Goal: Task Accomplishment & Management: Manage account settings

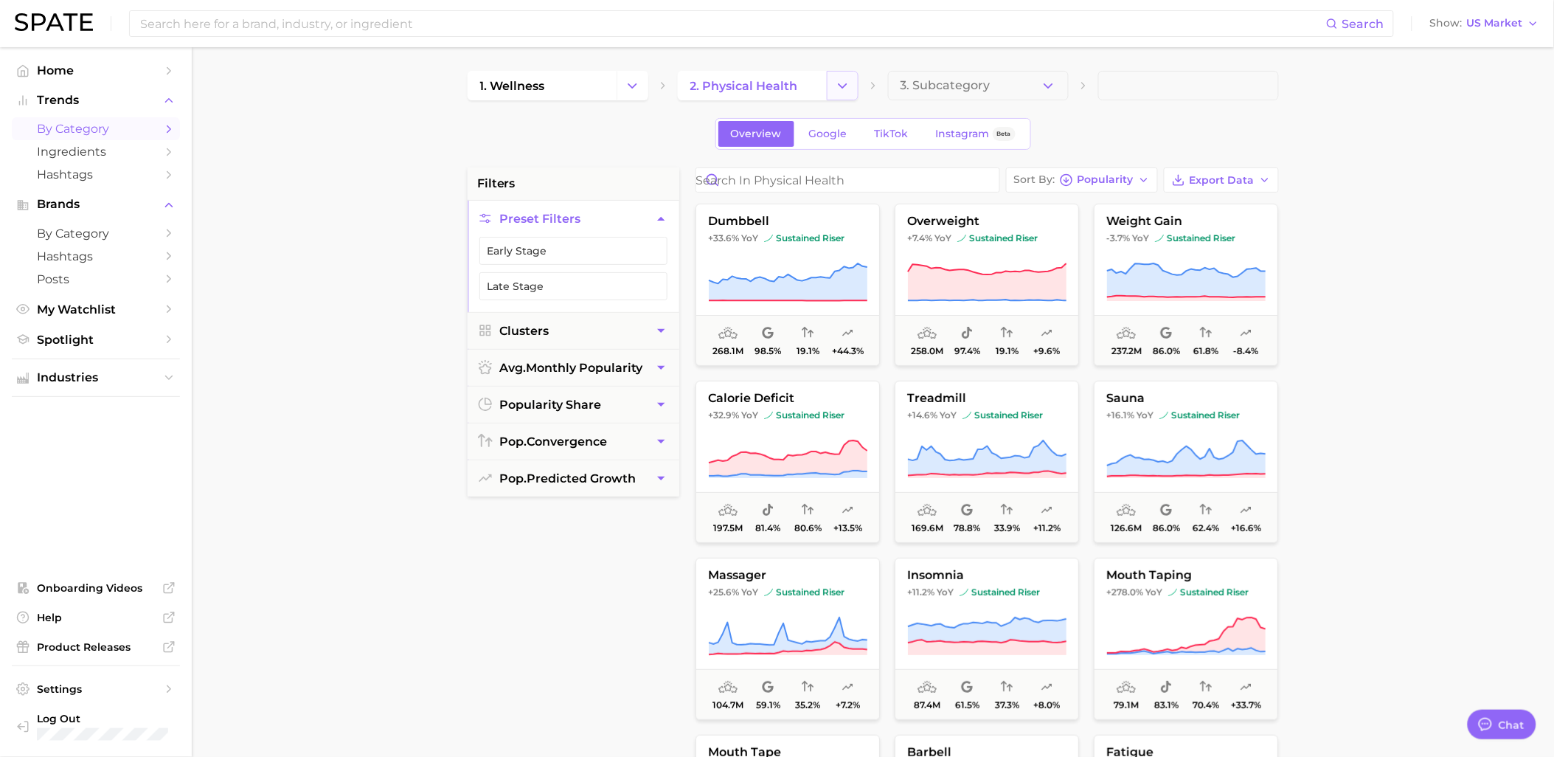
click at [845, 89] on icon "Change Category" at bounding box center [842, 85] width 15 height 15
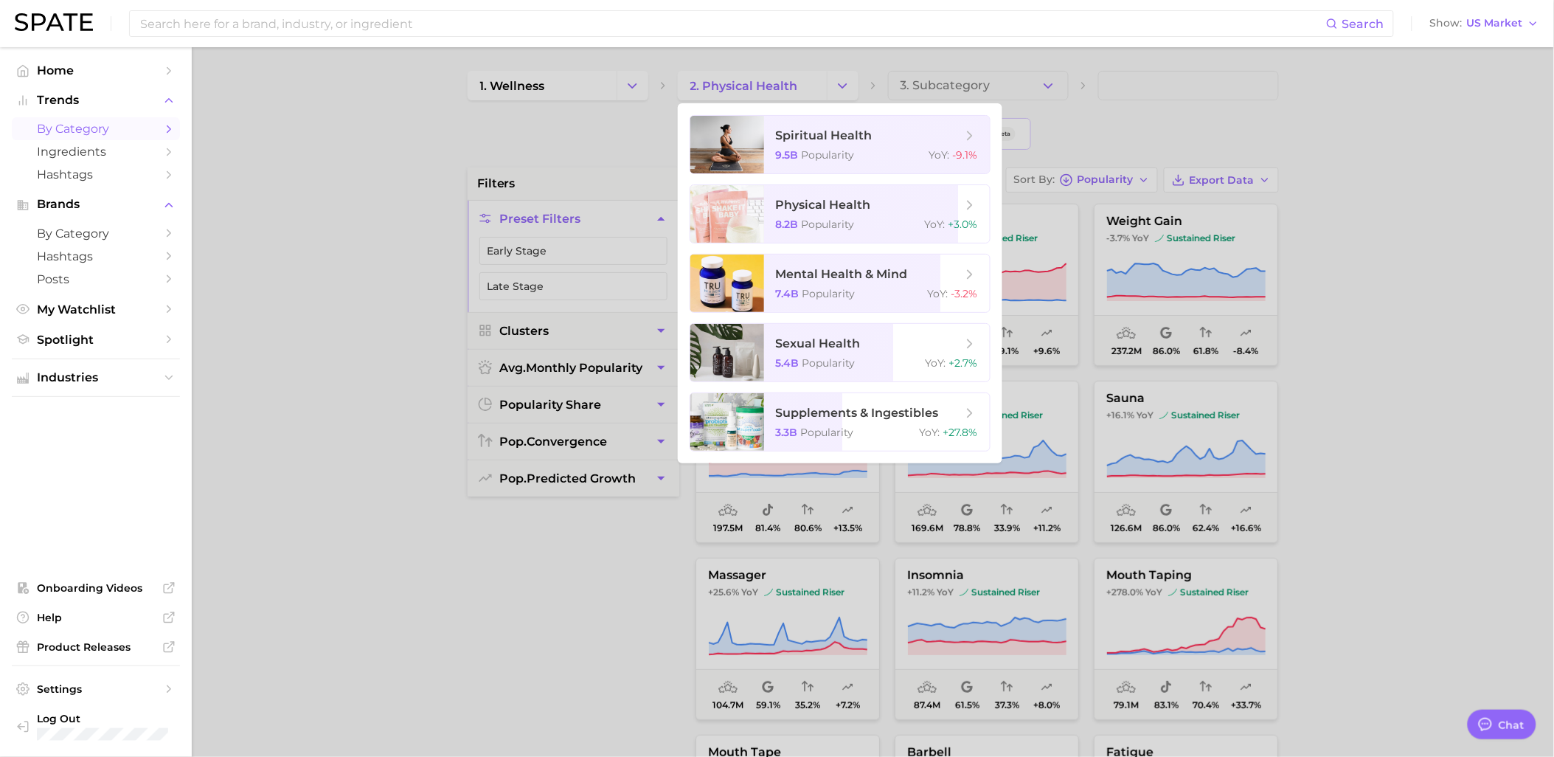
click at [1405, 136] on div at bounding box center [777, 378] width 1554 height 757
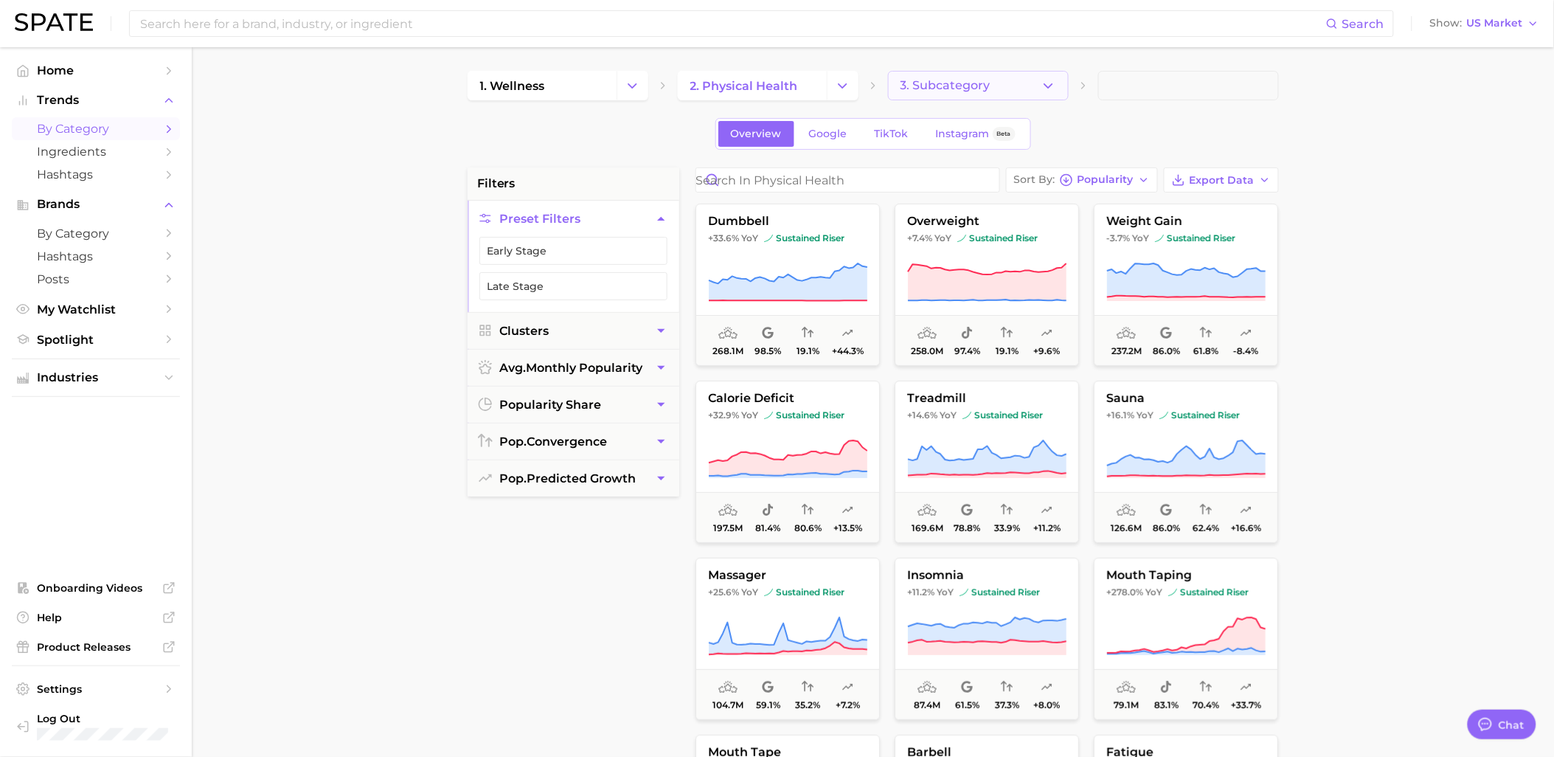
click at [1019, 83] on button "3. Subcategory" at bounding box center [978, 86] width 181 height 30
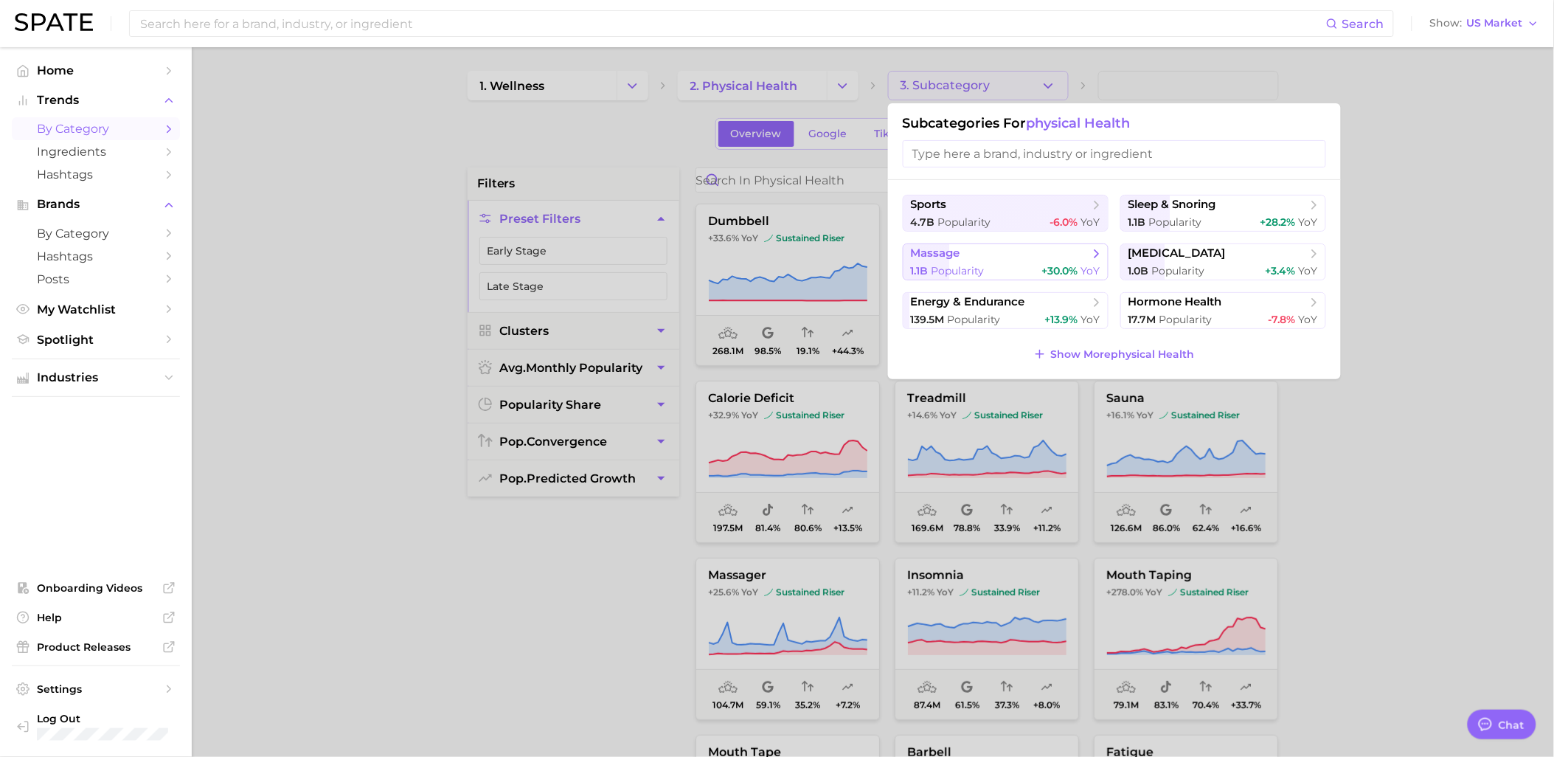
click at [1006, 268] on div "1.1b Popularity +30.0% YoY" at bounding box center [1006, 271] width 190 height 14
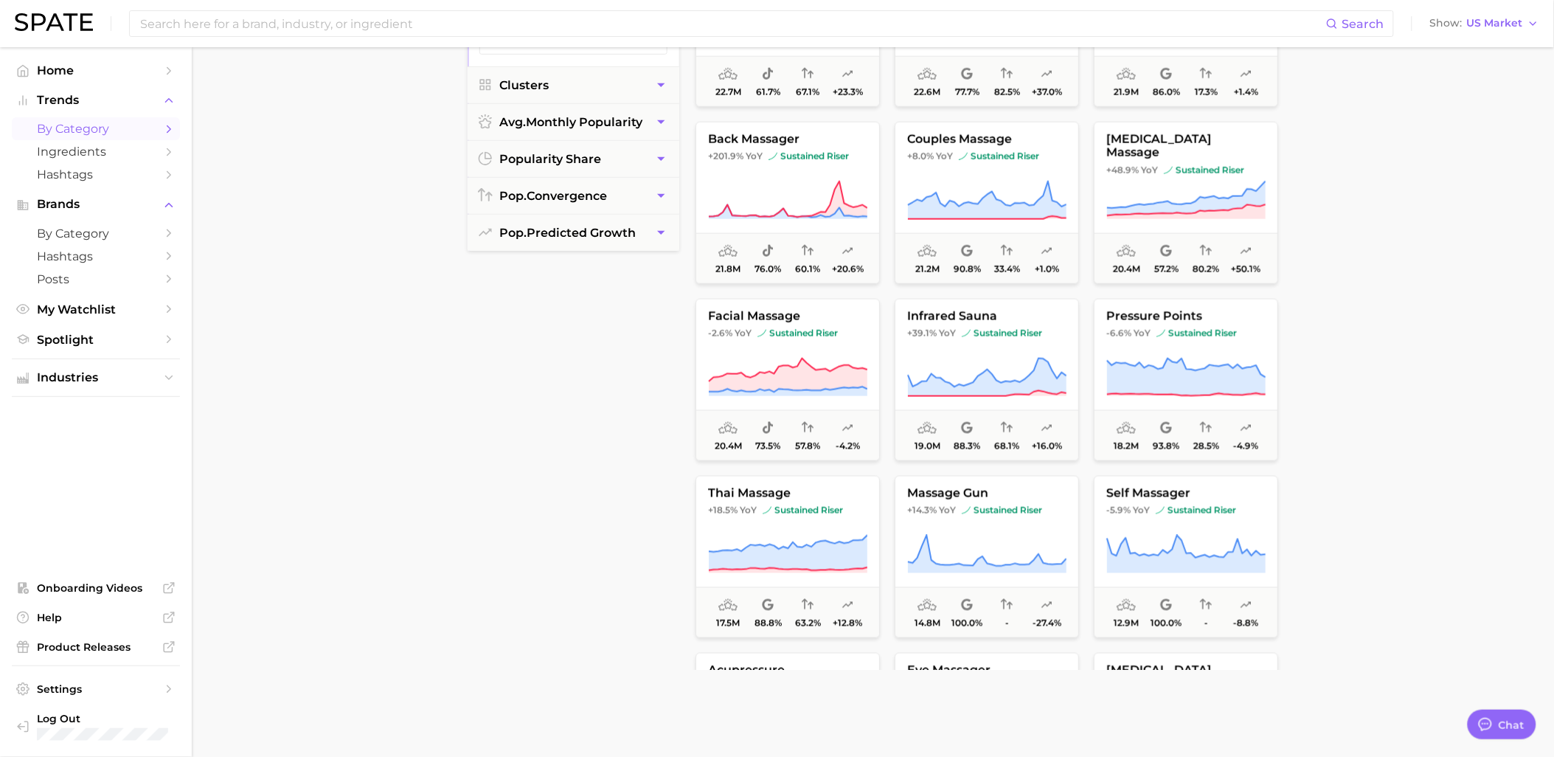
scroll to position [573, 0]
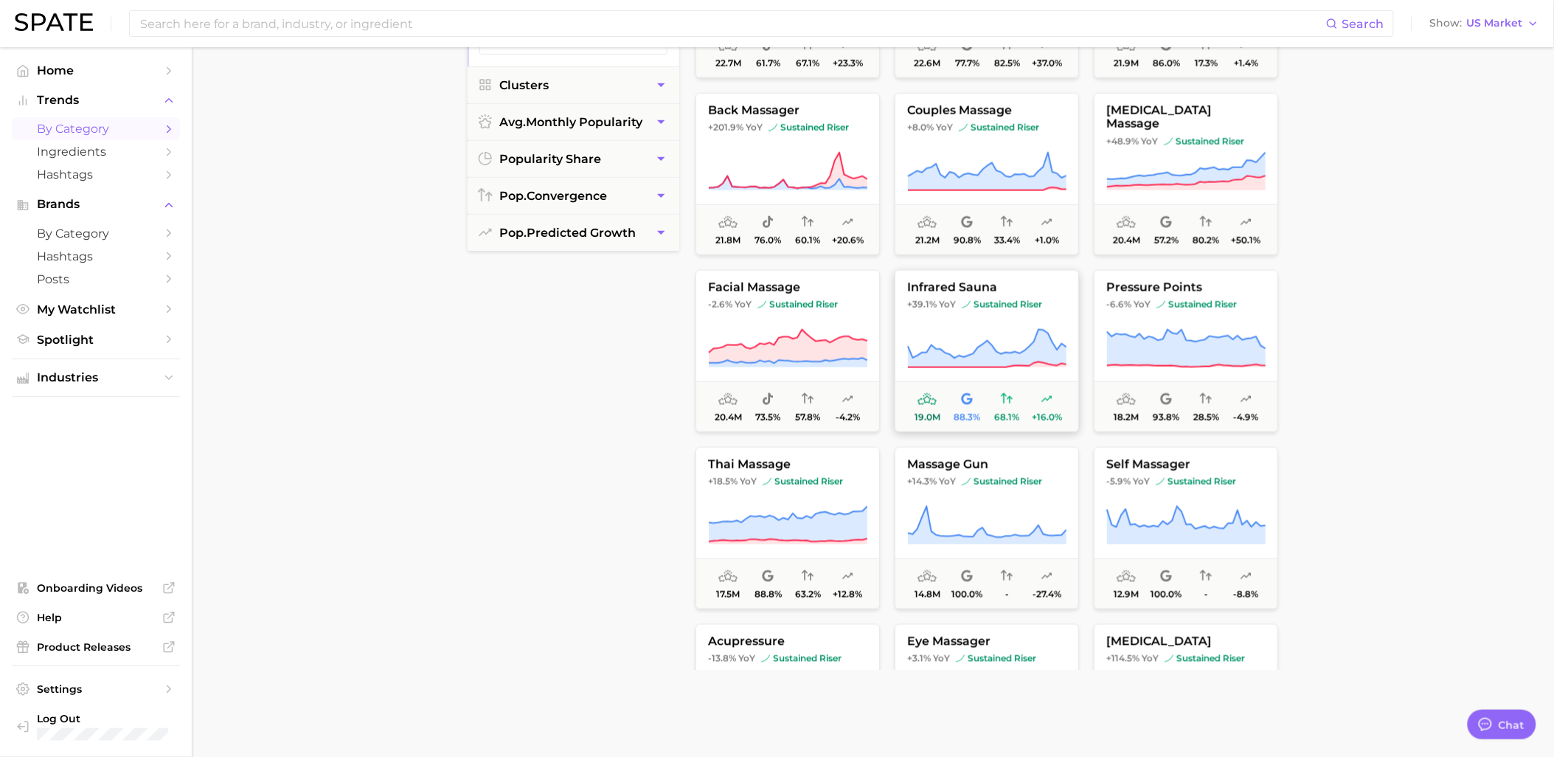
click at [1006, 328] on icon at bounding box center [986, 348] width 159 height 41
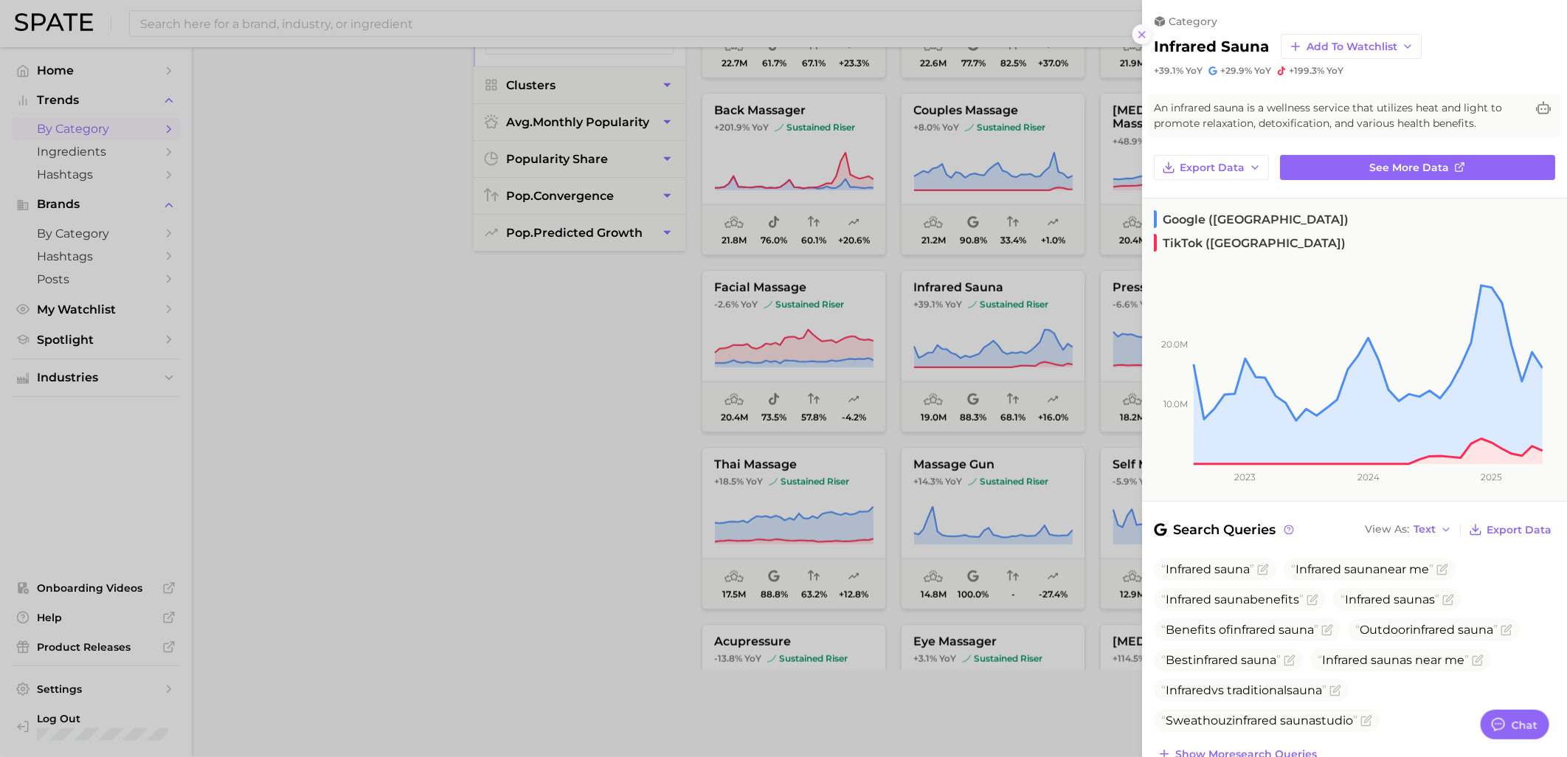
click at [1149, 37] on button at bounding box center [1142, 34] width 20 height 20
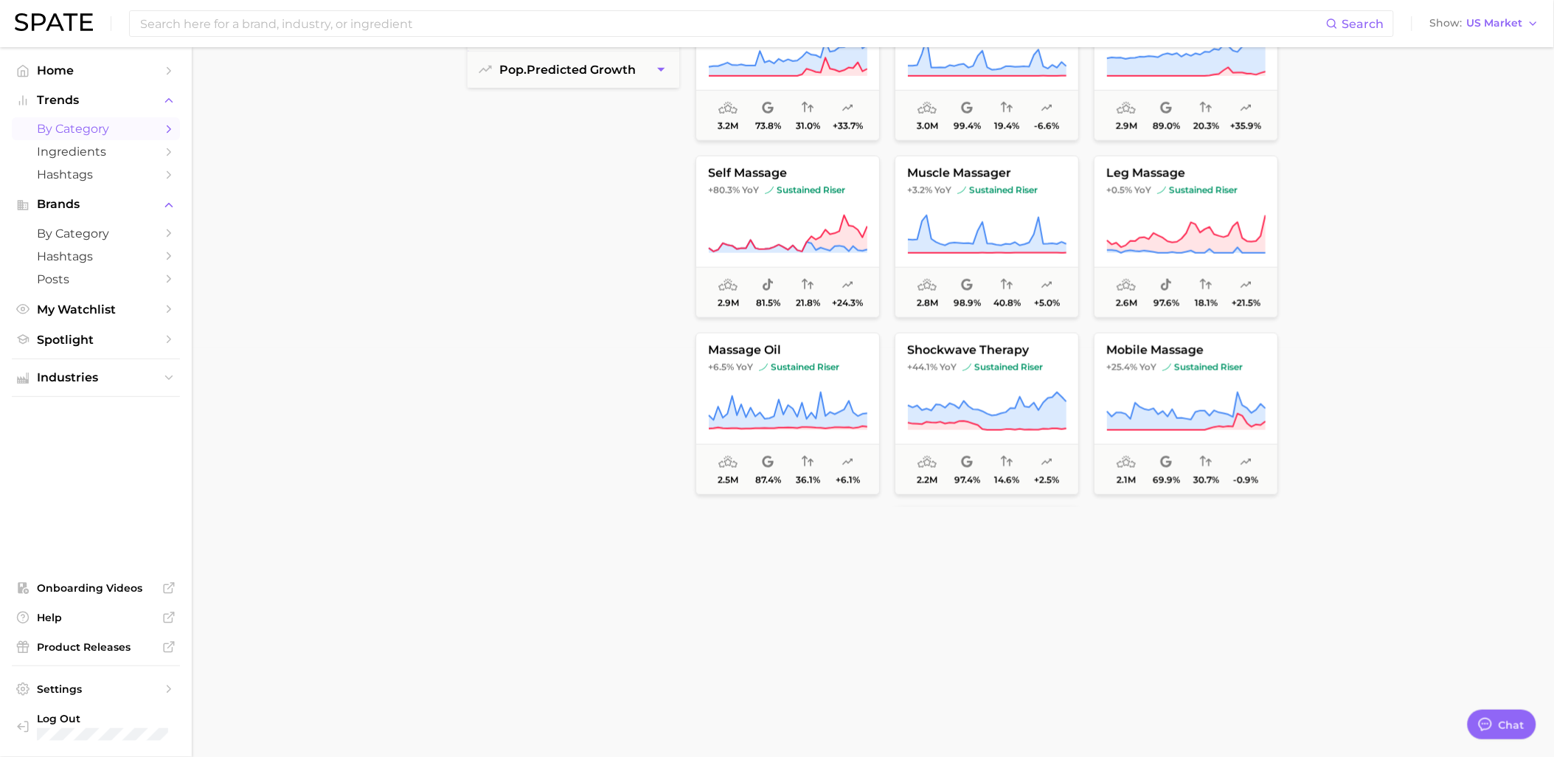
scroll to position [2213, 0]
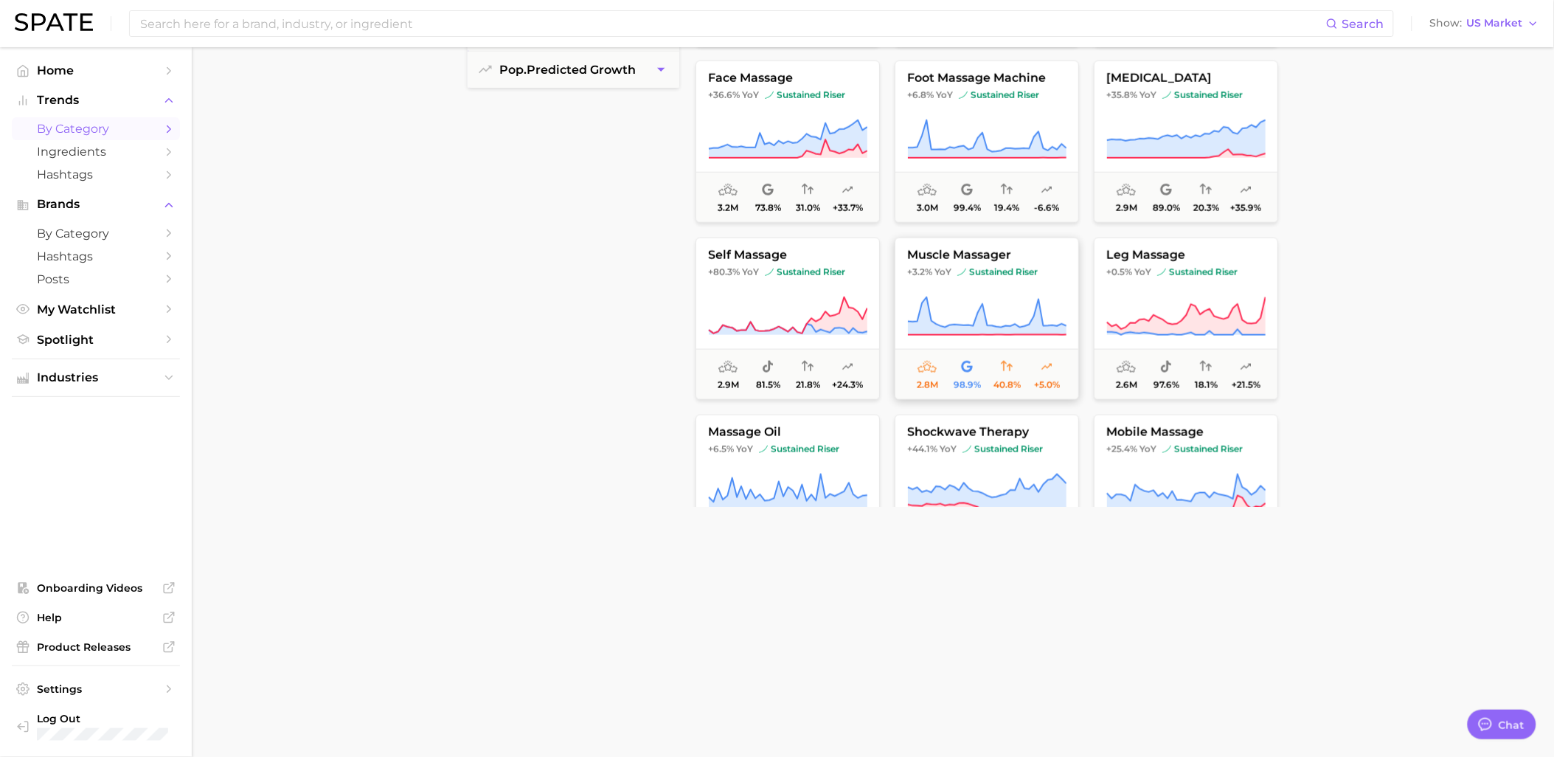
click at [1006, 283] on button "muscle massager +3.2% YoY sustained riser 2.8m 98.9% 40.8% +5.0%" at bounding box center [987, 319] width 184 height 162
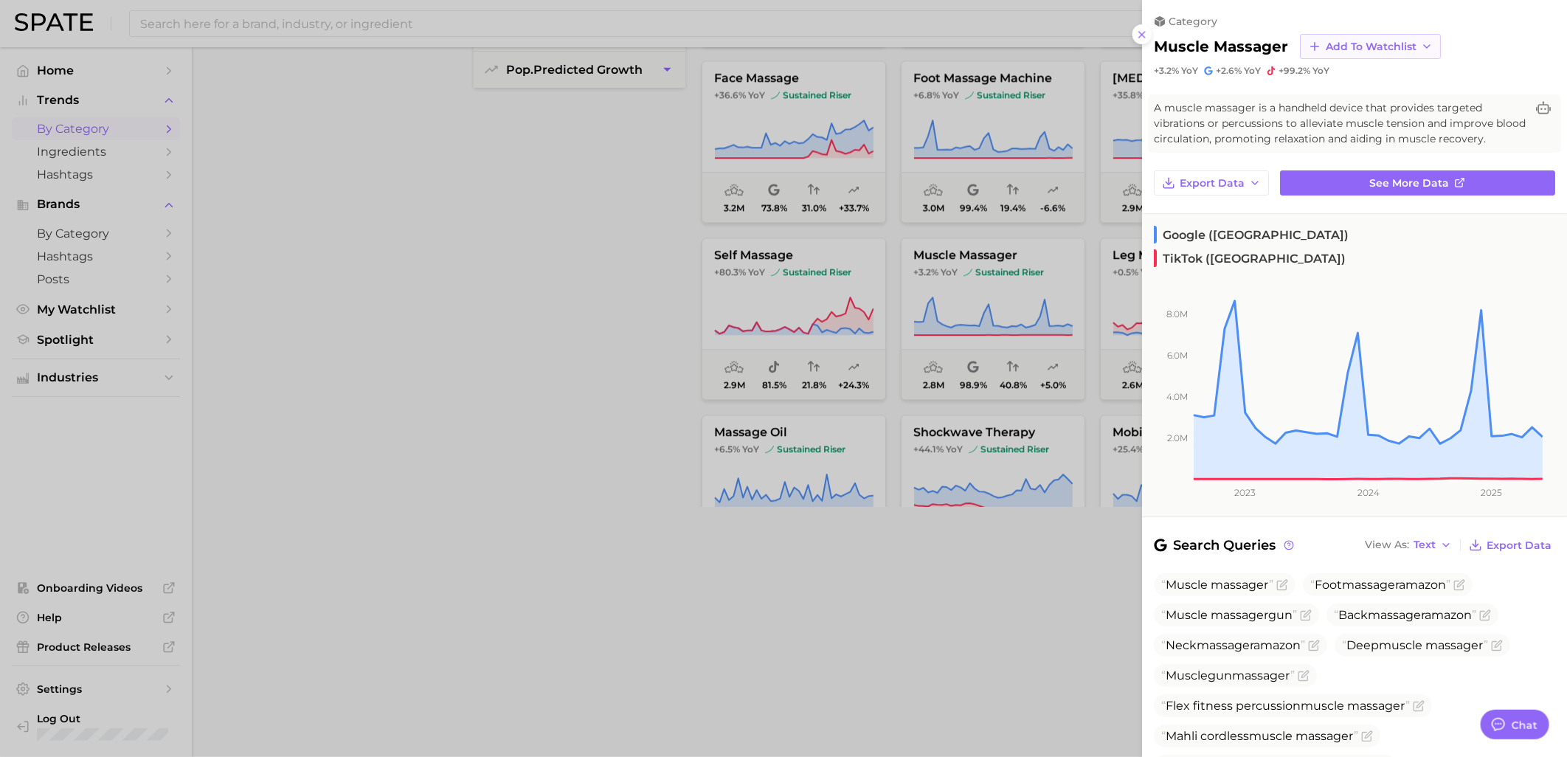
click at [1388, 45] on span "Add to Watchlist" at bounding box center [1371, 47] width 91 height 13
click at [1360, 72] on span "New Watchlist" at bounding box center [1364, 74] width 78 height 13
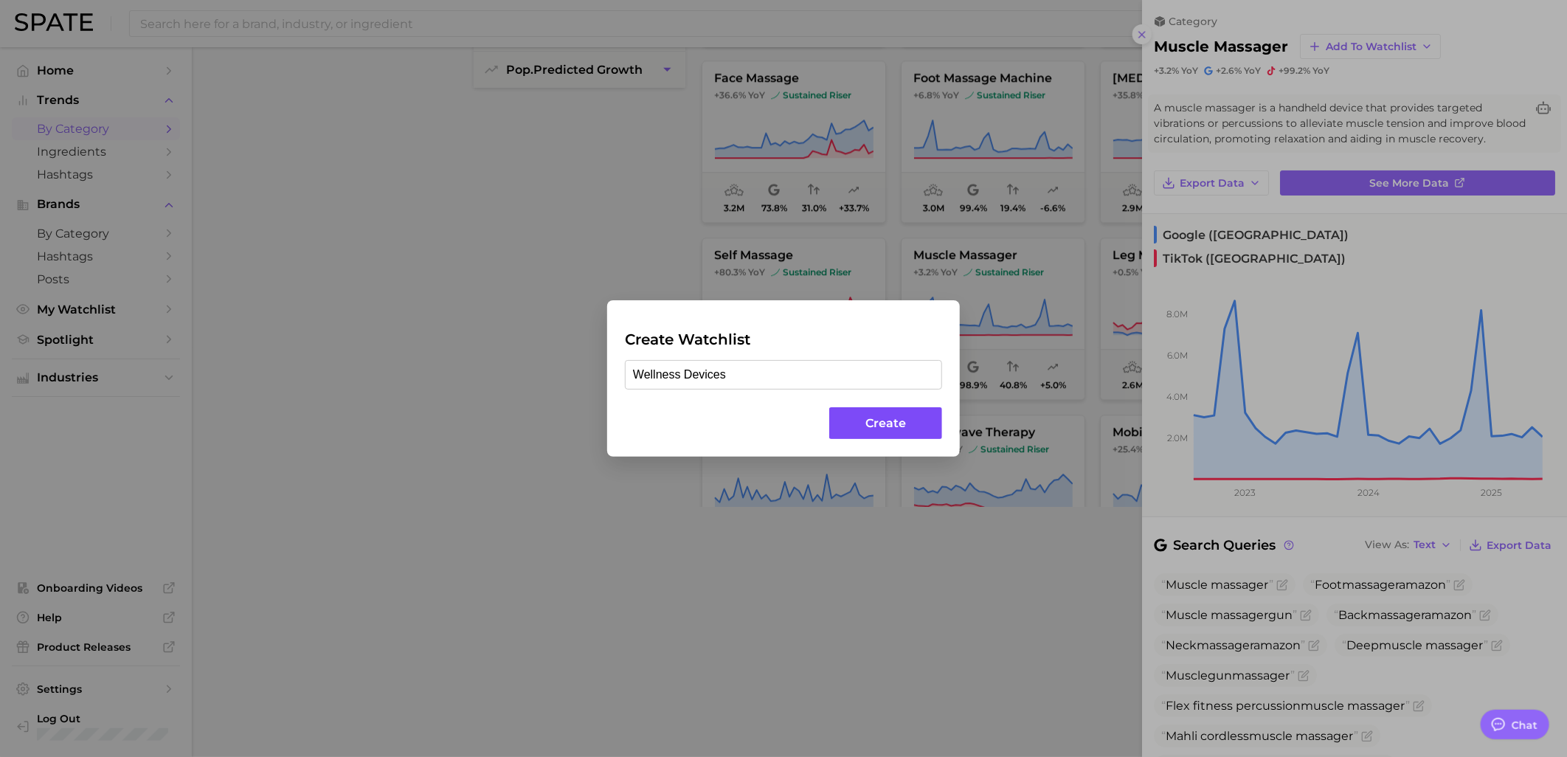
type input "Wellness Devices"
click at [896, 426] on button "Create" at bounding box center [885, 423] width 113 height 32
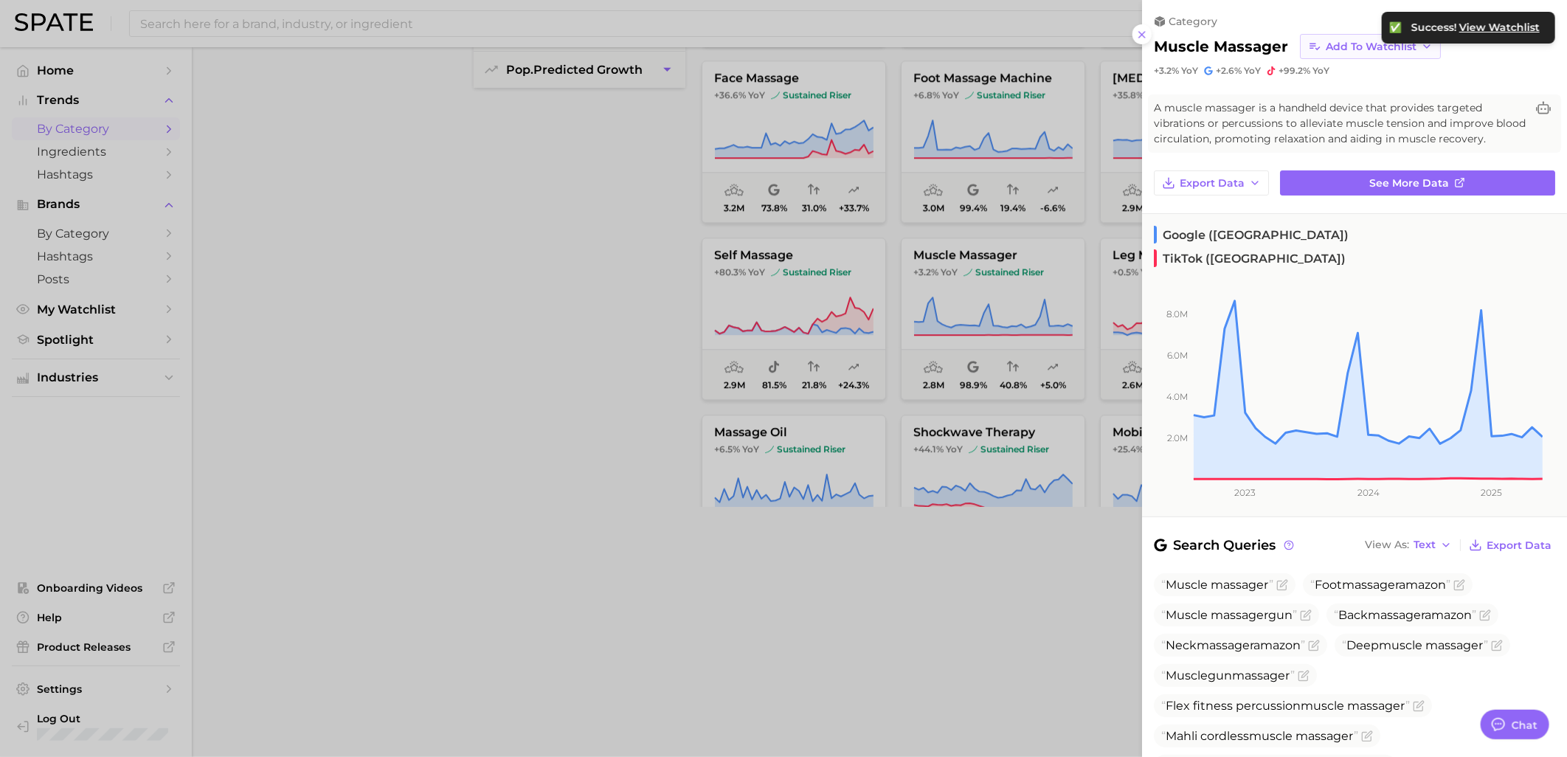
click at [1373, 45] on span "Add to Watchlist" at bounding box center [1371, 47] width 91 height 13
click at [894, 618] on div at bounding box center [783, 378] width 1567 height 757
drag, startPoint x: 609, startPoint y: 252, endPoint x: 621, endPoint y: 248, distance: 13.1
click at [609, 252] on div at bounding box center [783, 378] width 1567 height 757
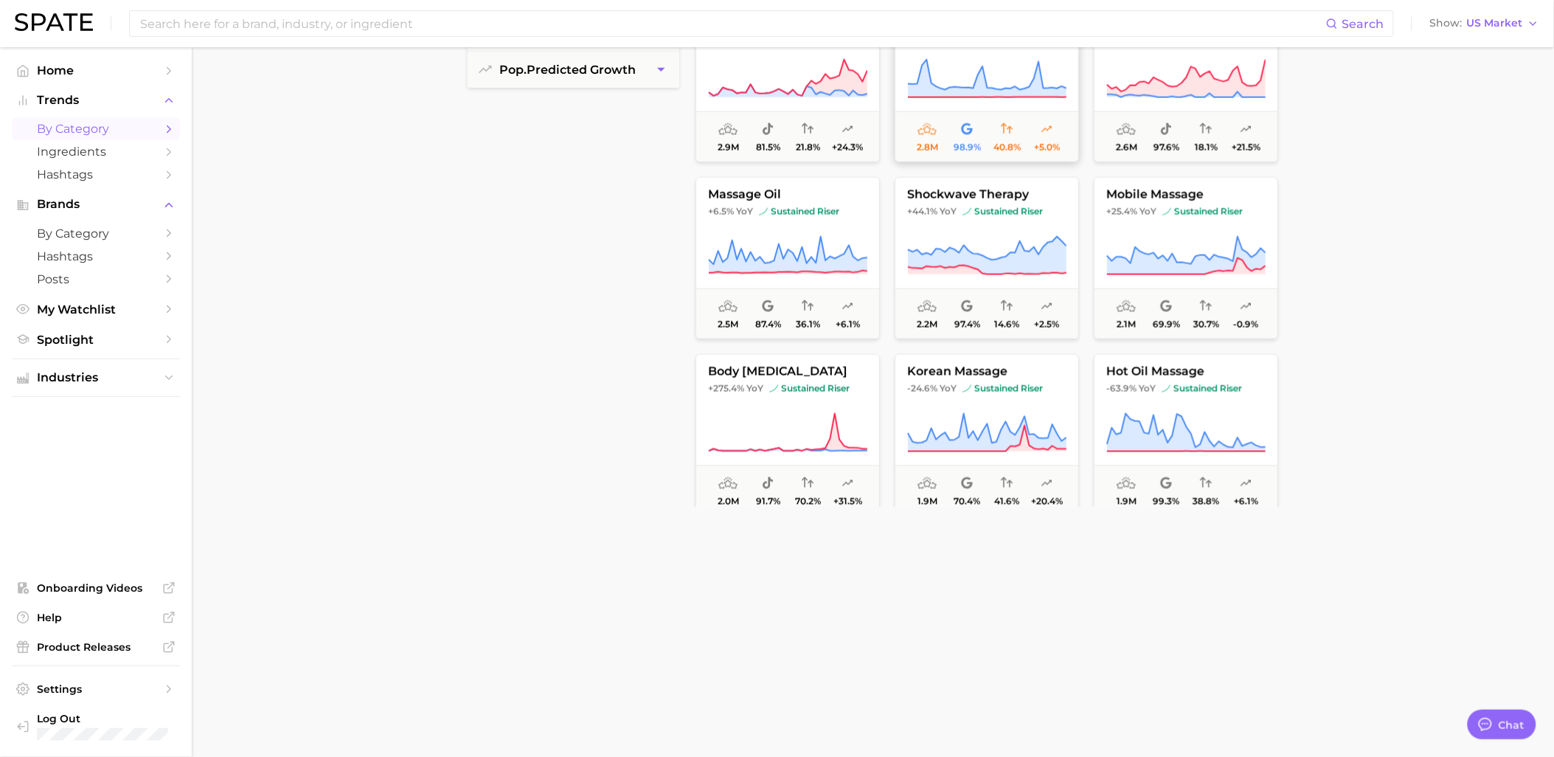
scroll to position [2459, 0]
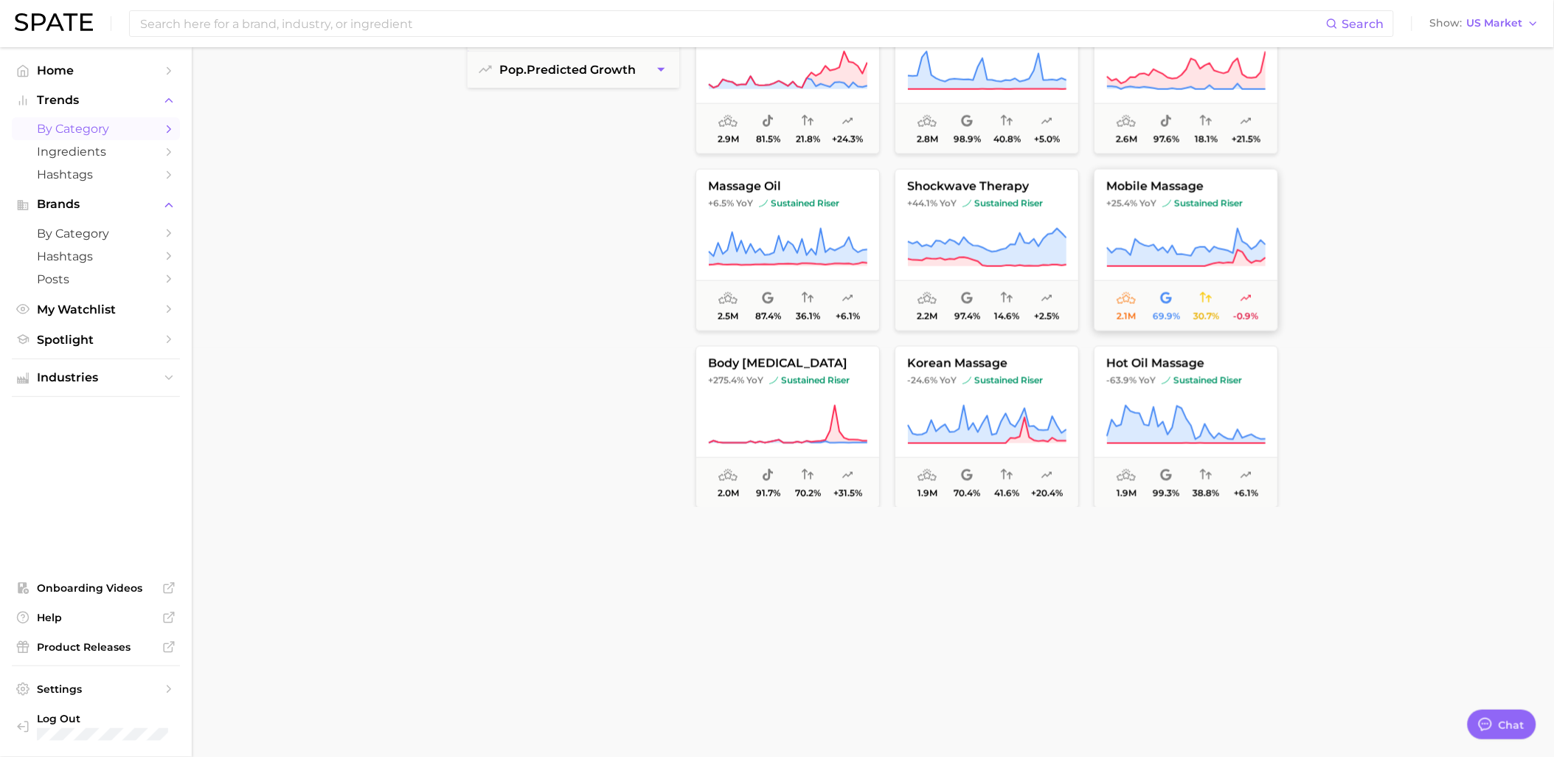
click at [1181, 207] on span "sustained riser" at bounding box center [1203, 204] width 80 height 12
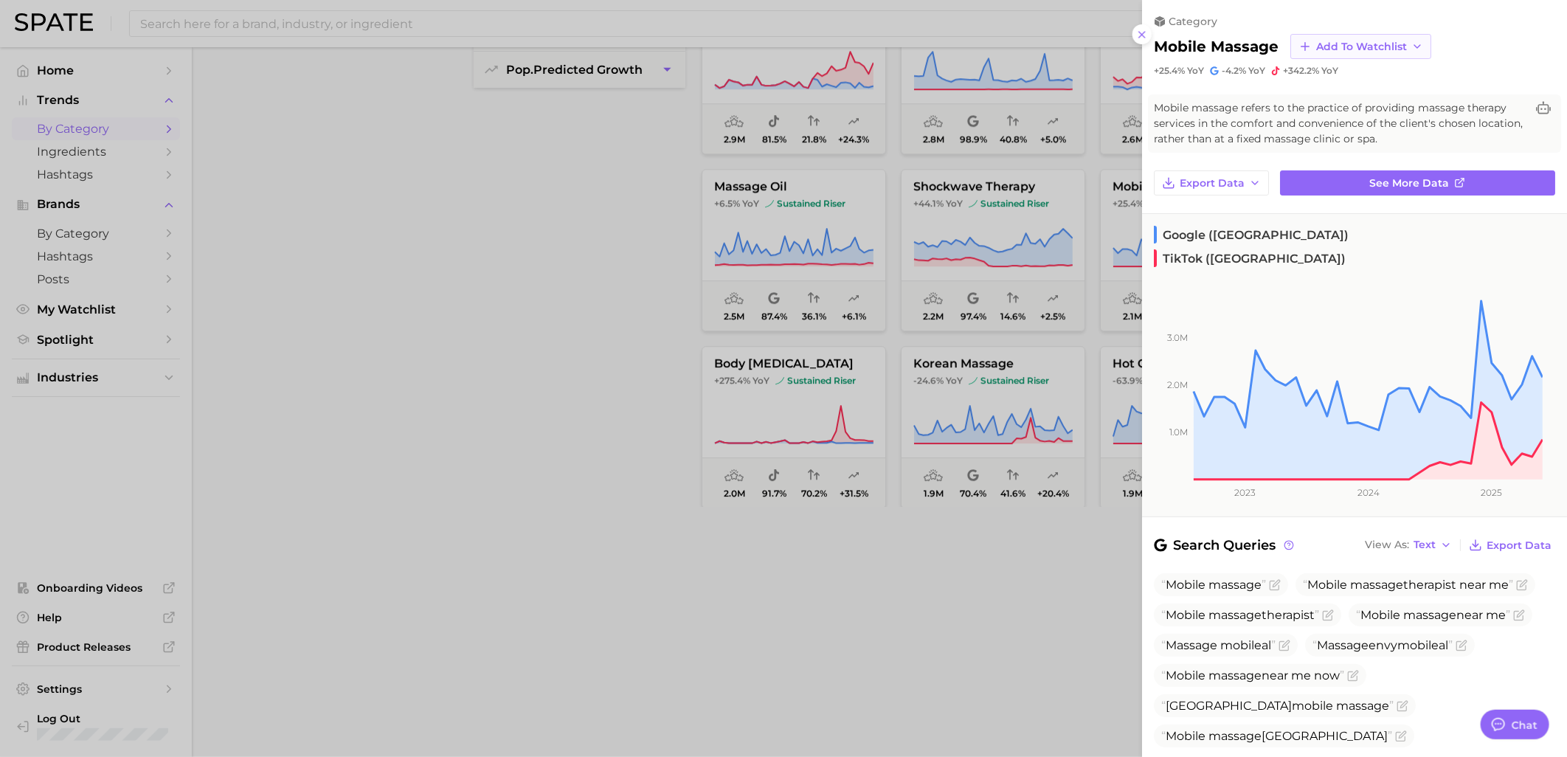
click at [1391, 49] on span "Add to Watchlist" at bounding box center [1361, 47] width 91 height 13
click at [1352, 124] on span "Wellness Devices" at bounding box center [1361, 128] width 93 height 13
click at [738, 570] on div at bounding box center [783, 378] width 1567 height 757
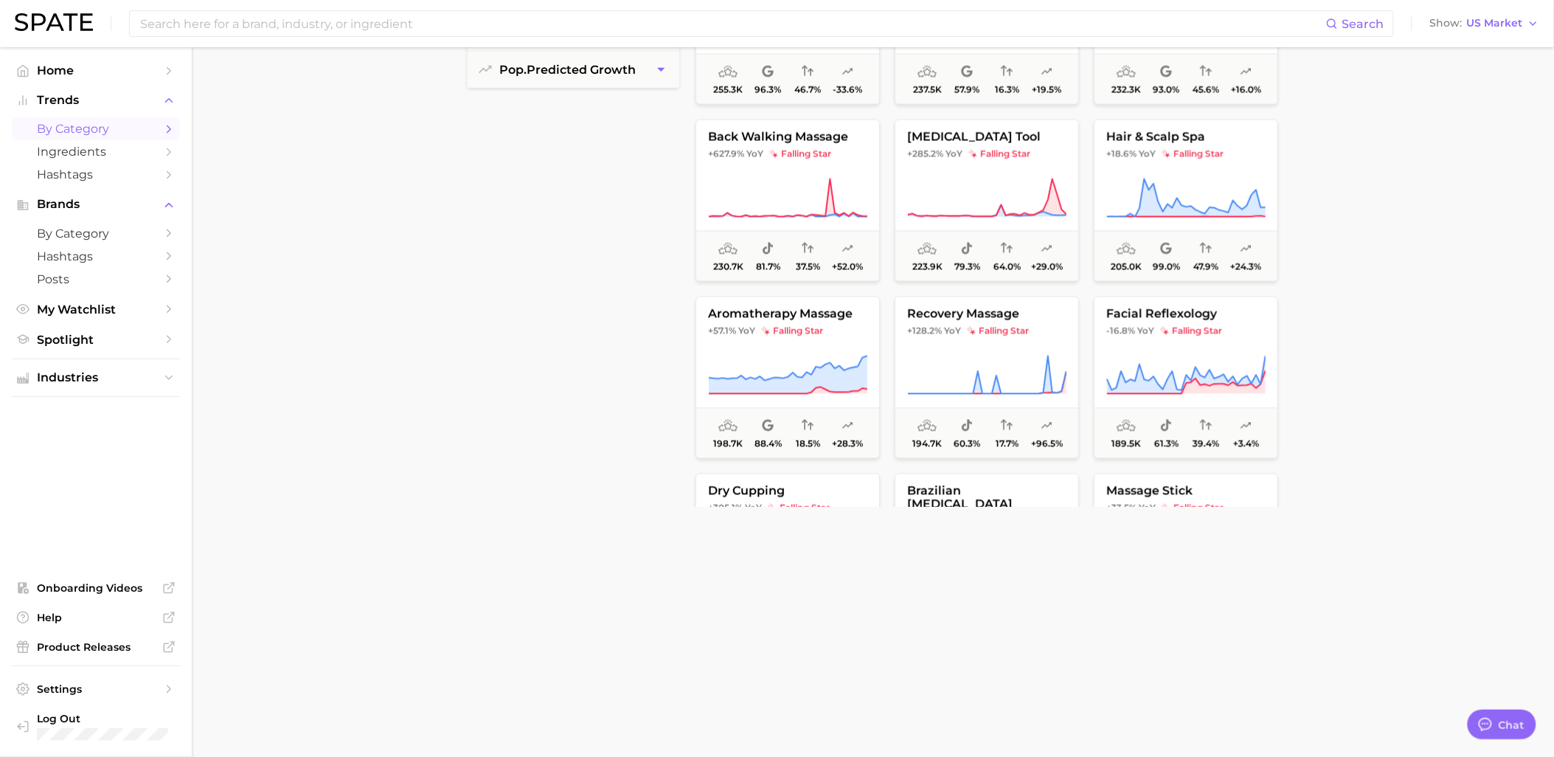
scroll to position [4672, 0]
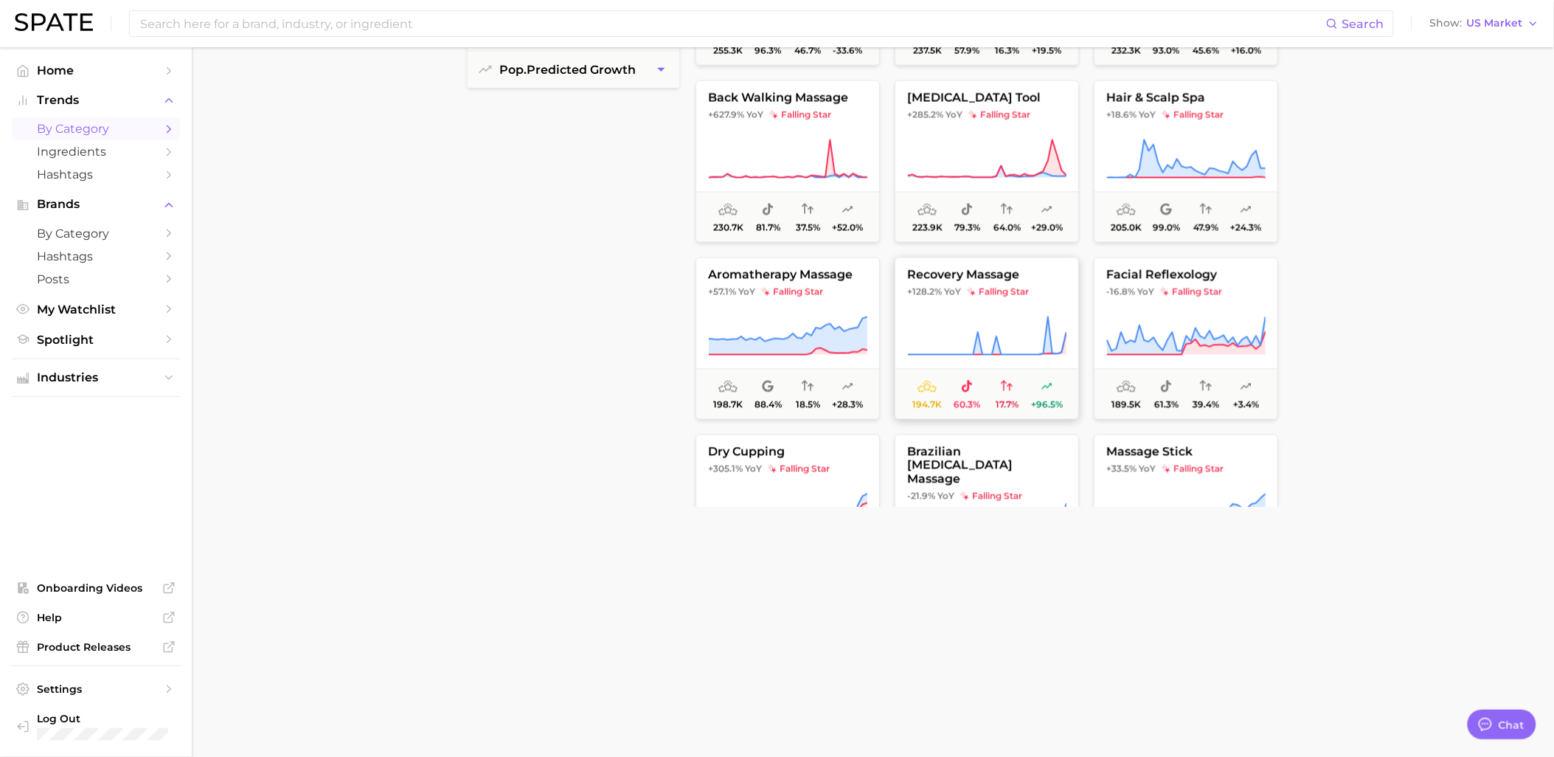
click at [983, 291] on span "falling star" at bounding box center [998, 292] width 62 height 12
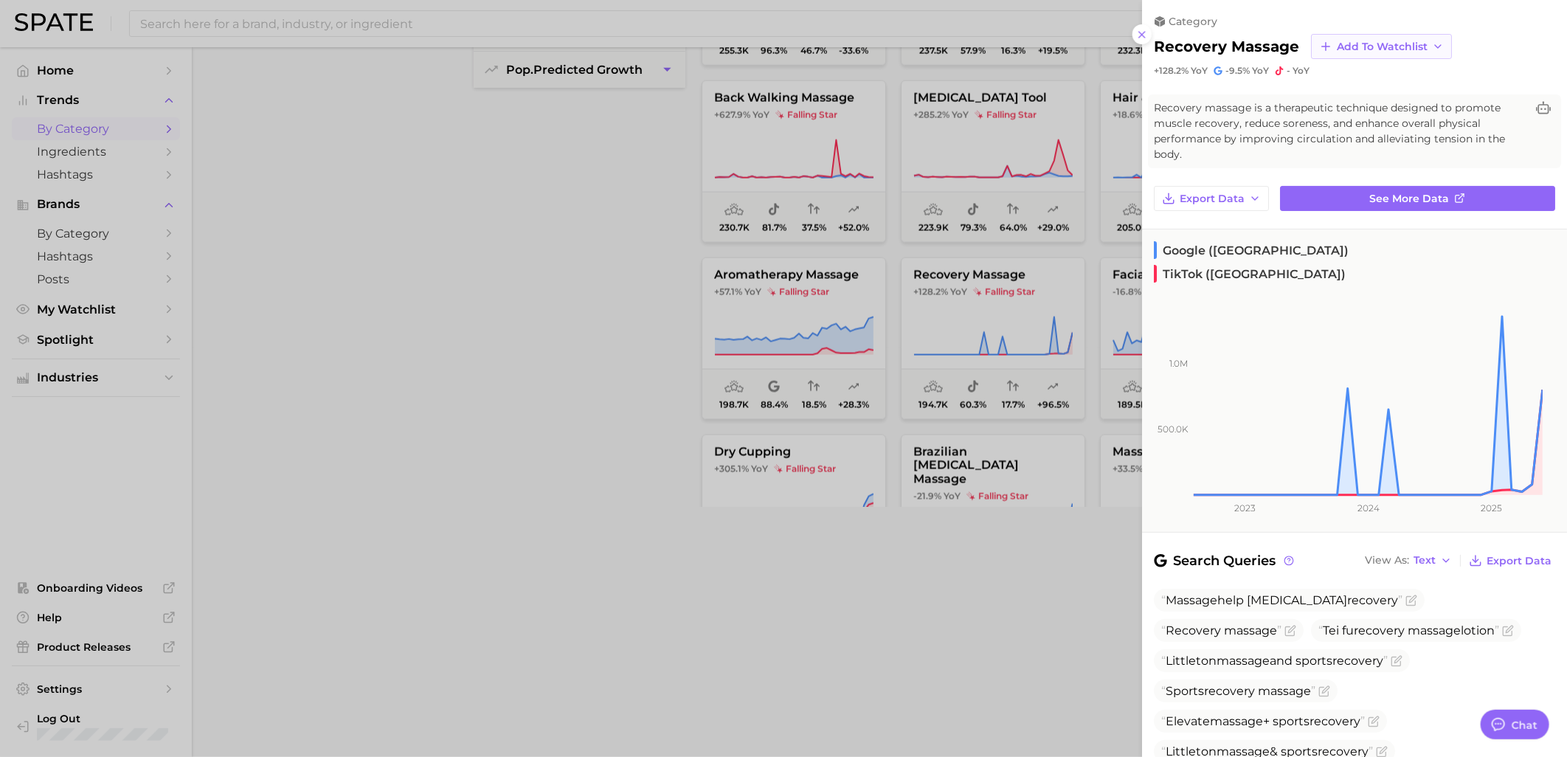
click at [1348, 38] on button "Add to Watchlist" at bounding box center [1381, 46] width 141 height 25
click at [1360, 124] on span "Wellness Devices" at bounding box center [1382, 128] width 93 height 13
click at [623, 371] on div at bounding box center [783, 378] width 1567 height 757
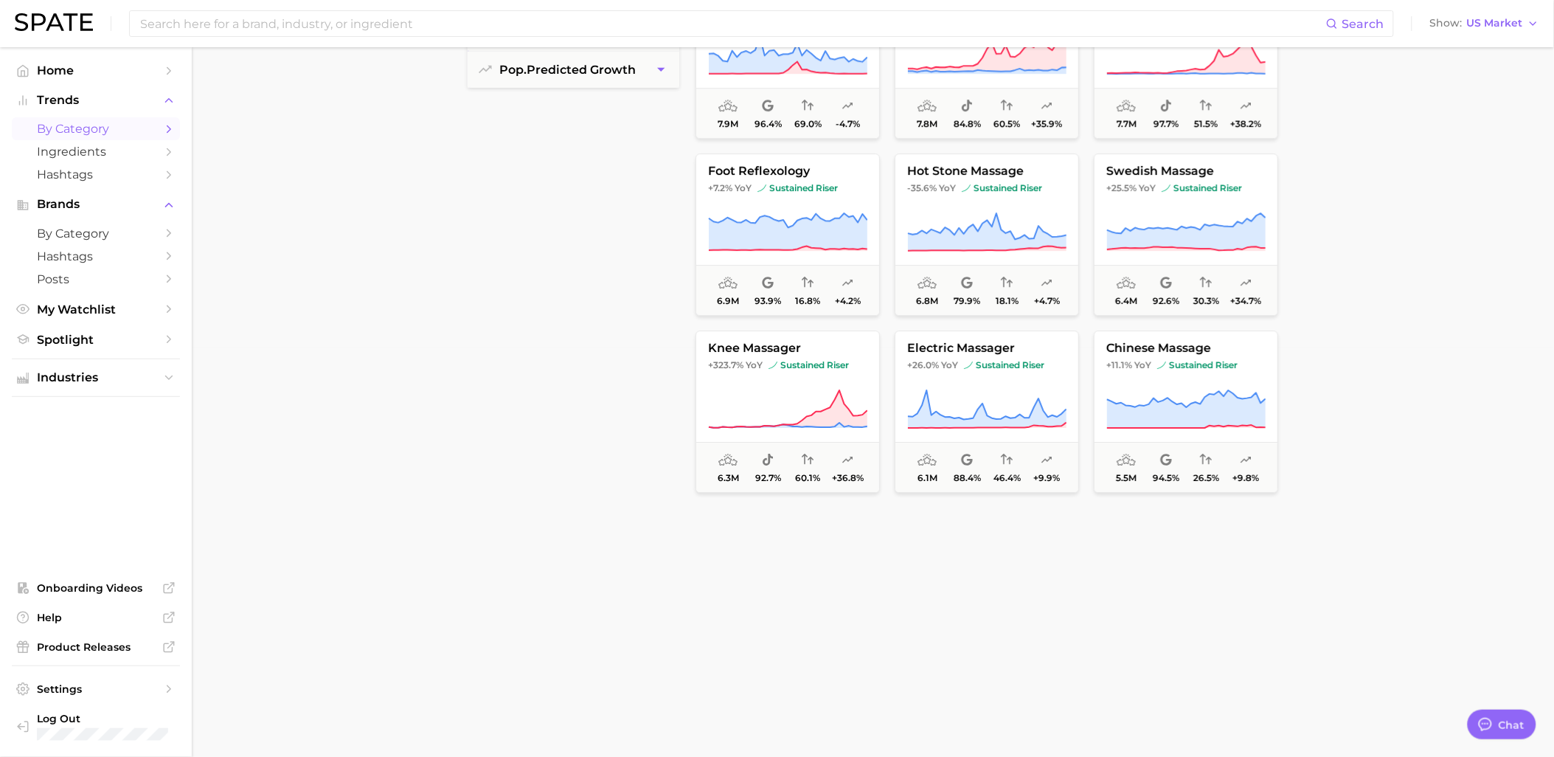
scroll to position [1382, 0]
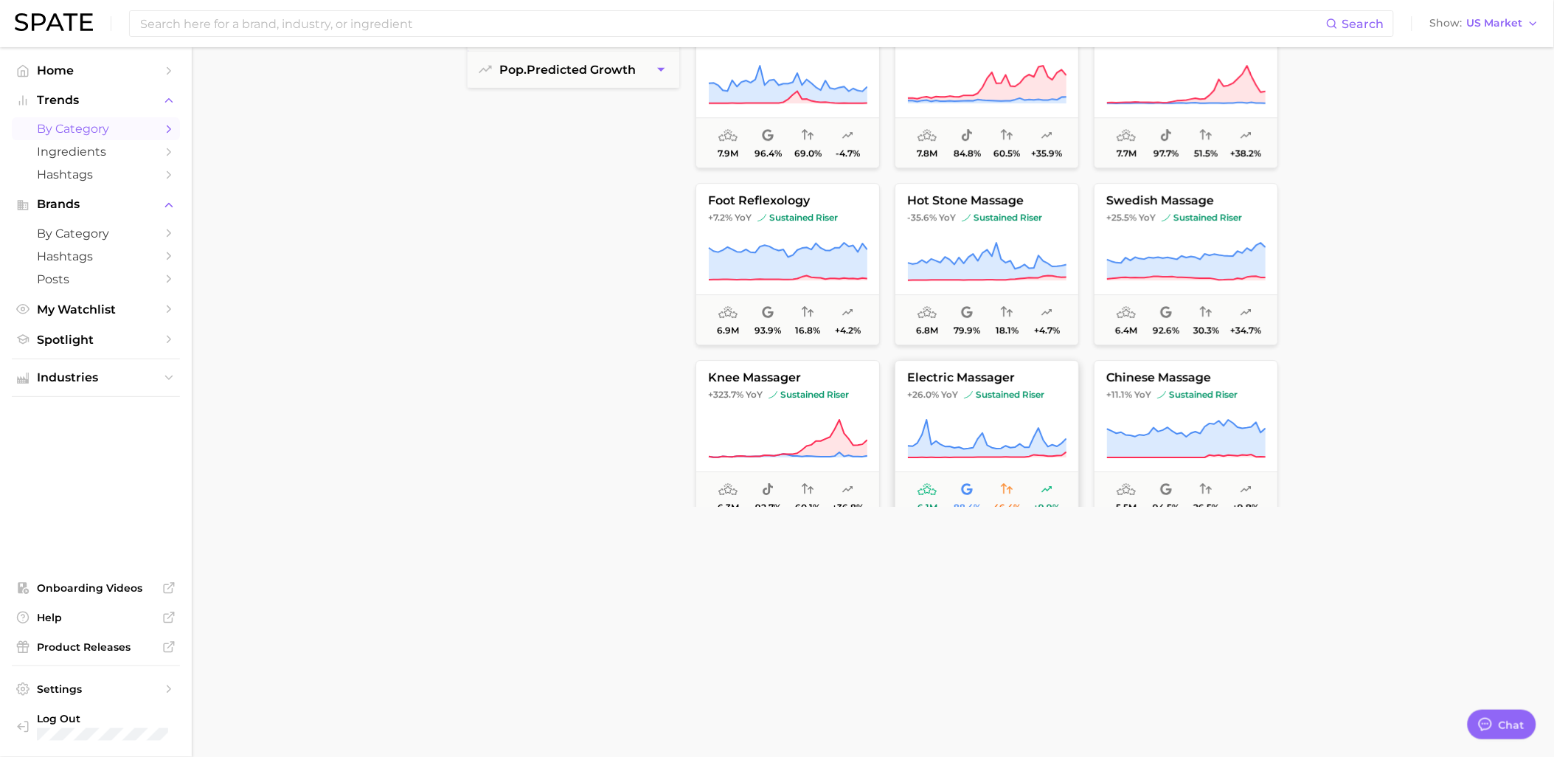
click at [983, 385] on button "electric massager +26.0% YoY sustained riser 6.1m 88.4% 46.4% +9.9%" at bounding box center [987, 441] width 184 height 162
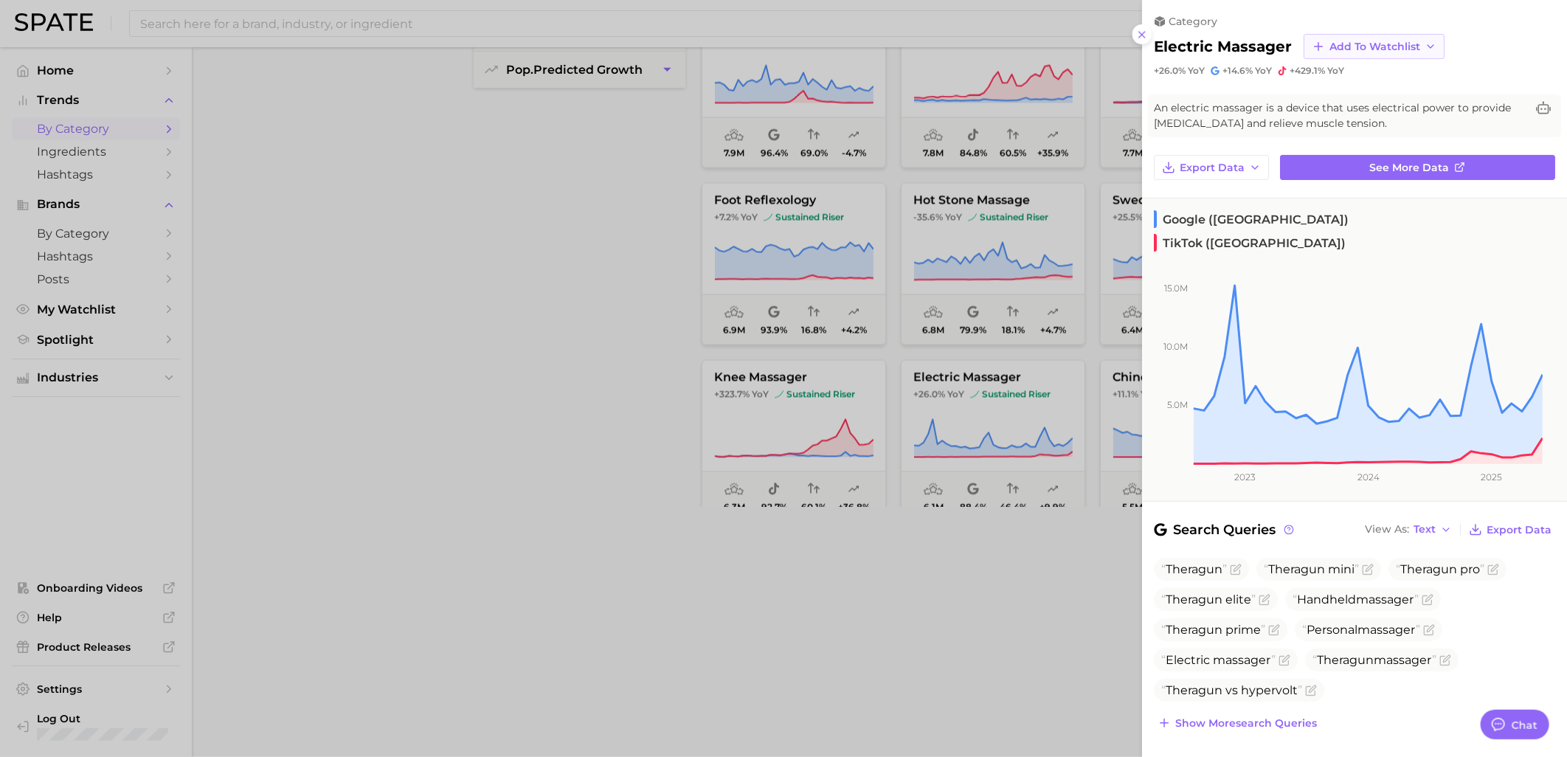
click at [1370, 46] on span "Add to Watchlist" at bounding box center [1374, 47] width 91 height 13
click at [1359, 96] on span "Wellness Devices" at bounding box center [1375, 101] width 93 height 13
click at [570, 373] on div at bounding box center [783, 378] width 1567 height 757
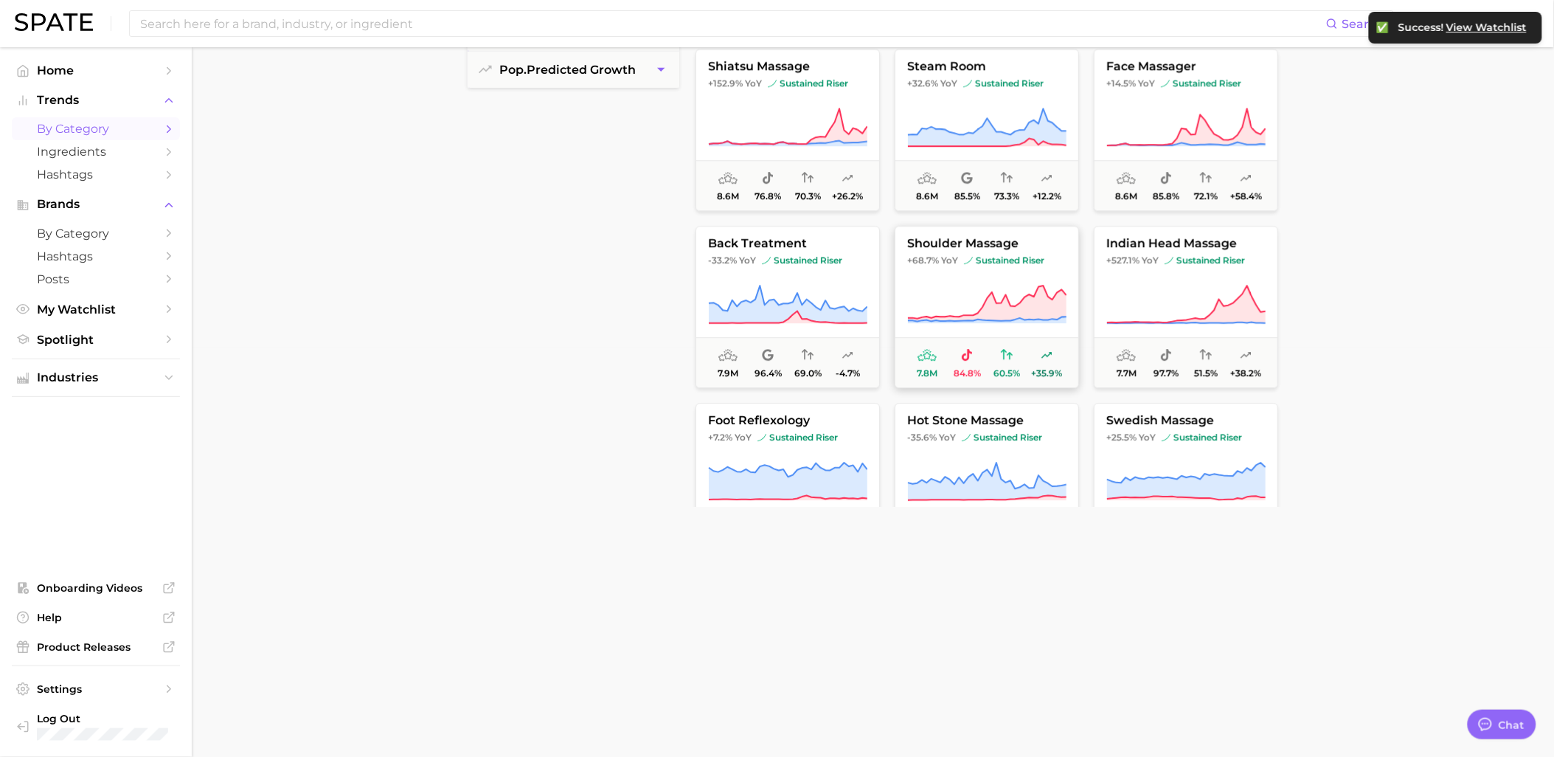
scroll to position [1137, 0]
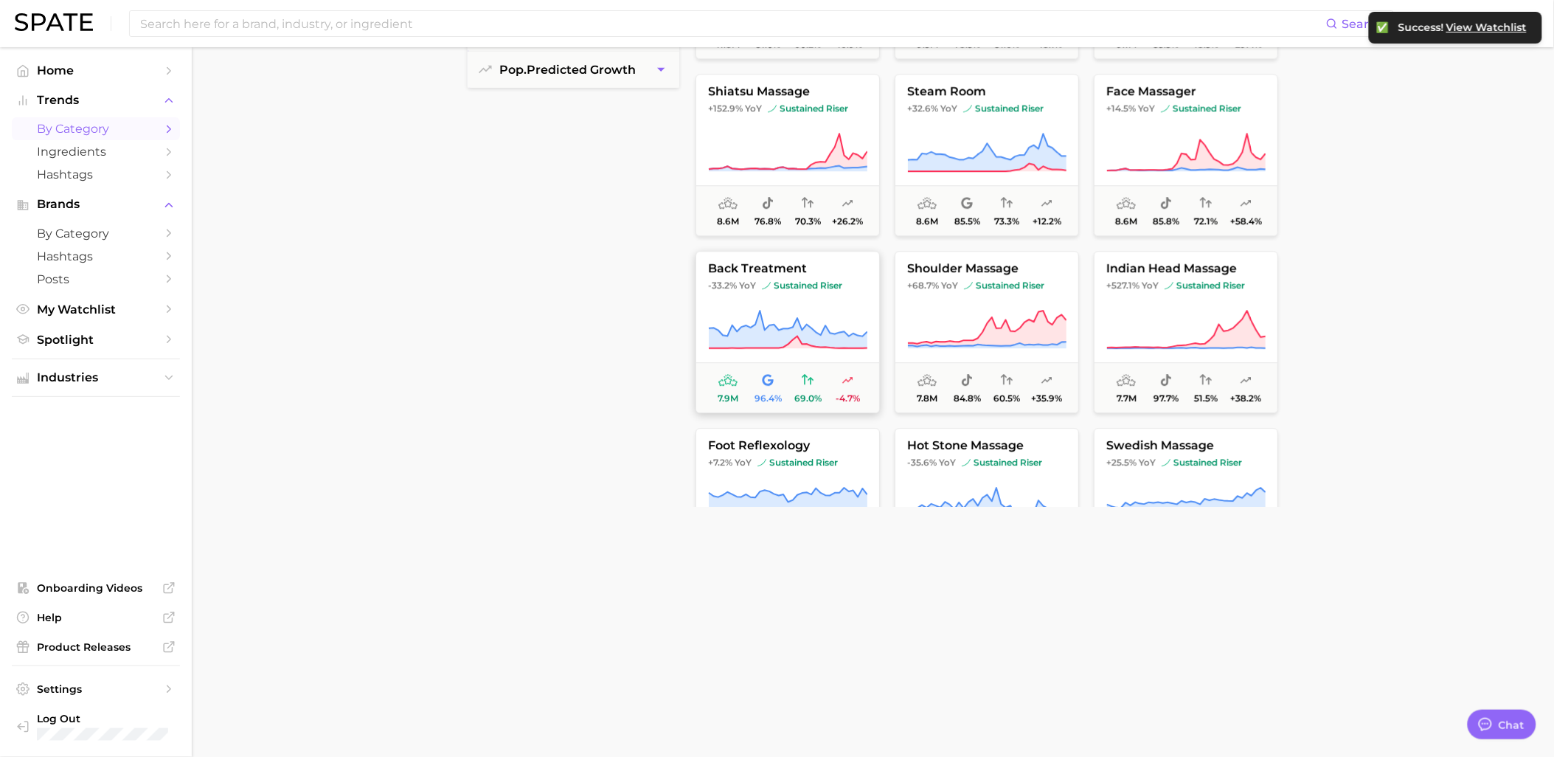
click at [795, 291] on span "sustained riser" at bounding box center [802, 286] width 80 height 12
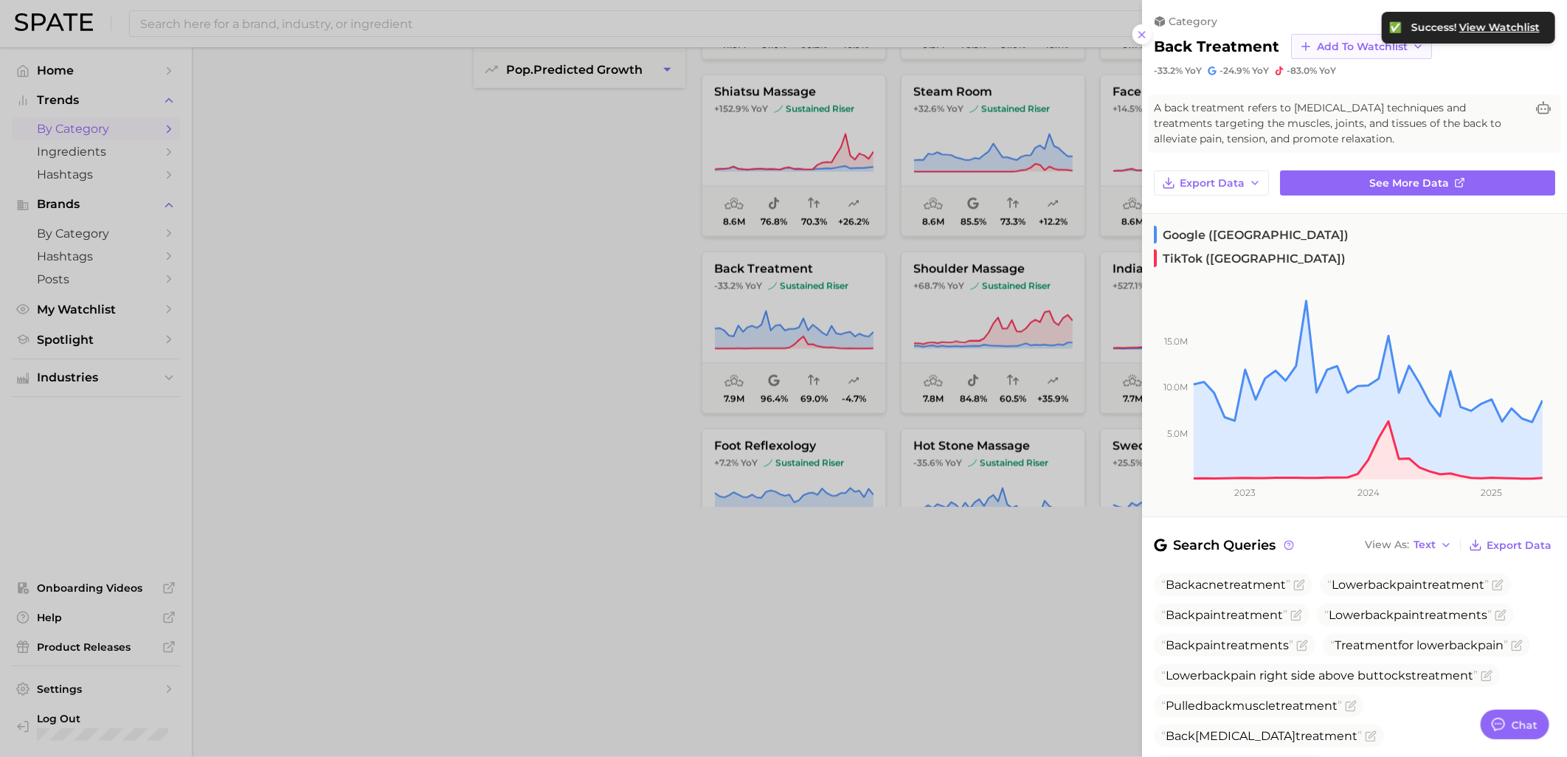
click at [1357, 54] on button "Add to Watchlist" at bounding box center [1361, 46] width 141 height 25
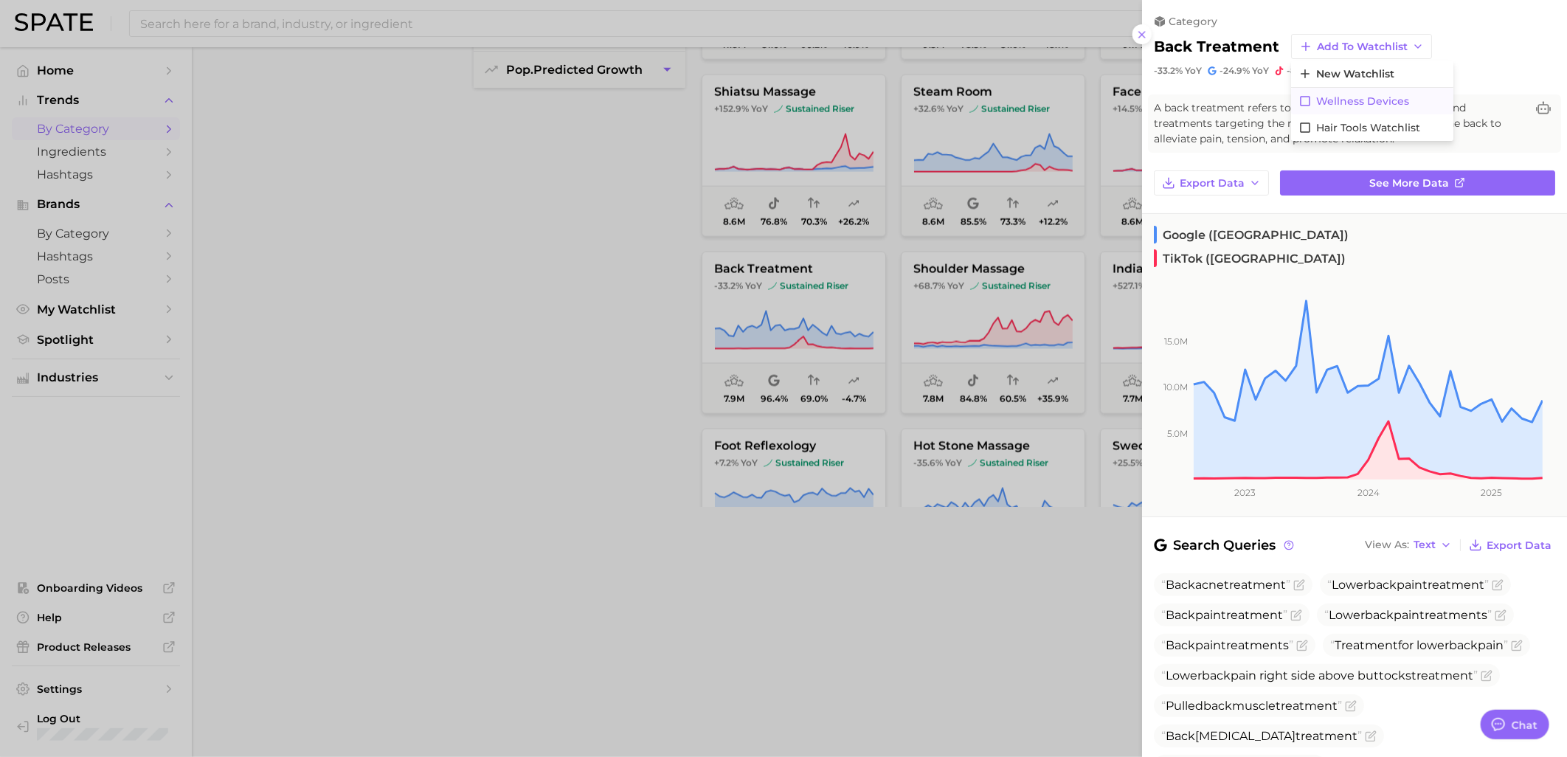
click at [1355, 103] on span "Wellness Devices" at bounding box center [1362, 101] width 93 height 13
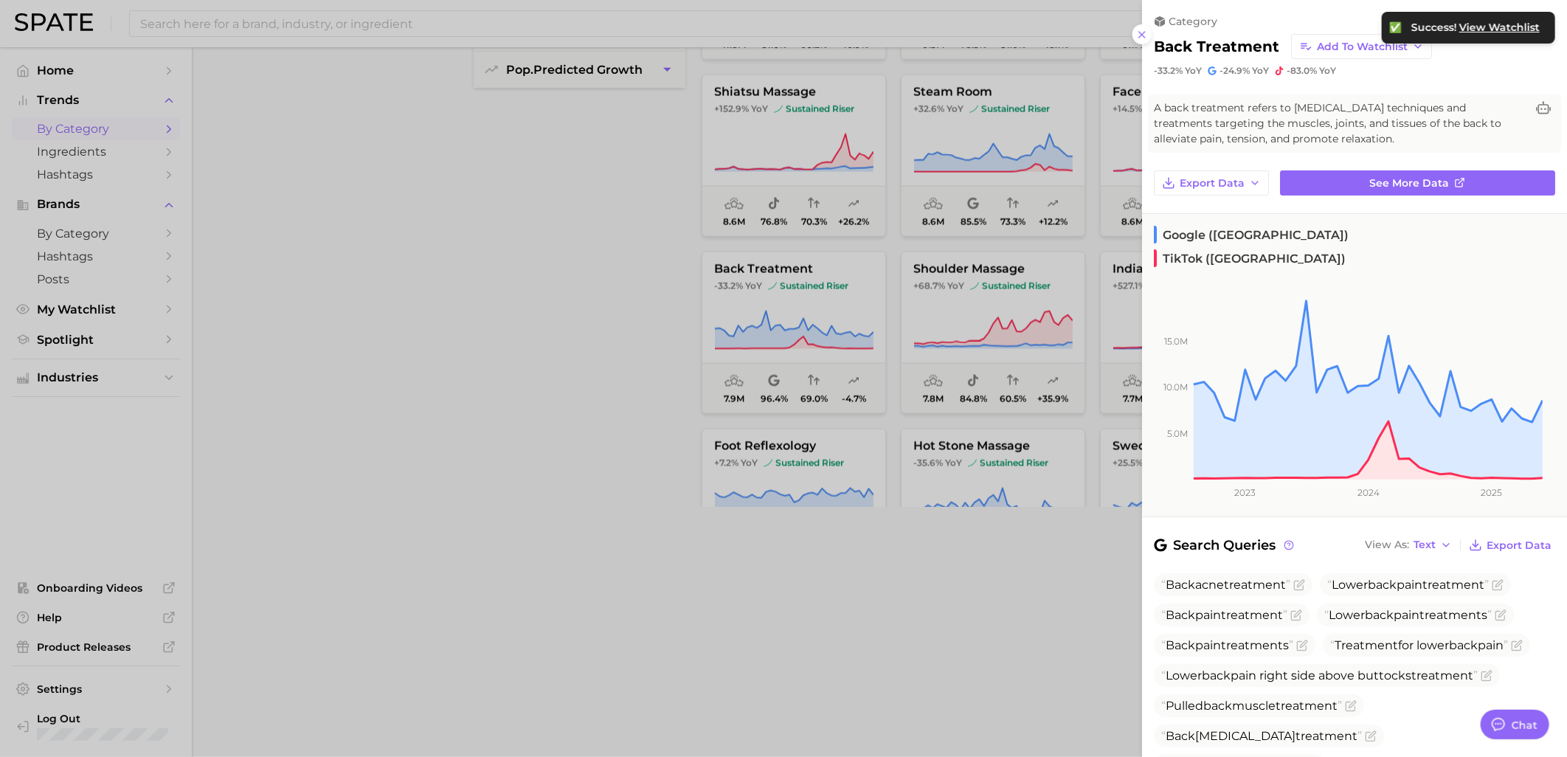
drag, startPoint x: 620, startPoint y: 246, endPoint x: 772, endPoint y: 277, distance: 154.4
click at [621, 246] on div at bounding box center [783, 378] width 1567 height 757
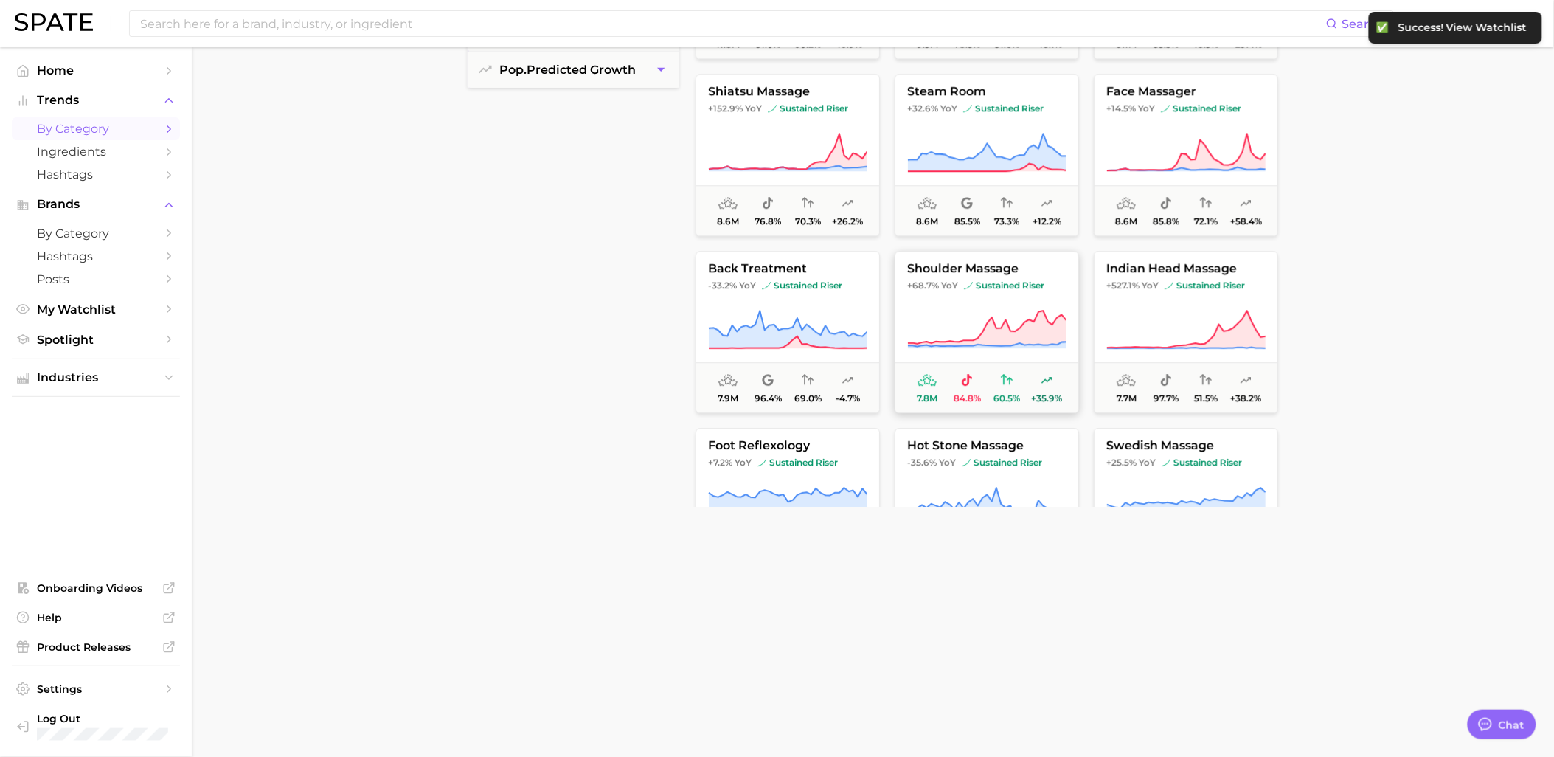
click at [1020, 300] on button "shoulder massage +68.7% YoY sustained riser 7.8m 84.8% 60.5% +35.9%" at bounding box center [987, 333] width 184 height 162
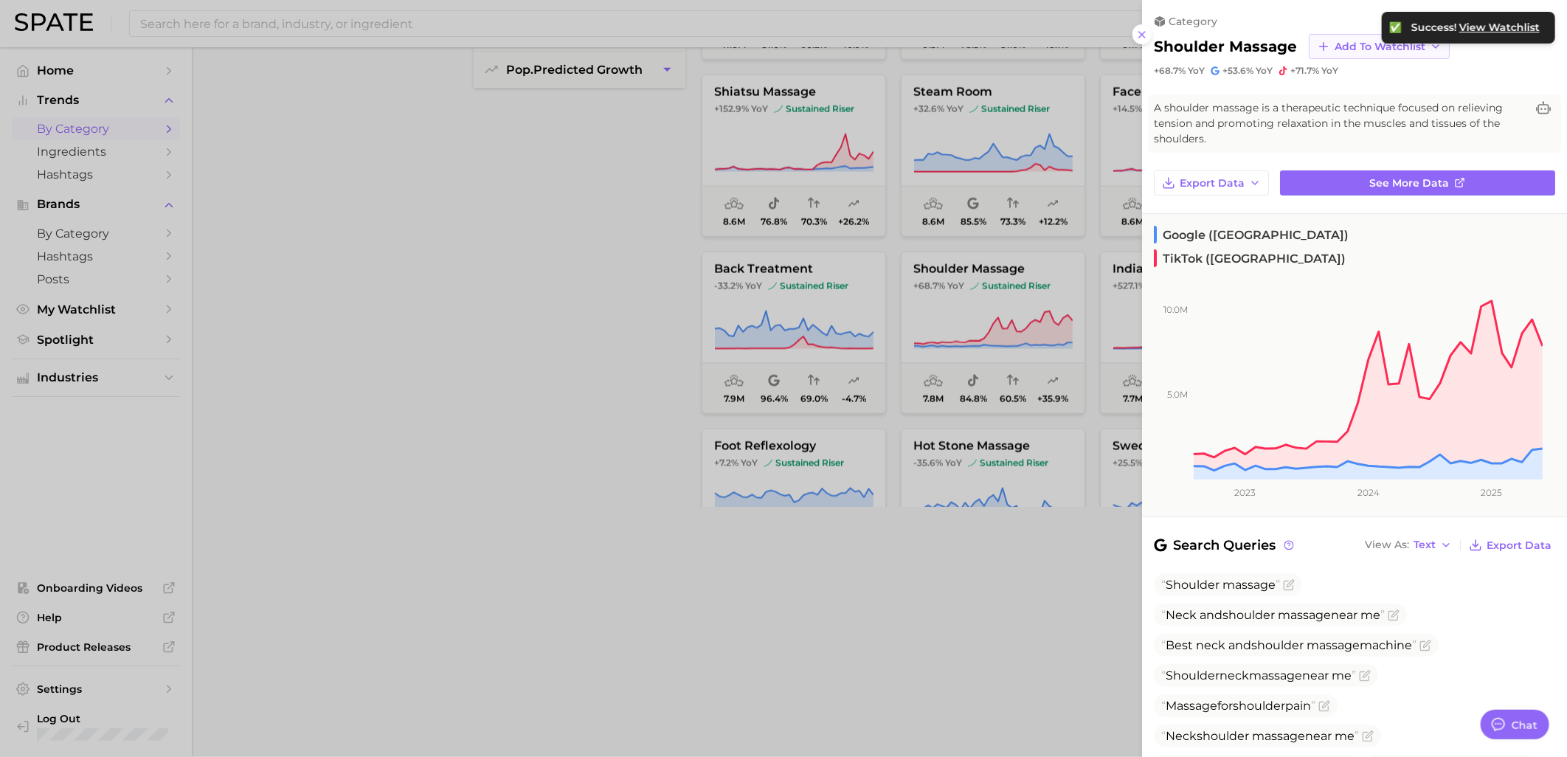
click at [1368, 47] on span "Add to Watchlist" at bounding box center [1380, 47] width 91 height 13
click at [1345, 105] on span "Wellness Devices" at bounding box center [1380, 101] width 93 height 13
click at [628, 212] on div at bounding box center [783, 378] width 1567 height 757
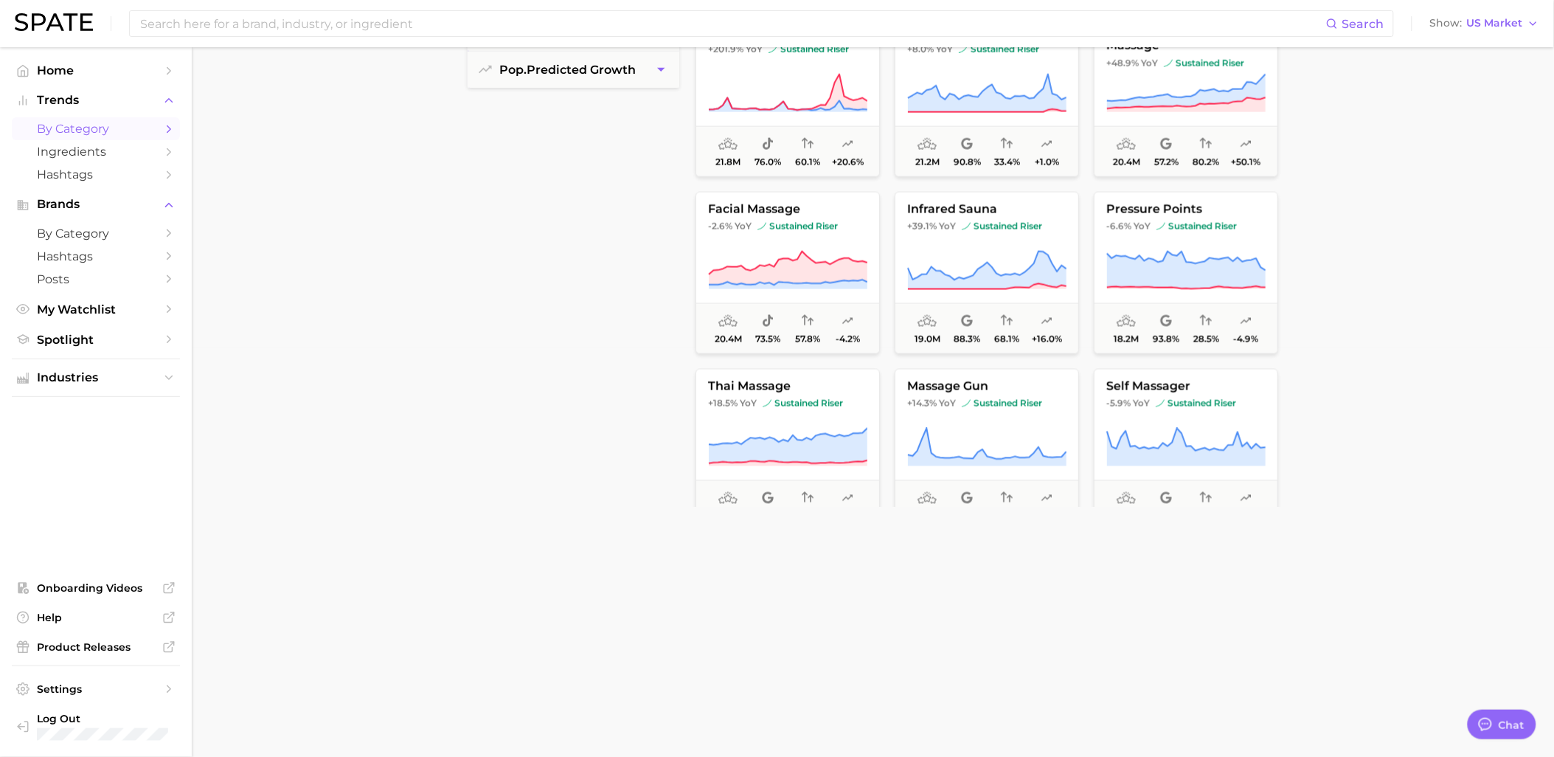
scroll to position [481, 0]
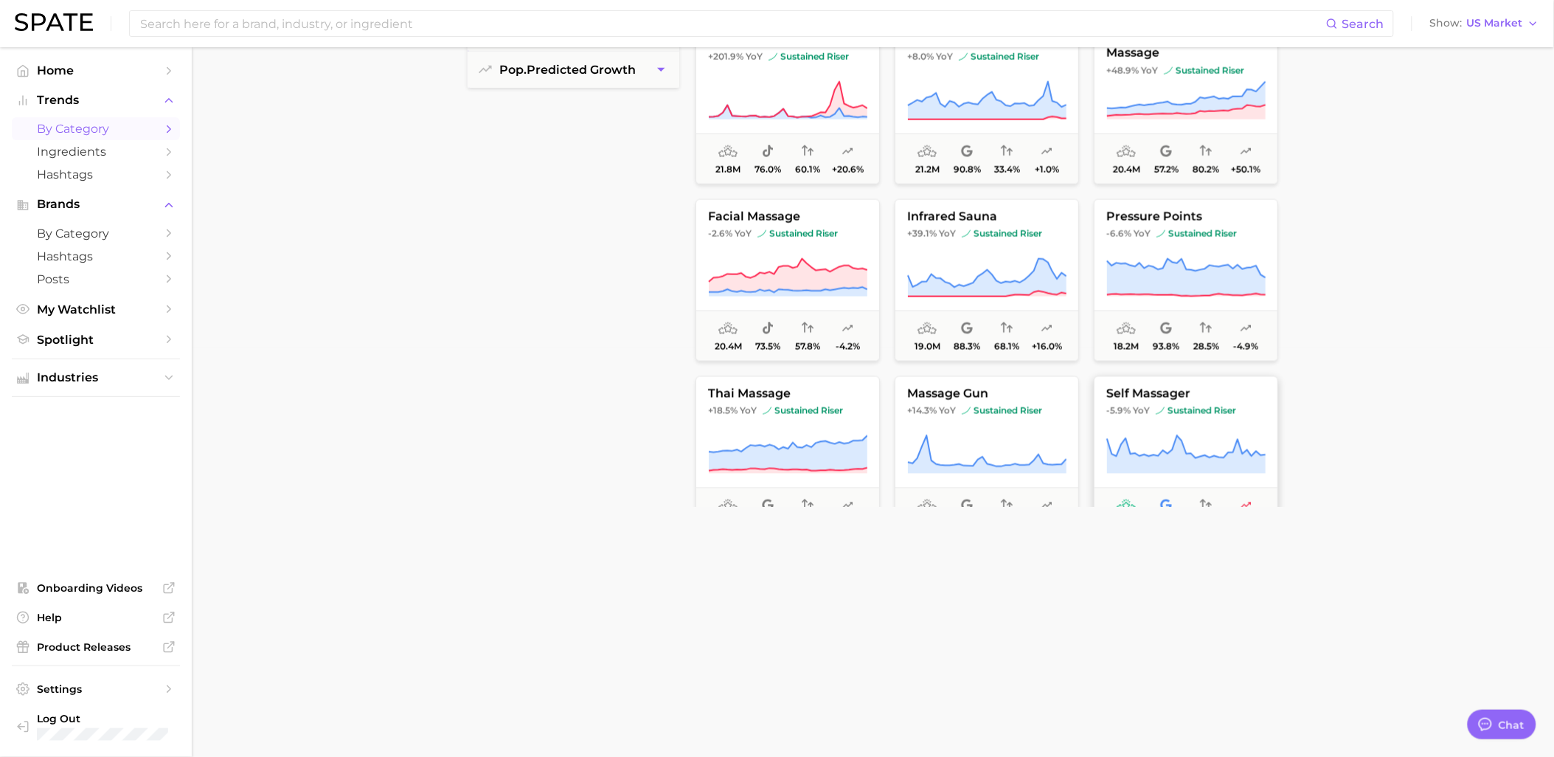
click at [1161, 384] on button "self massager -5.9% YoY sustained riser 12.9m 100.0% - -8.8%" at bounding box center [1186, 457] width 184 height 162
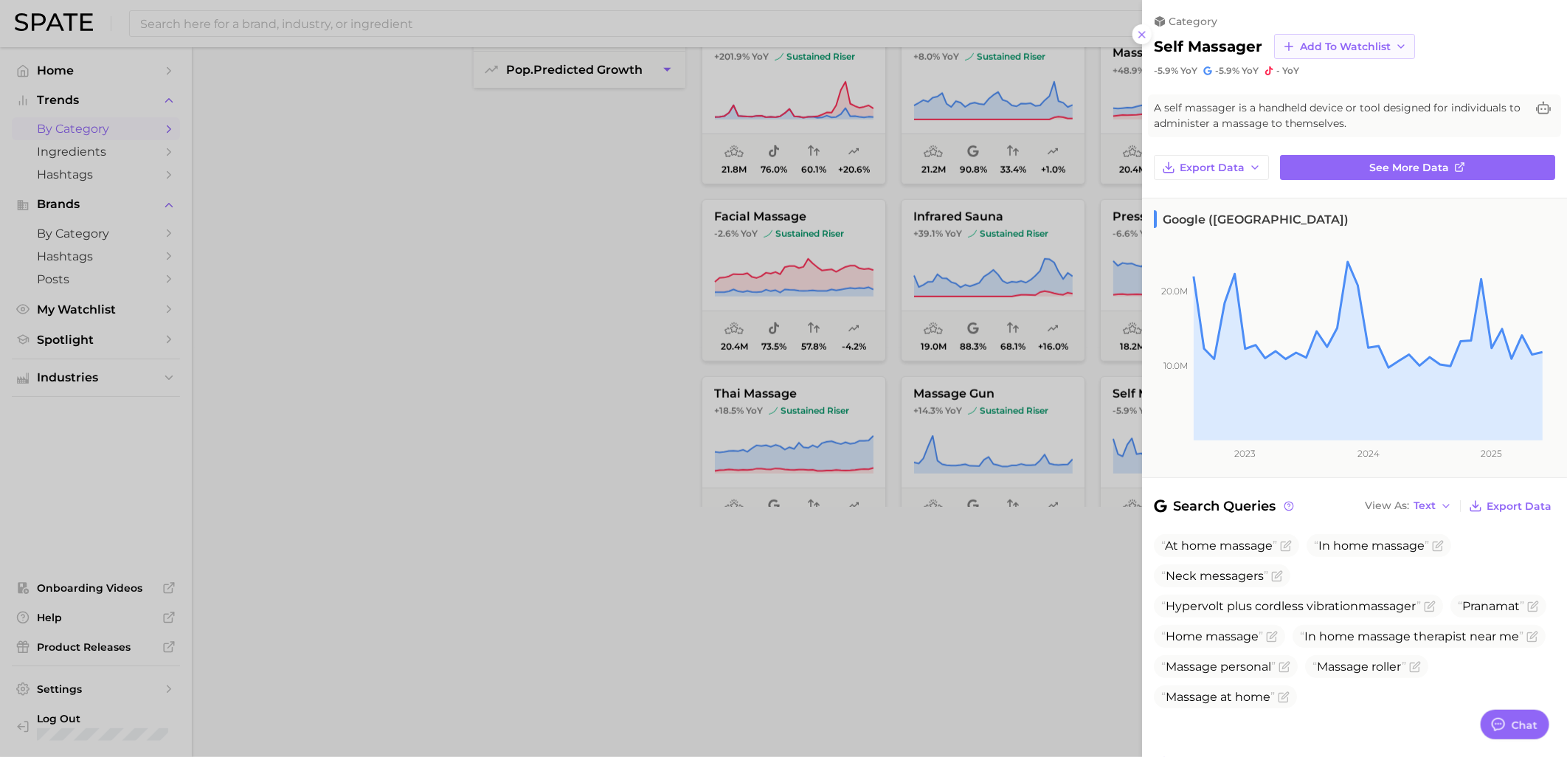
click at [1343, 46] on span "Add to Watchlist" at bounding box center [1345, 47] width 91 height 13
click at [1338, 105] on span "Wellness Devices" at bounding box center [1345, 101] width 93 height 13
click at [584, 302] on div at bounding box center [783, 378] width 1567 height 757
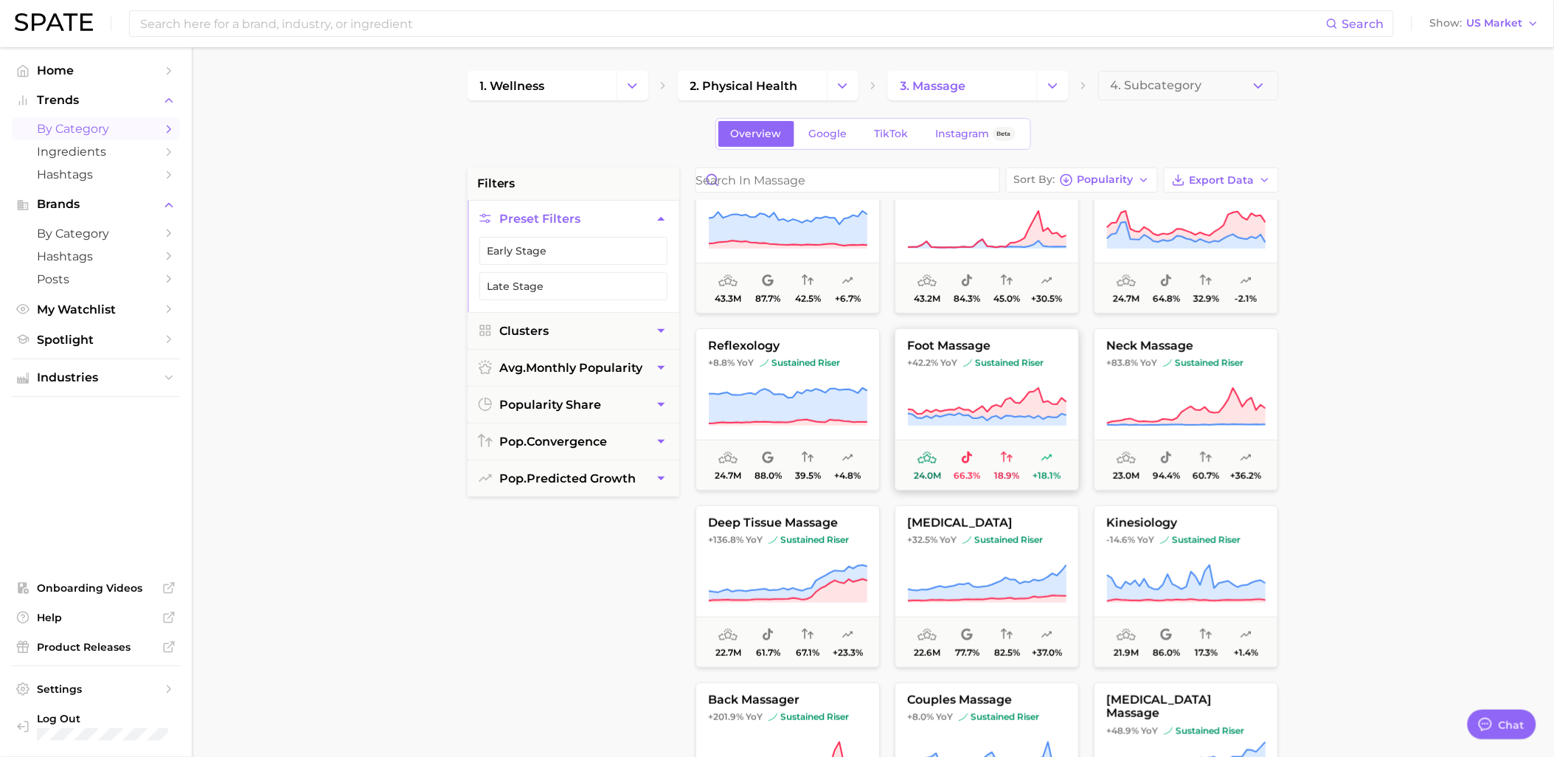
scroll to position [328, 0]
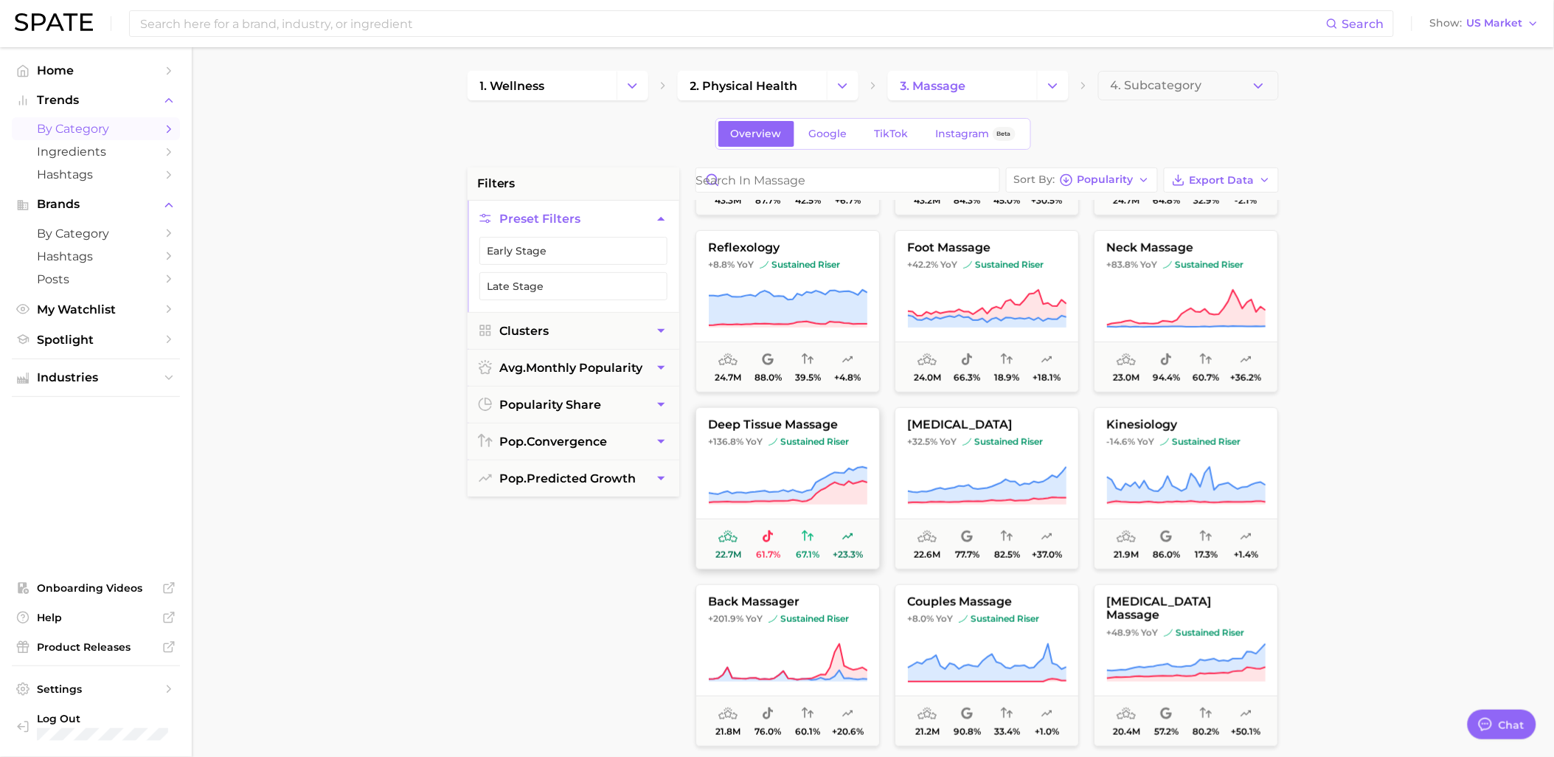
click at [830, 440] on span "sustained riser" at bounding box center [809, 442] width 80 height 12
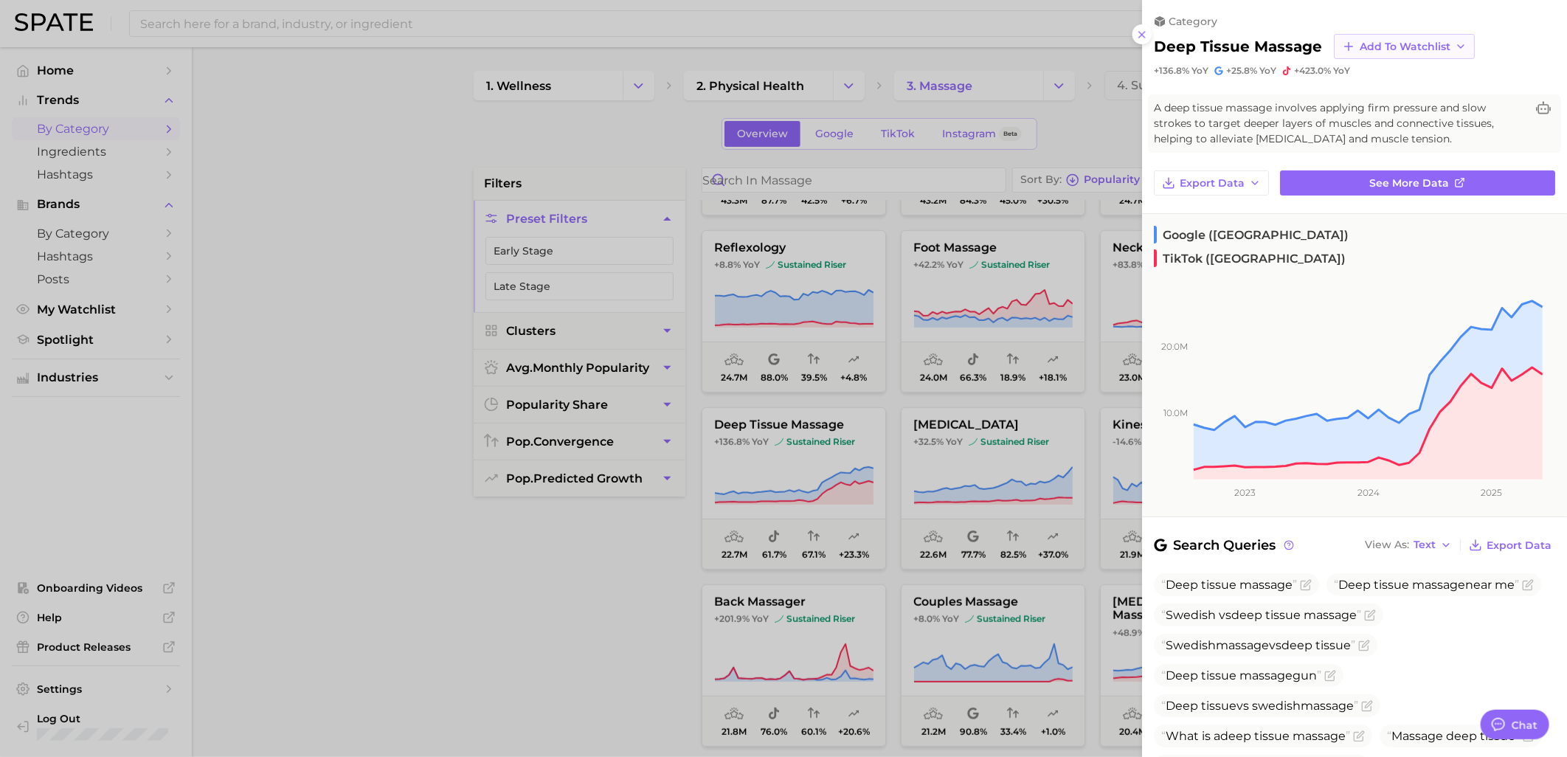
click at [1429, 48] on span "Add to Watchlist" at bounding box center [1405, 47] width 91 height 13
click at [1417, 100] on span "Wellness Devices" at bounding box center [1405, 101] width 93 height 13
click at [691, 498] on div at bounding box center [783, 378] width 1567 height 757
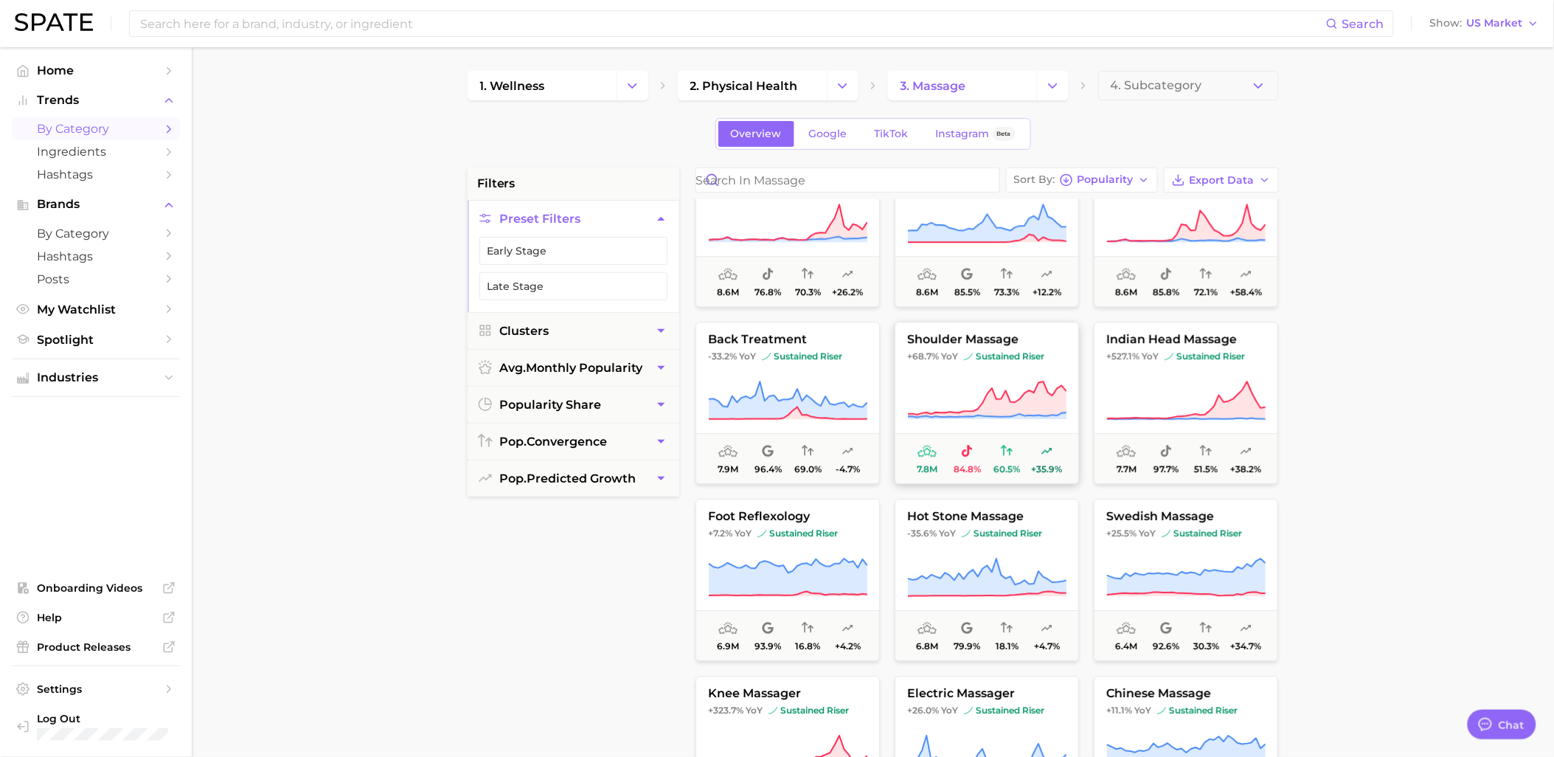
scroll to position [1557, 0]
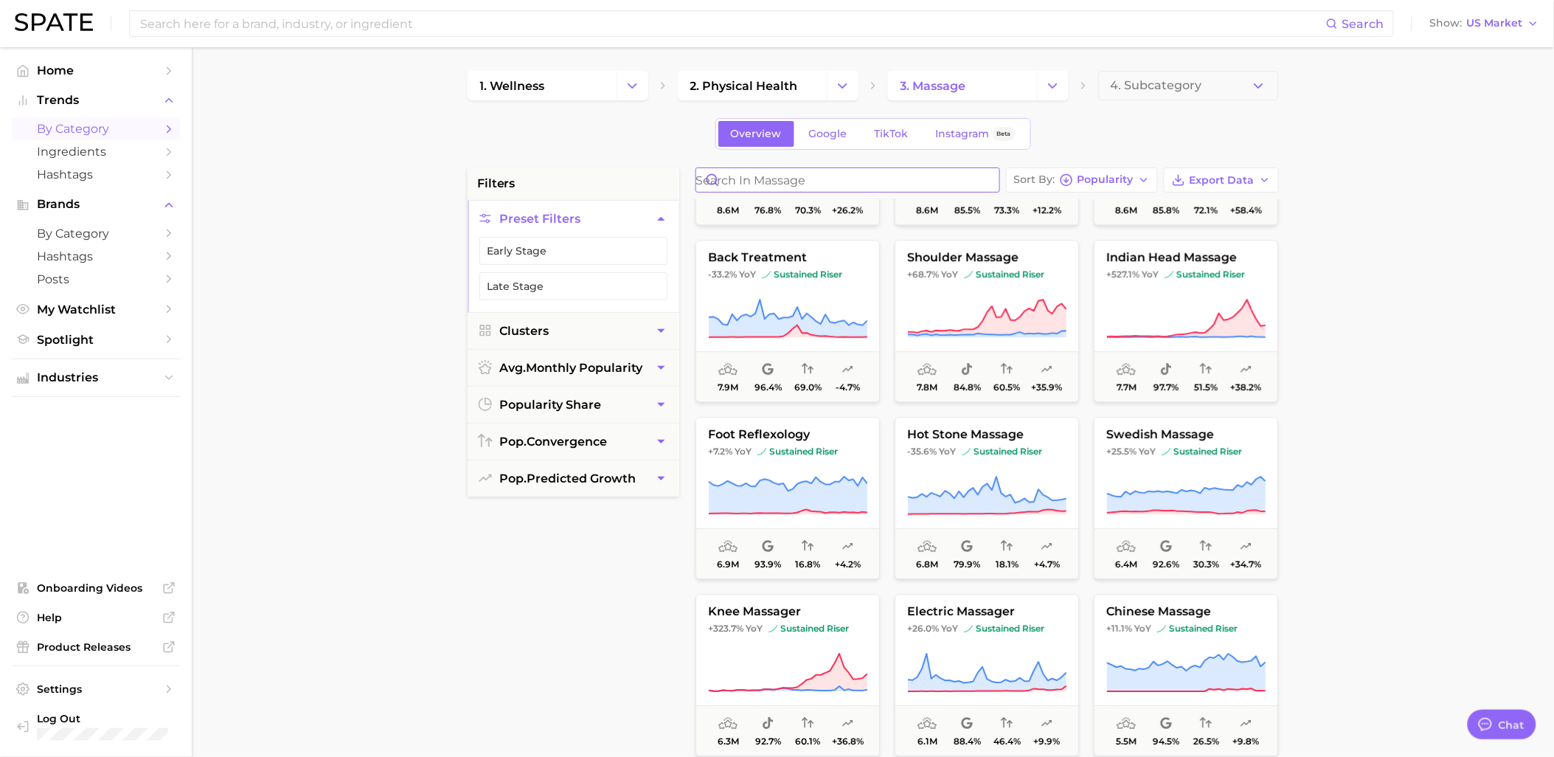
click at [932, 177] on input "Search in massage" at bounding box center [847, 180] width 303 height 24
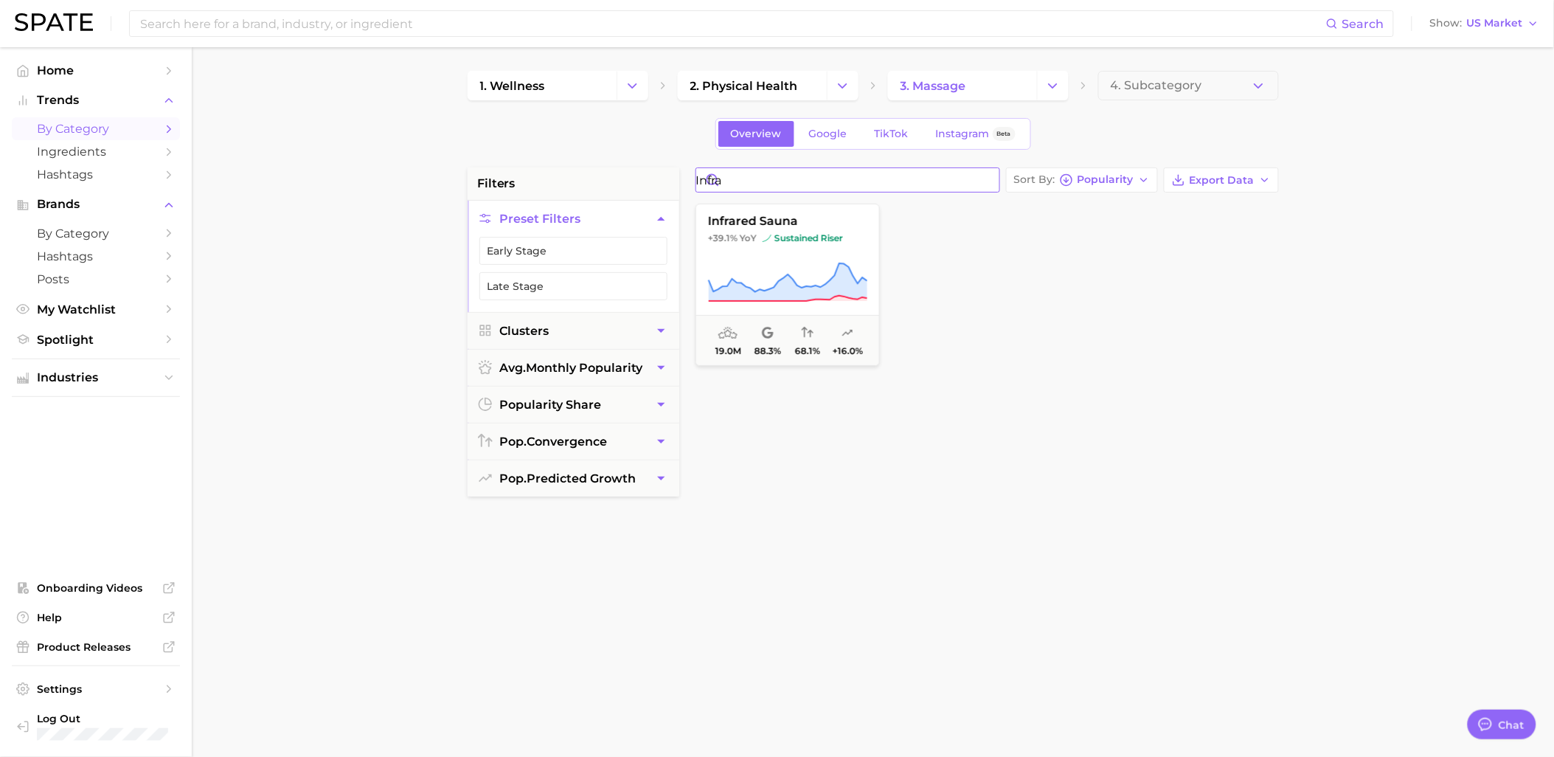
type input "infra"
click at [845, 243] on span "+39.1% YoY sustained riser" at bounding box center [787, 238] width 183 height 12
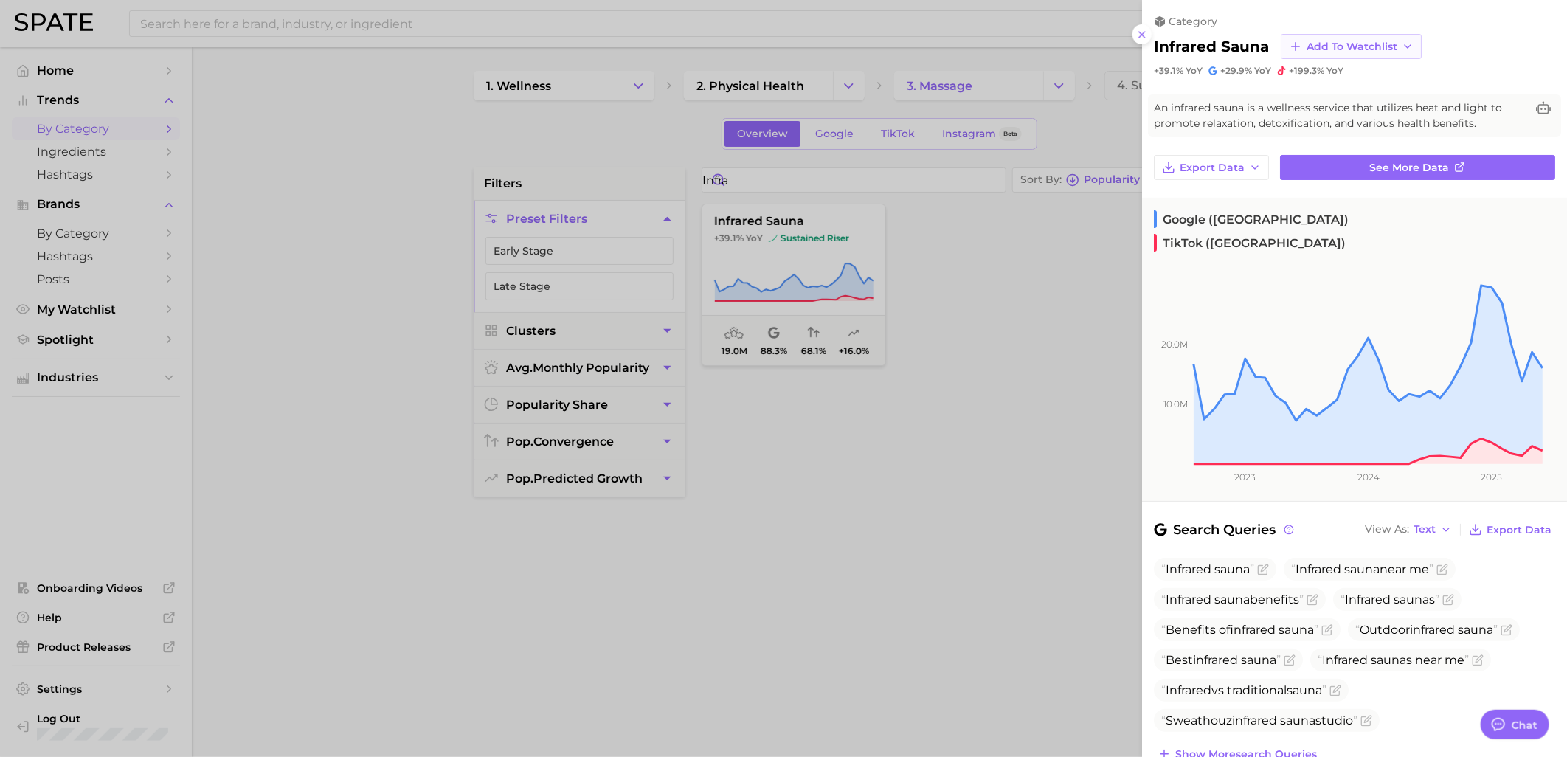
click at [1359, 43] on span "Add to Watchlist" at bounding box center [1351, 47] width 91 height 13
click at [1370, 99] on span "Wellness Devices" at bounding box center [1352, 101] width 93 height 13
click at [1138, 38] on icon at bounding box center [1142, 35] width 12 height 12
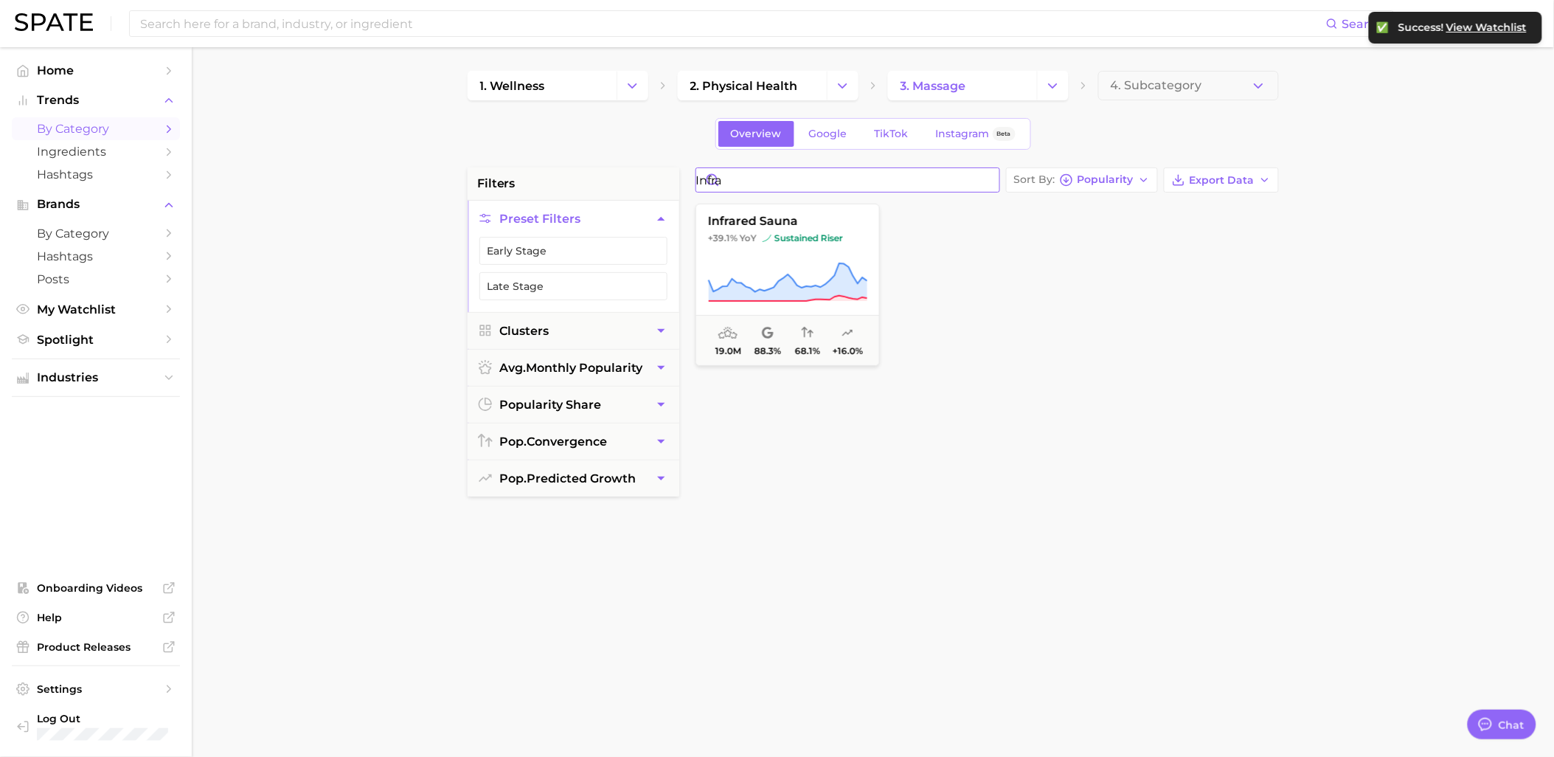
click at [918, 183] on input "infra" at bounding box center [847, 180] width 303 height 24
click at [986, 181] on input "infra" at bounding box center [847, 180] width 303 height 24
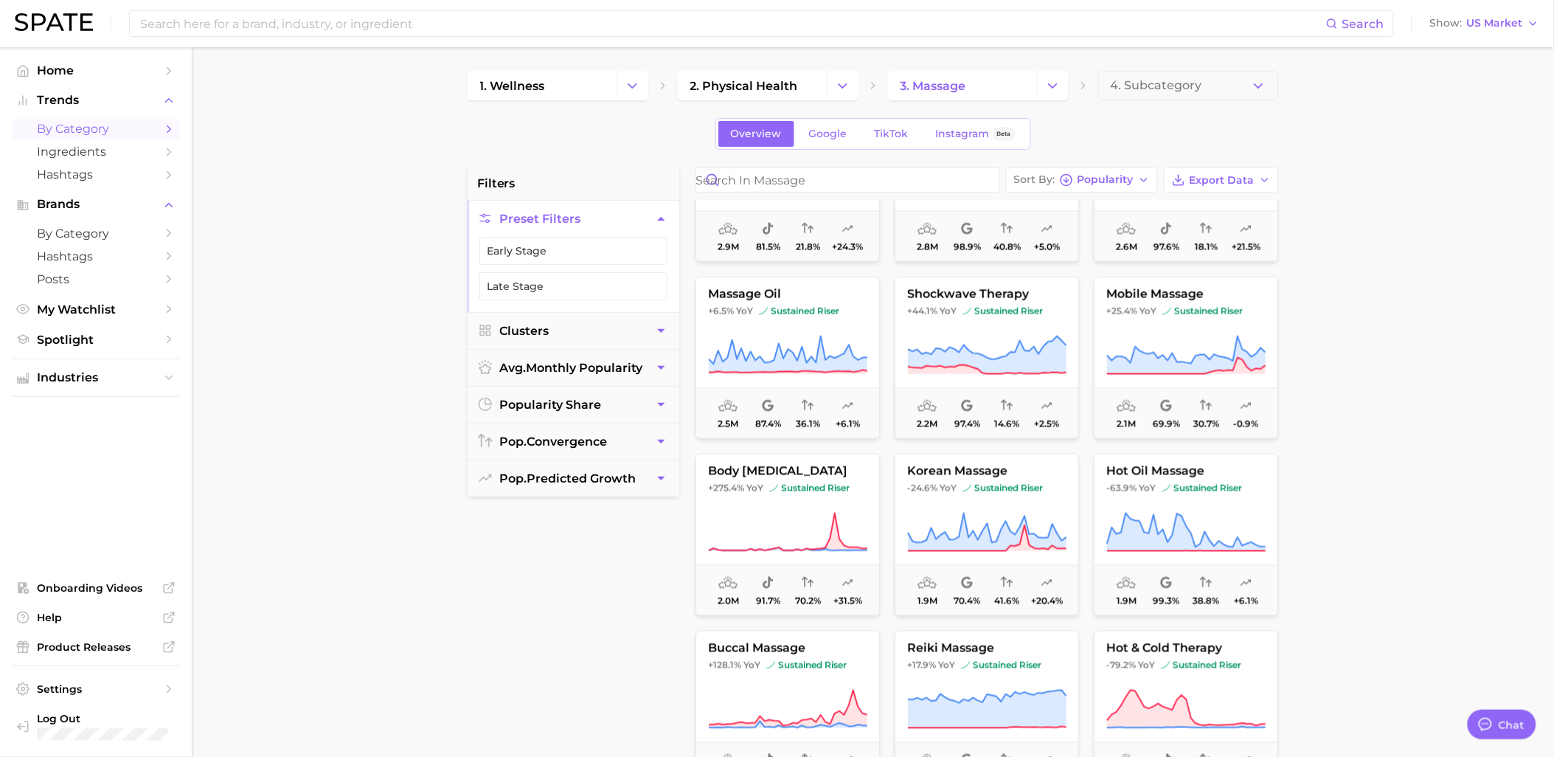
scroll to position [2868, 0]
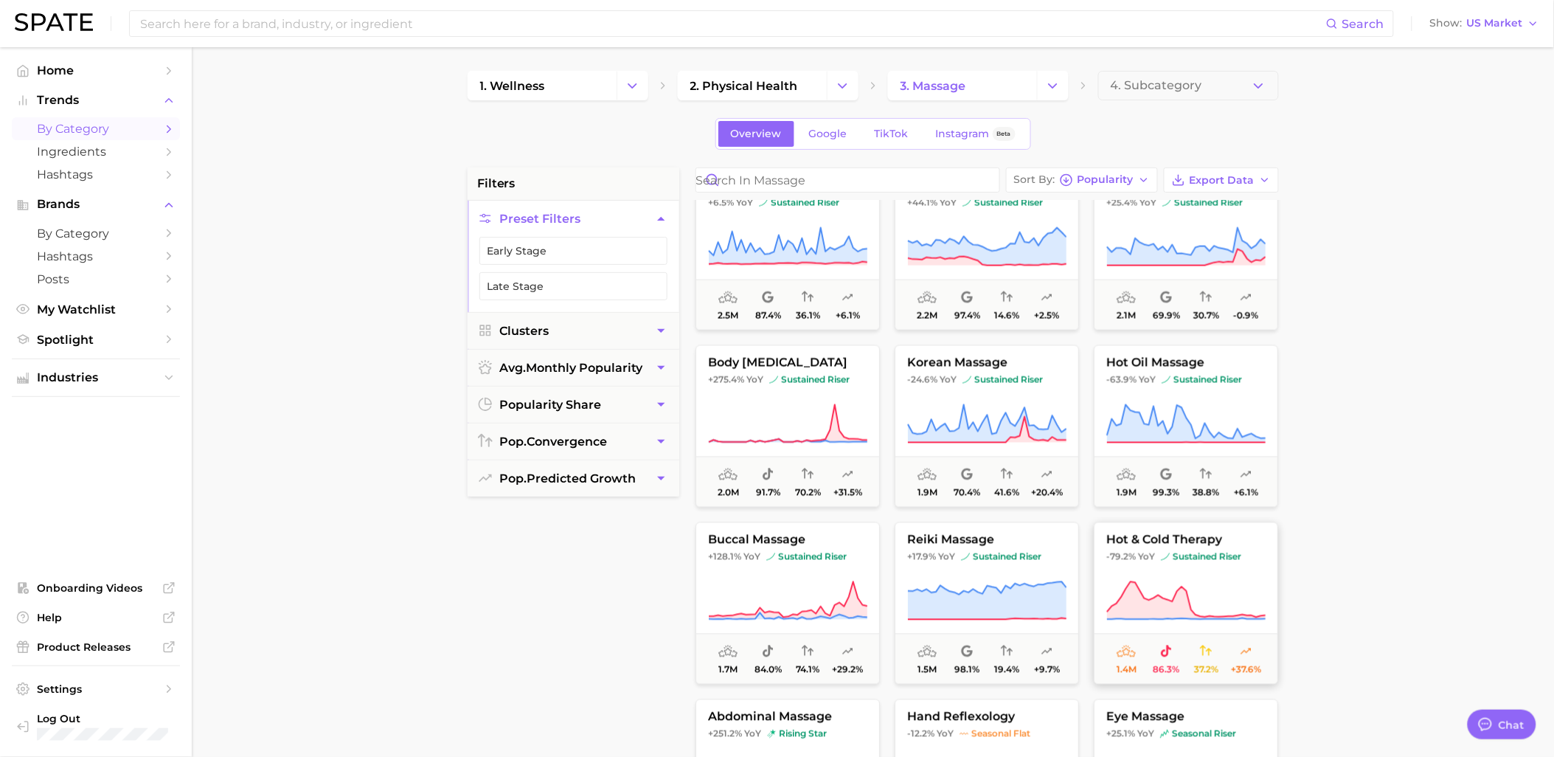
click at [1205, 572] on button "hot & cold therapy -79.2% YoY sustained riser 1.4m 86.3% 37.2% +37.6%" at bounding box center [1186, 603] width 184 height 162
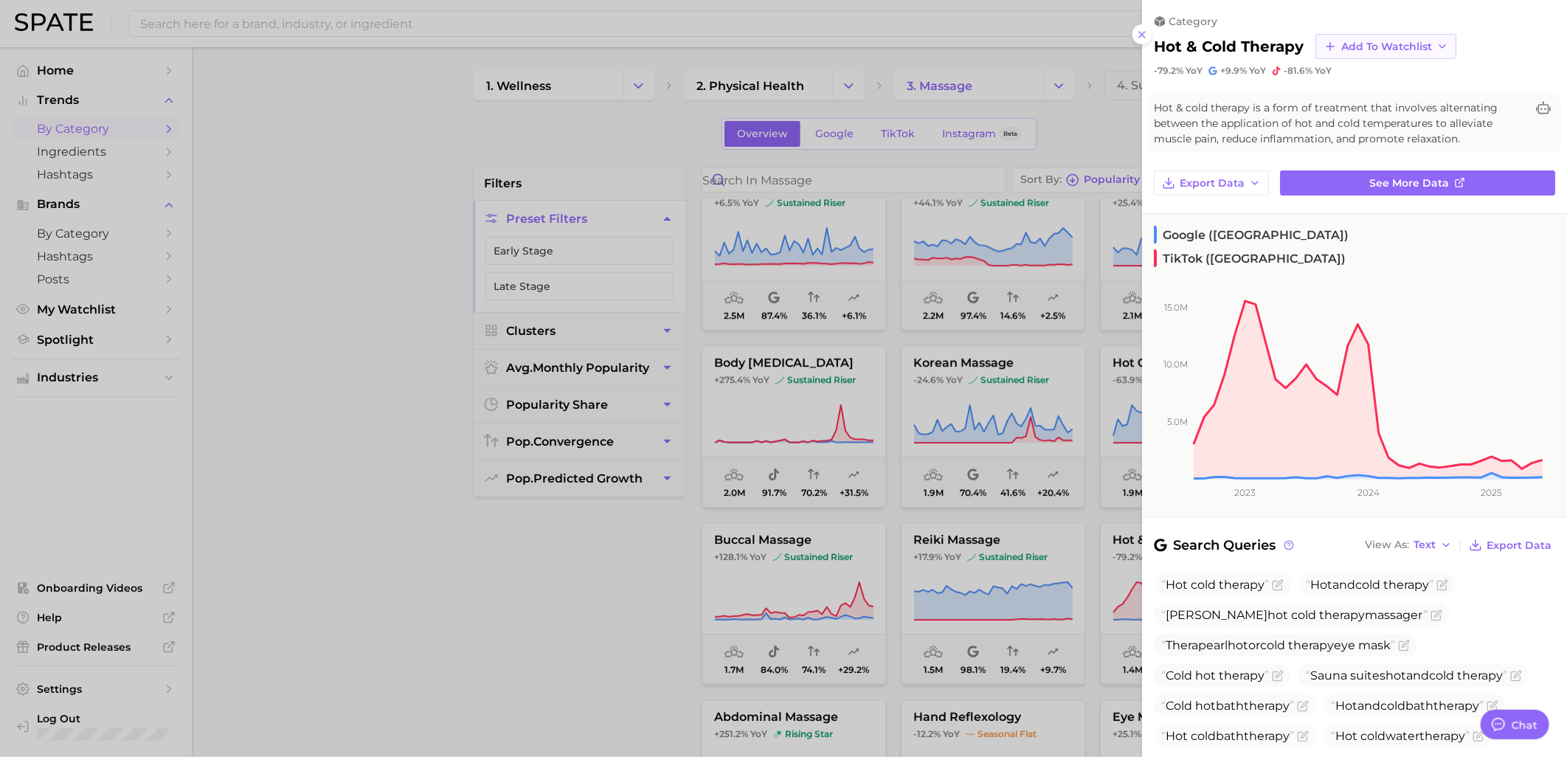
click at [1422, 46] on span "Add to Watchlist" at bounding box center [1386, 47] width 91 height 13
click at [1378, 104] on span "Wellness Devices" at bounding box center [1386, 101] width 93 height 13
click at [621, 564] on div at bounding box center [783, 378] width 1567 height 757
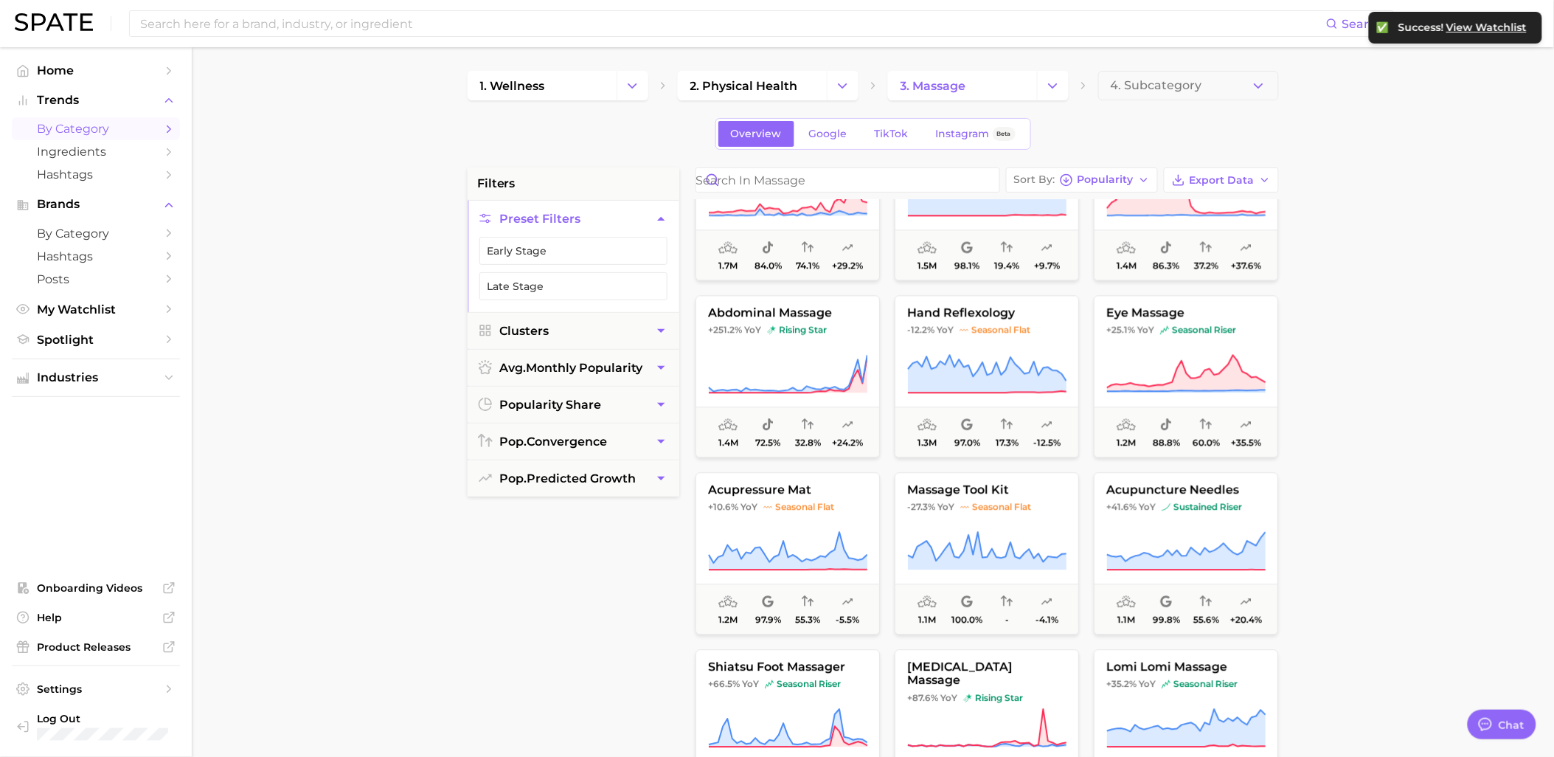
scroll to position [3278, 0]
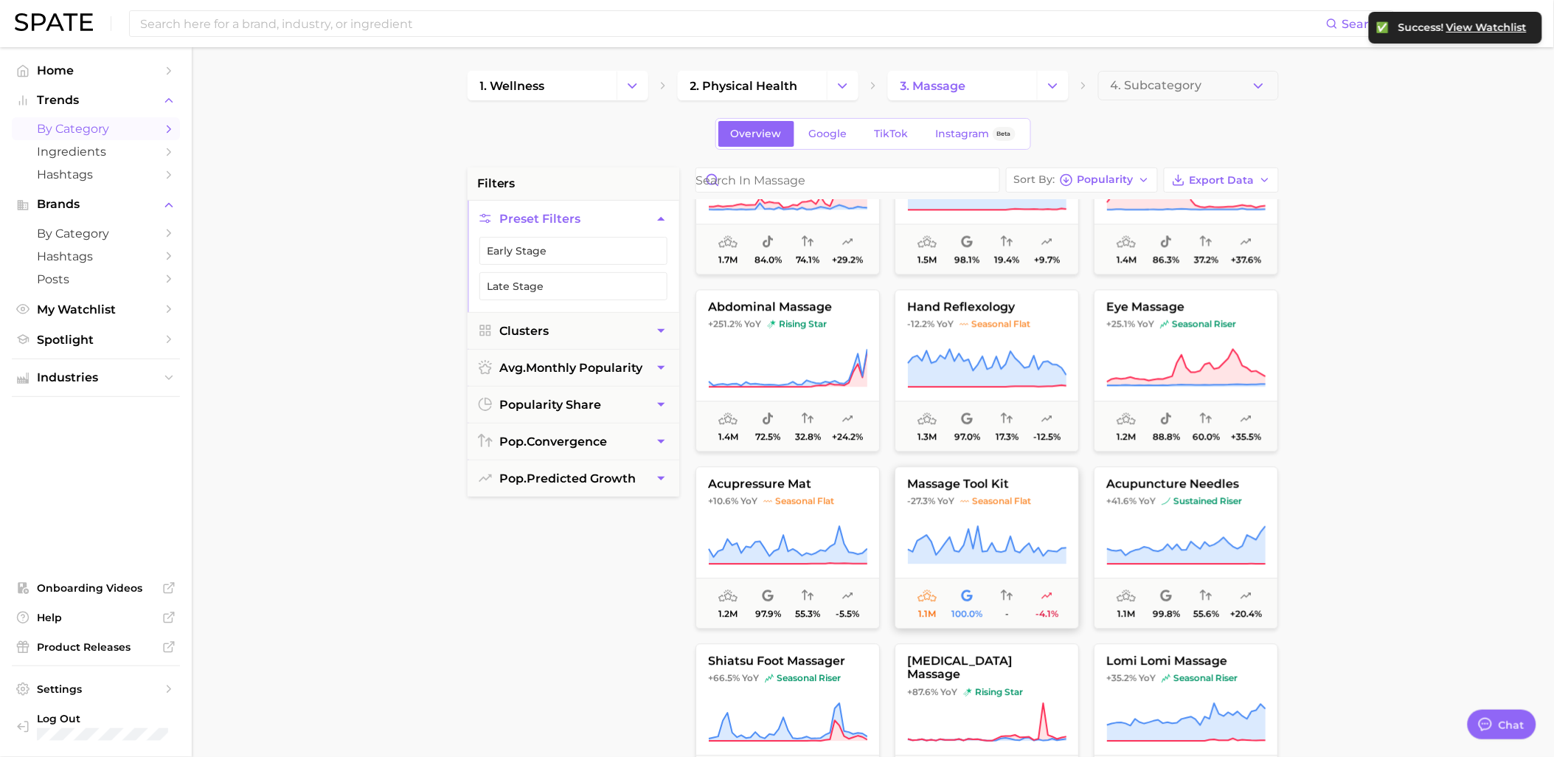
click at [971, 518] on button "massage tool kit -27.3% YoY seasonal flat 1.1m 100.0% - -4.1%" at bounding box center [987, 547] width 184 height 162
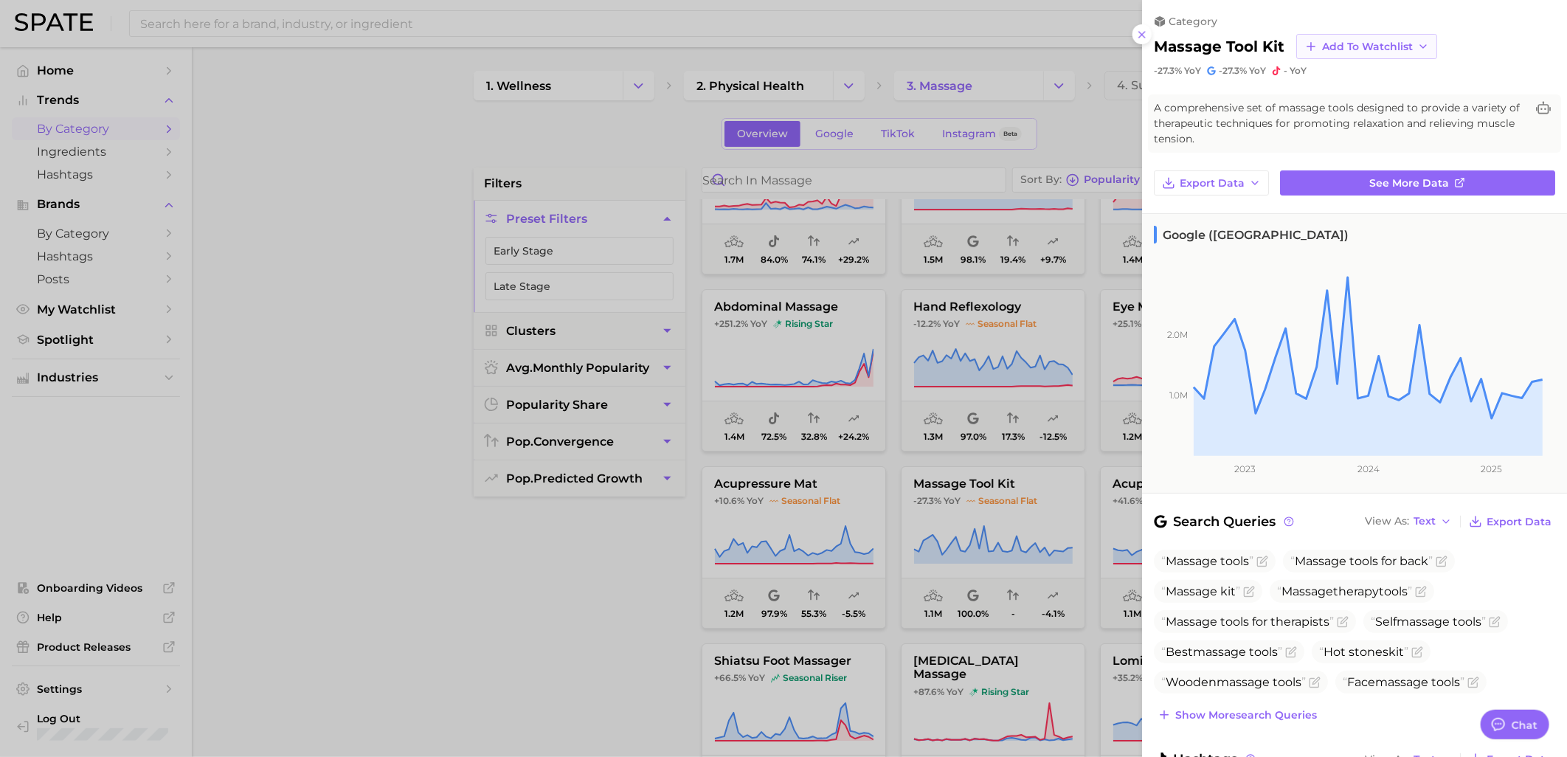
click at [1392, 44] on span "Add to Watchlist" at bounding box center [1367, 47] width 91 height 13
click at [1371, 102] on span "Wellness Devices" at bounding box center [1367, 101] width 93 height 13
click at [592, 592] on div at bounding box center [783, 378] width 1567 height 757
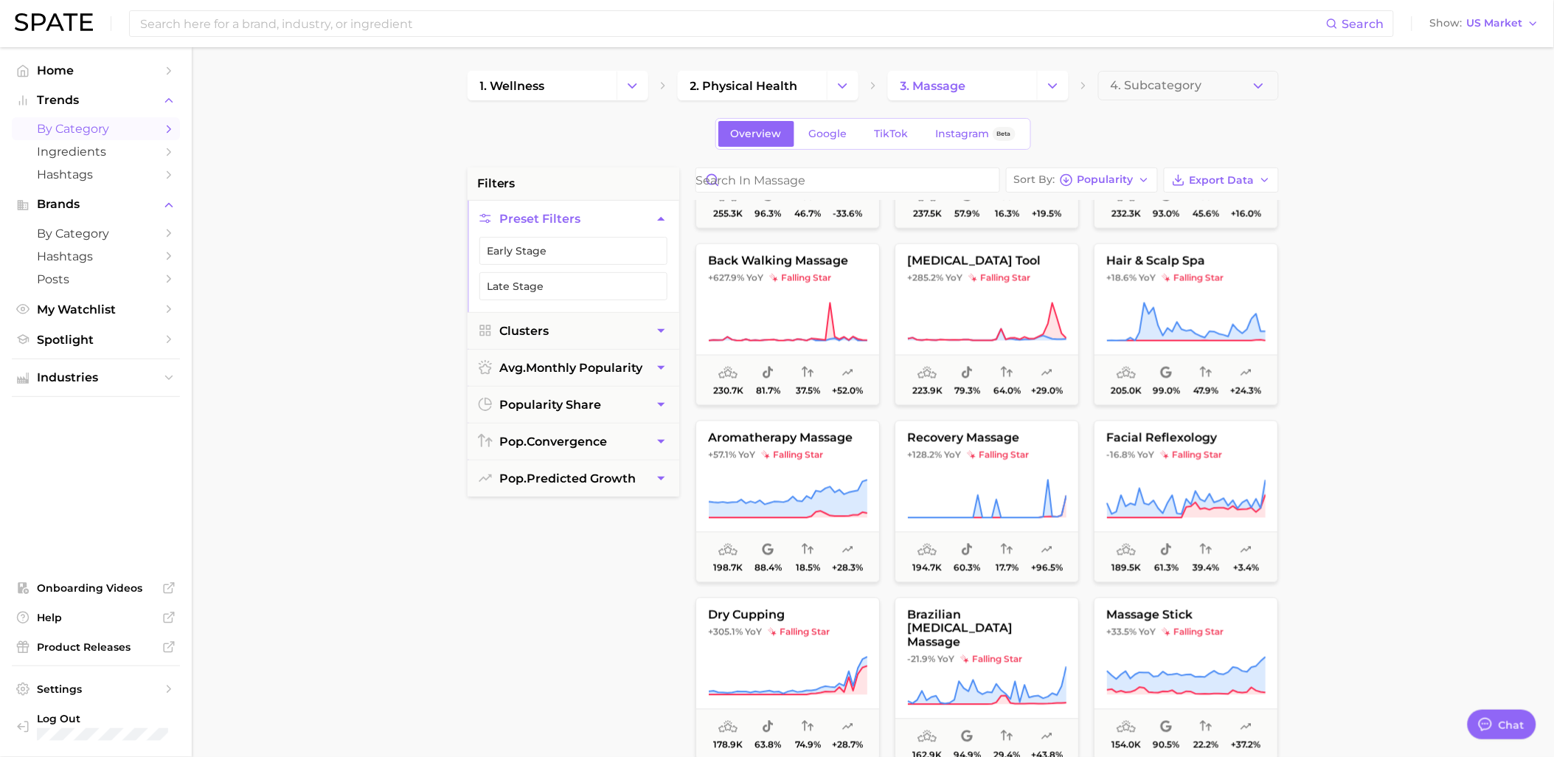
scroll to position [5081, 0]
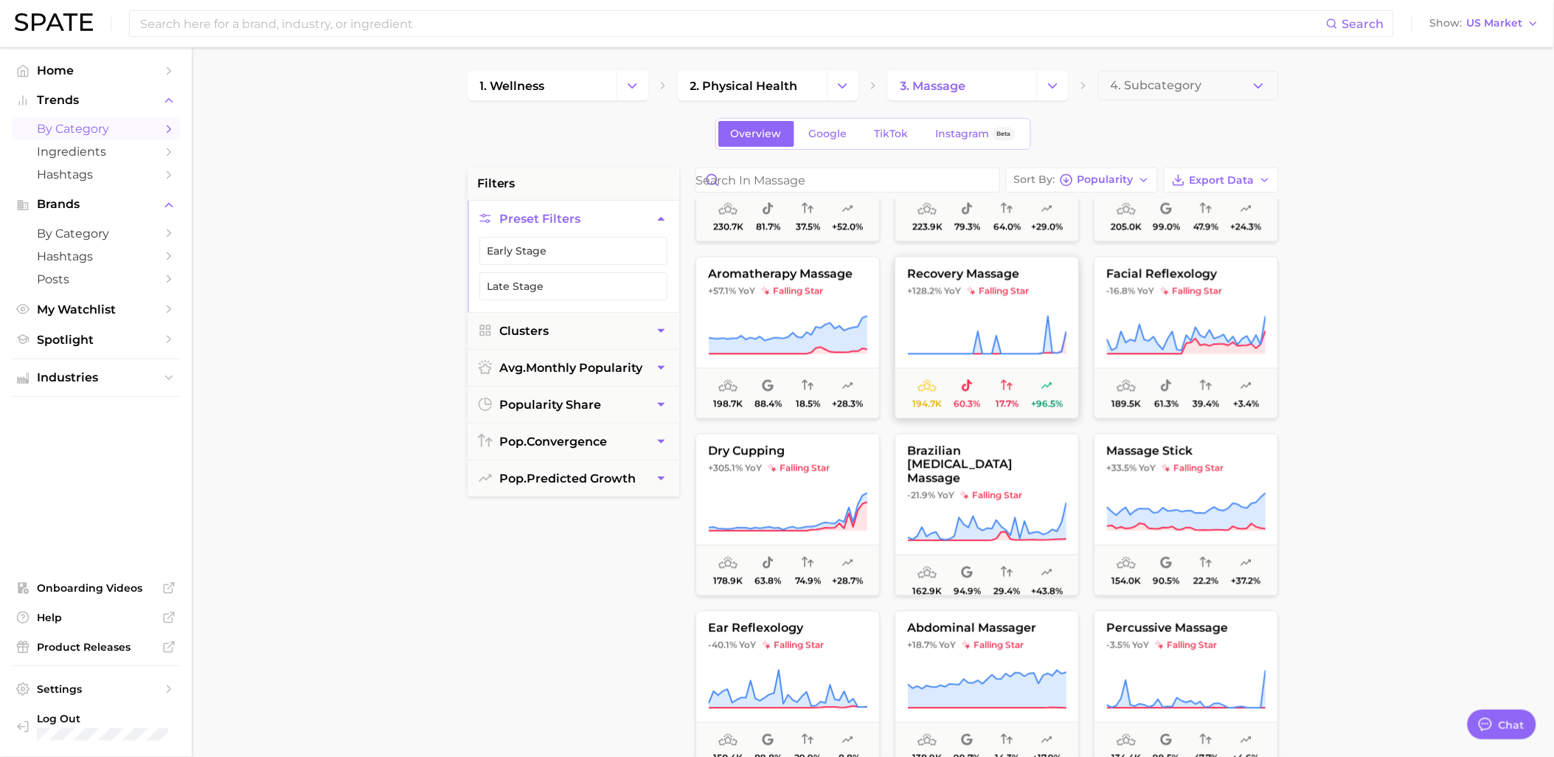
click at [1014, 310] on button "recovery massage +128.2% YoY falling star 194.7k 60.3% 17.7% +96.5%" at bounding box center [987, 338] width 184 height 162
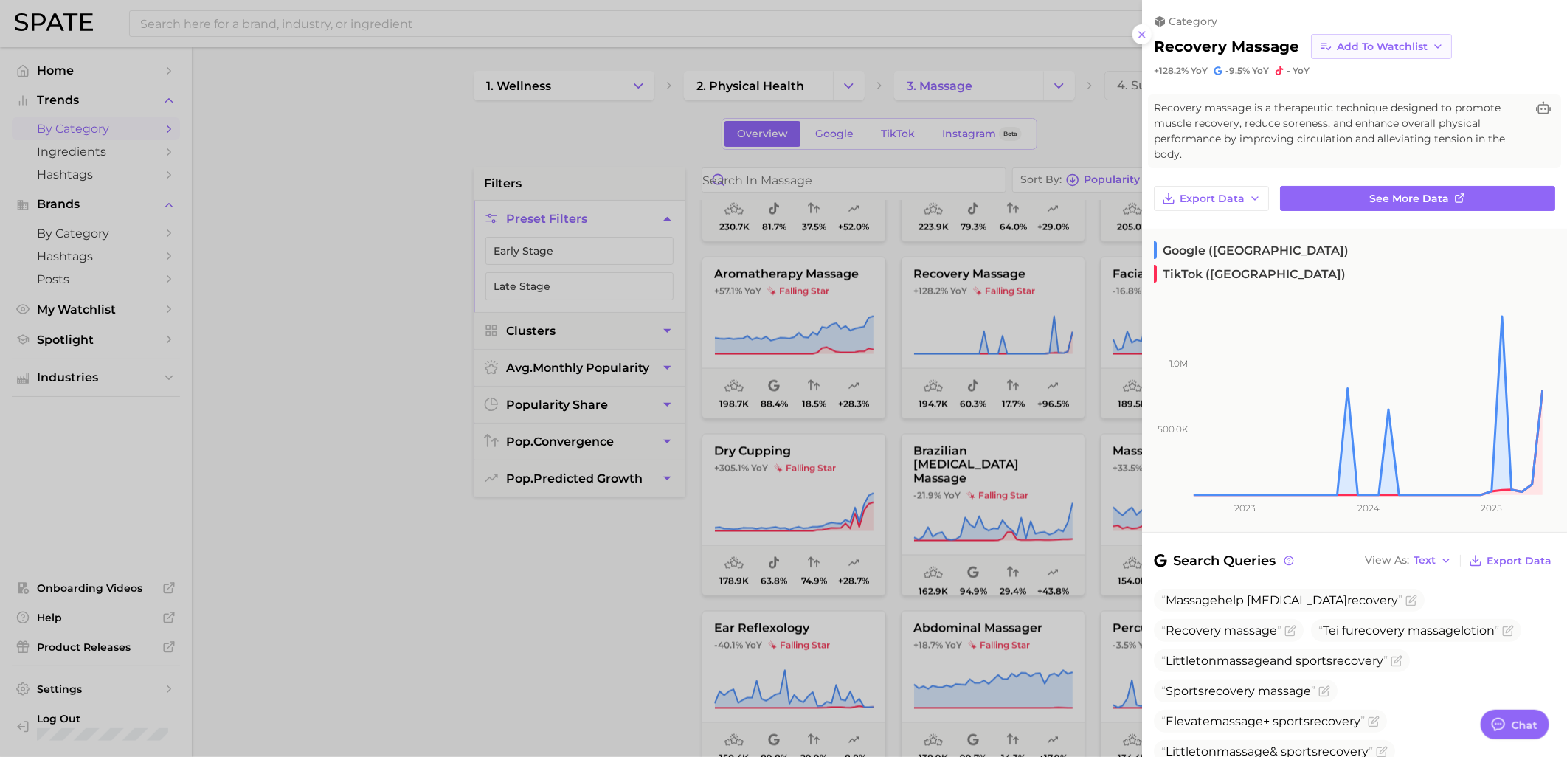
click at [1359, 52] on button "Add to Watchlist" at bounding box center [1381, 46] width 141 height 25
click at [610, 468] on div at bounding box center [783, 378] width 1567 height 757
click at [1144, 34] on icon at bounding box center [1142, 35] width 12 height 12
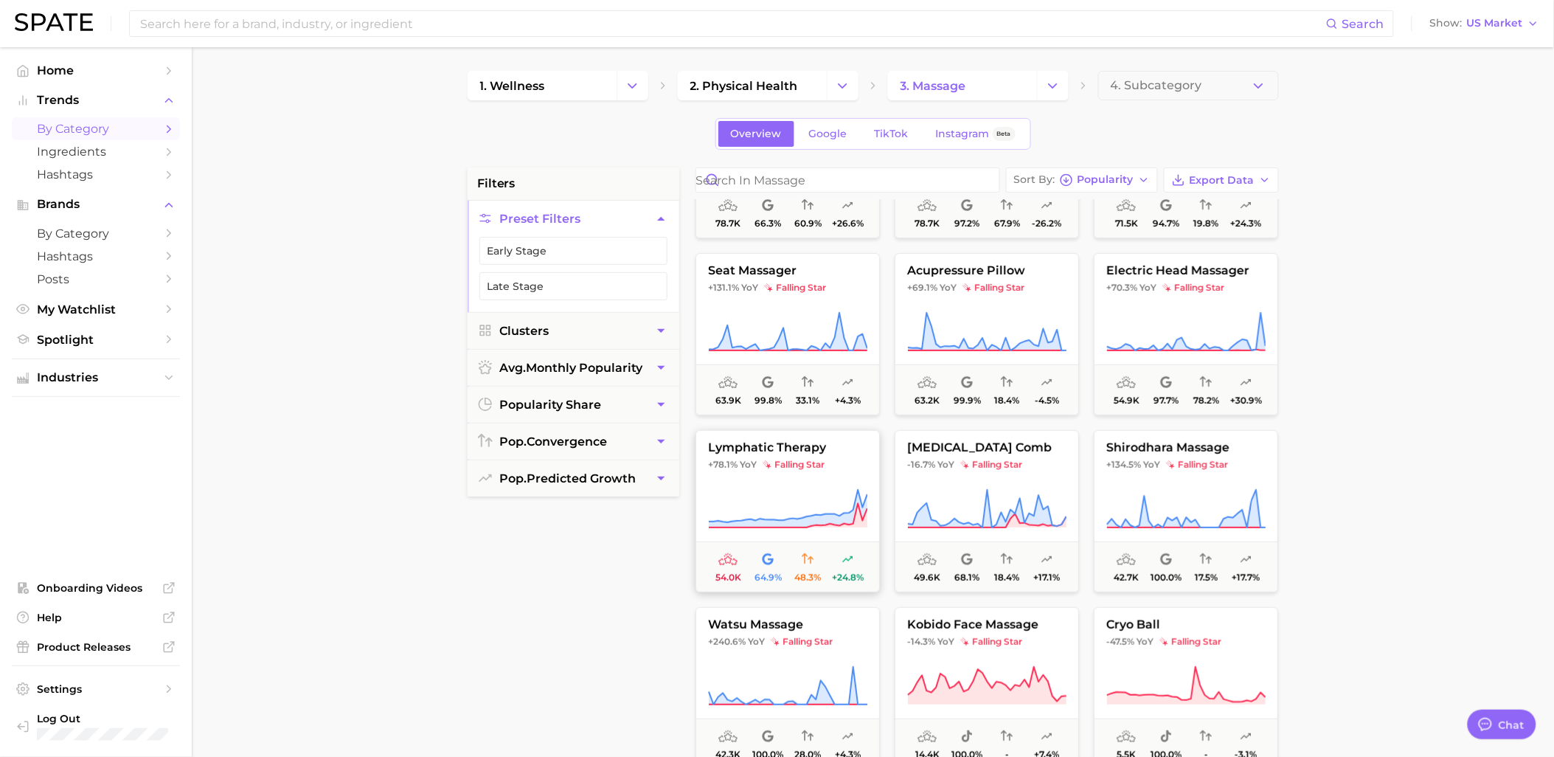
scroll to position [6219, 0]
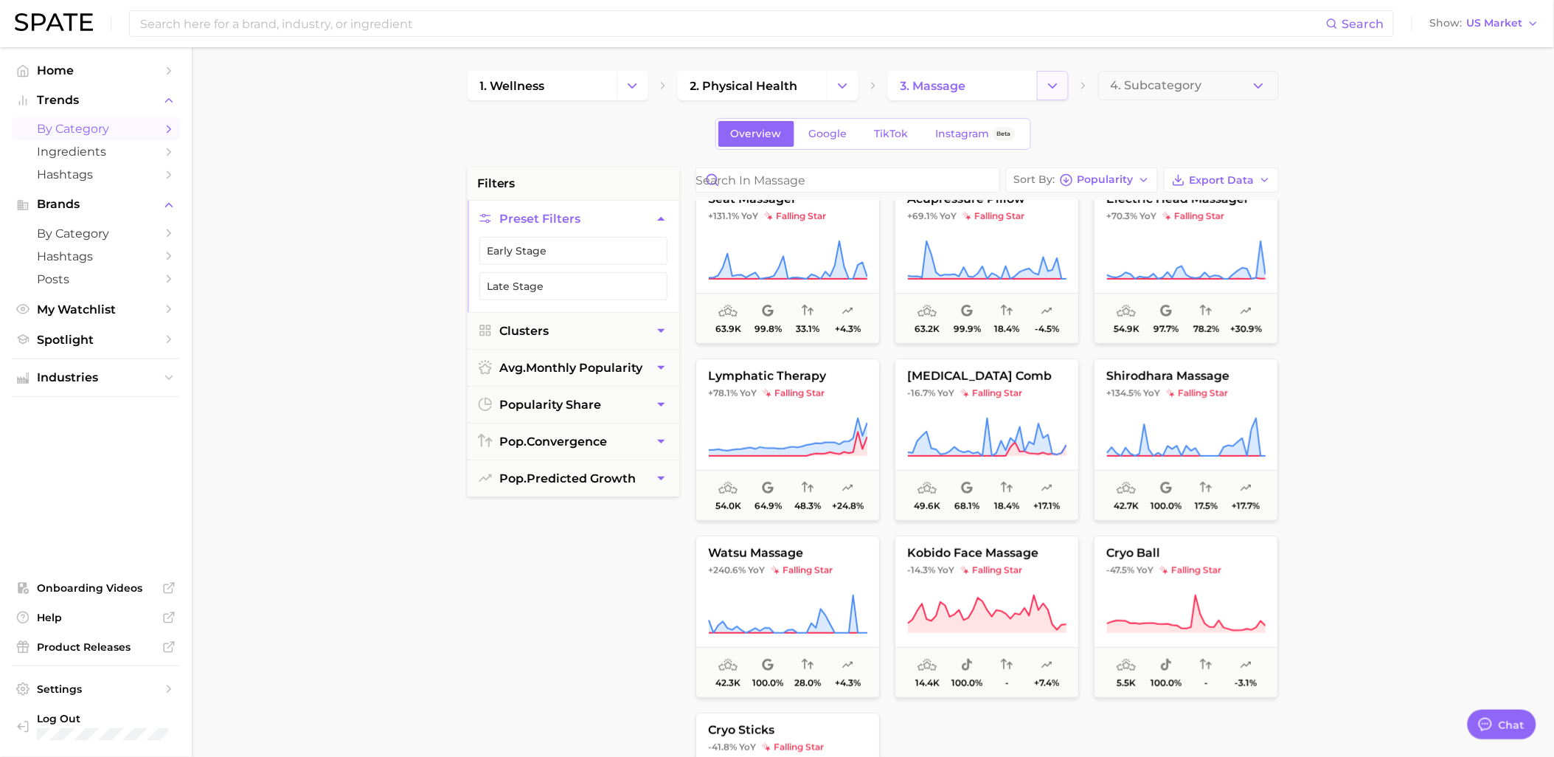
click at [1041, 85] on button "Change Category" at bounding box center [1053, 86] width 32 height 30
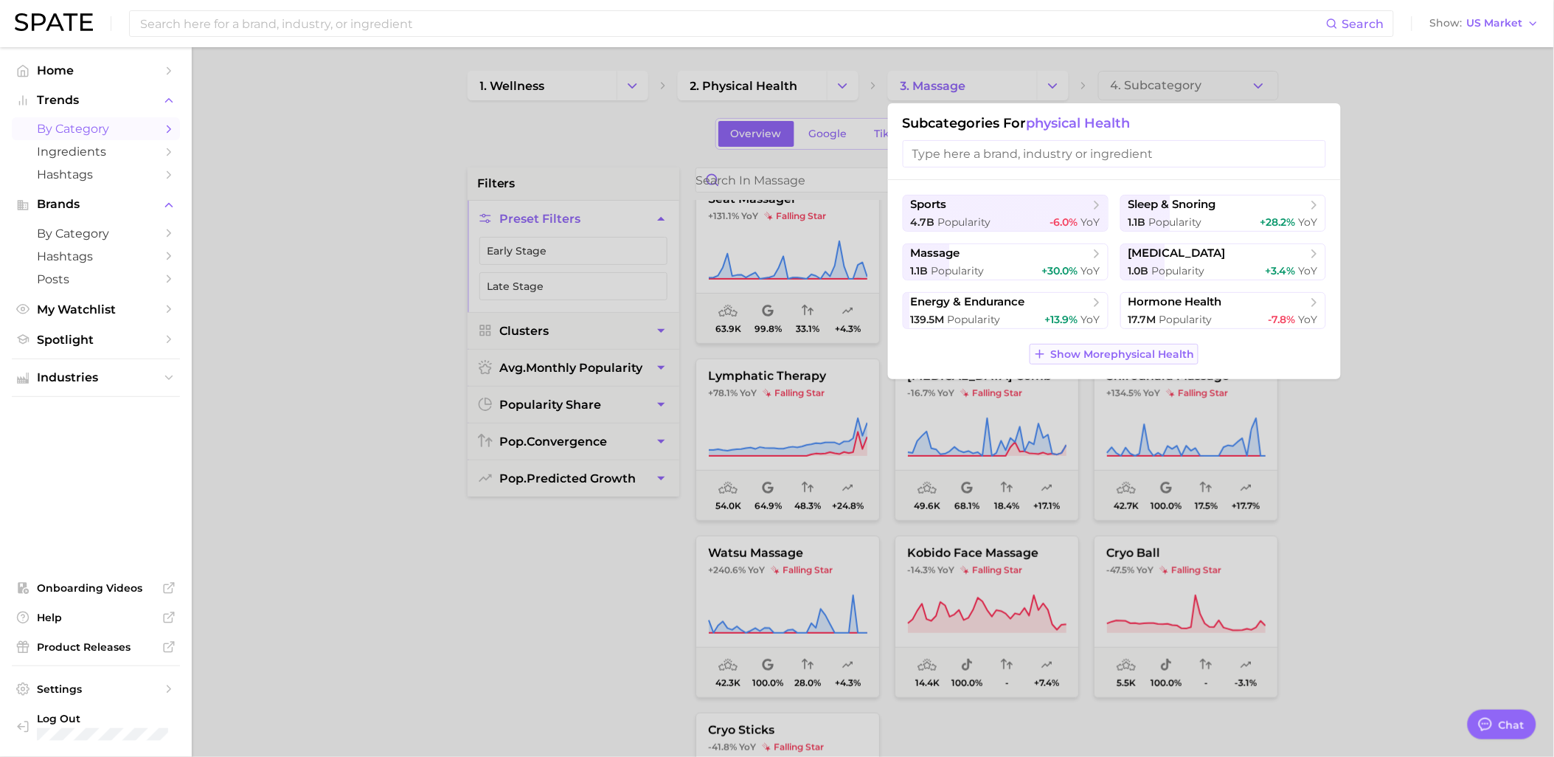
click at [1090, 345] on button "Show More physical health" at bounding box center [1114, 354] width 169 height 21
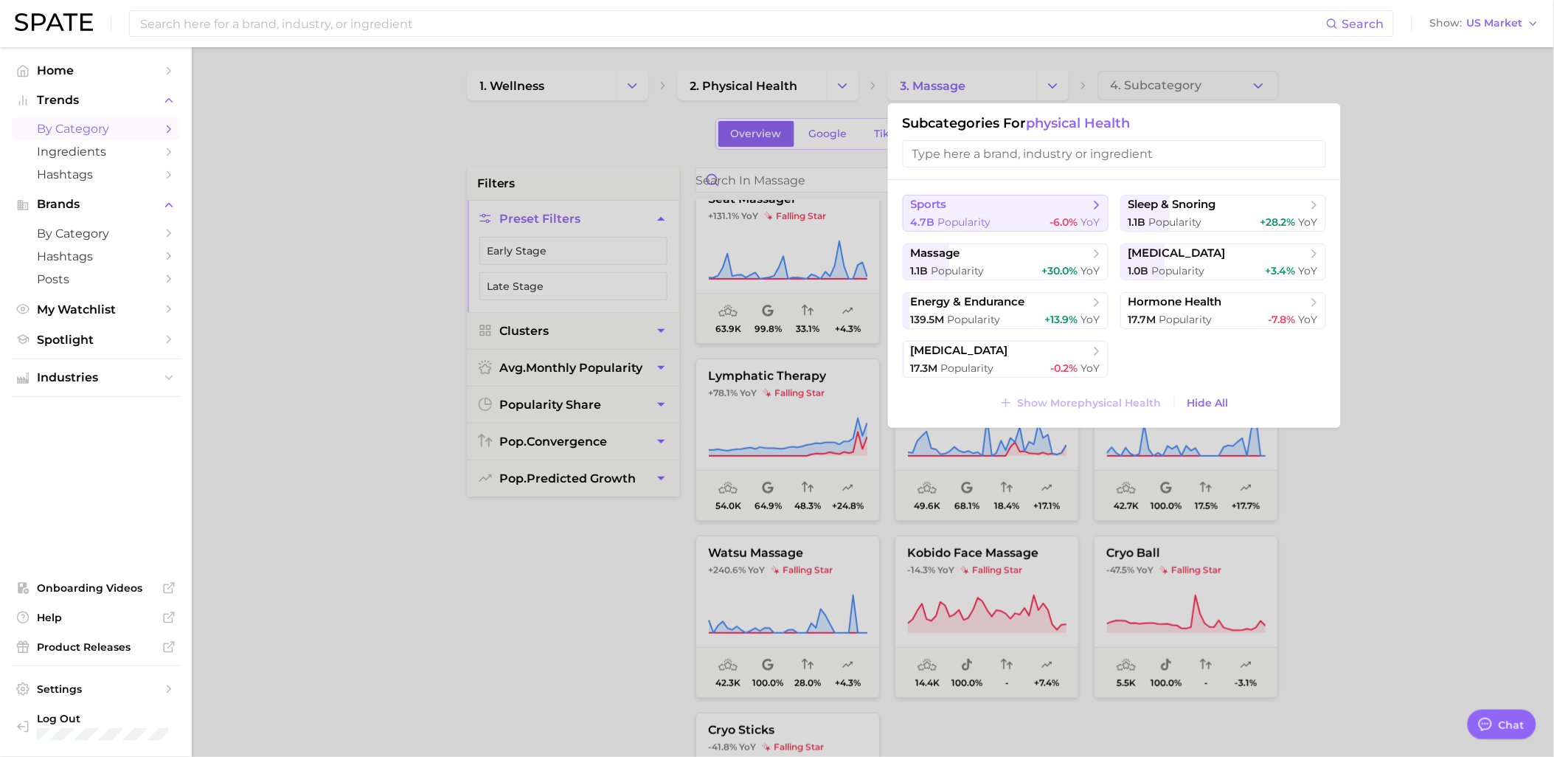
click at [1045, 199] on span "sports" at bounding box center [1000, 205] width 179 height 15
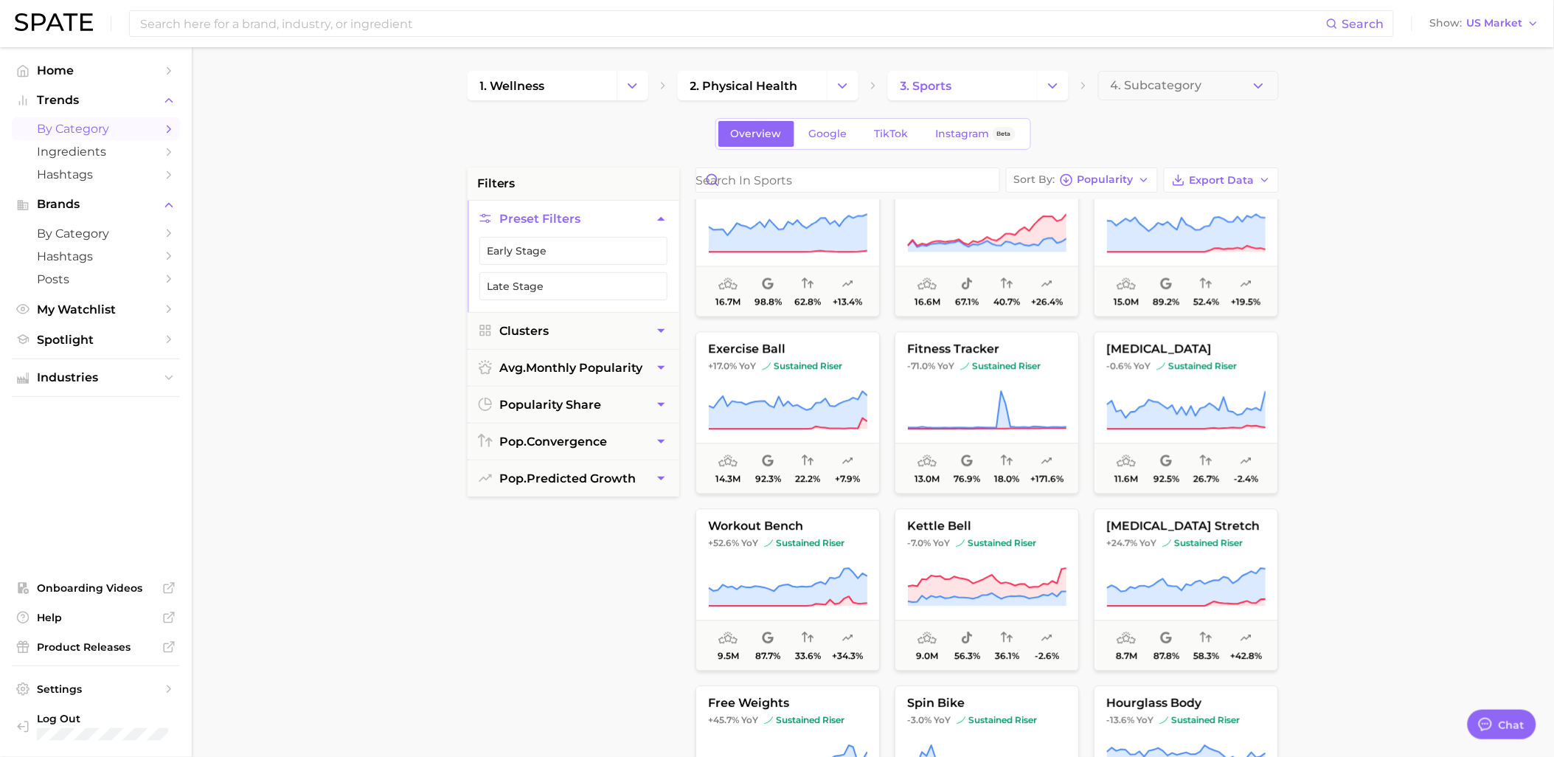
scroll to position [1311, 0]
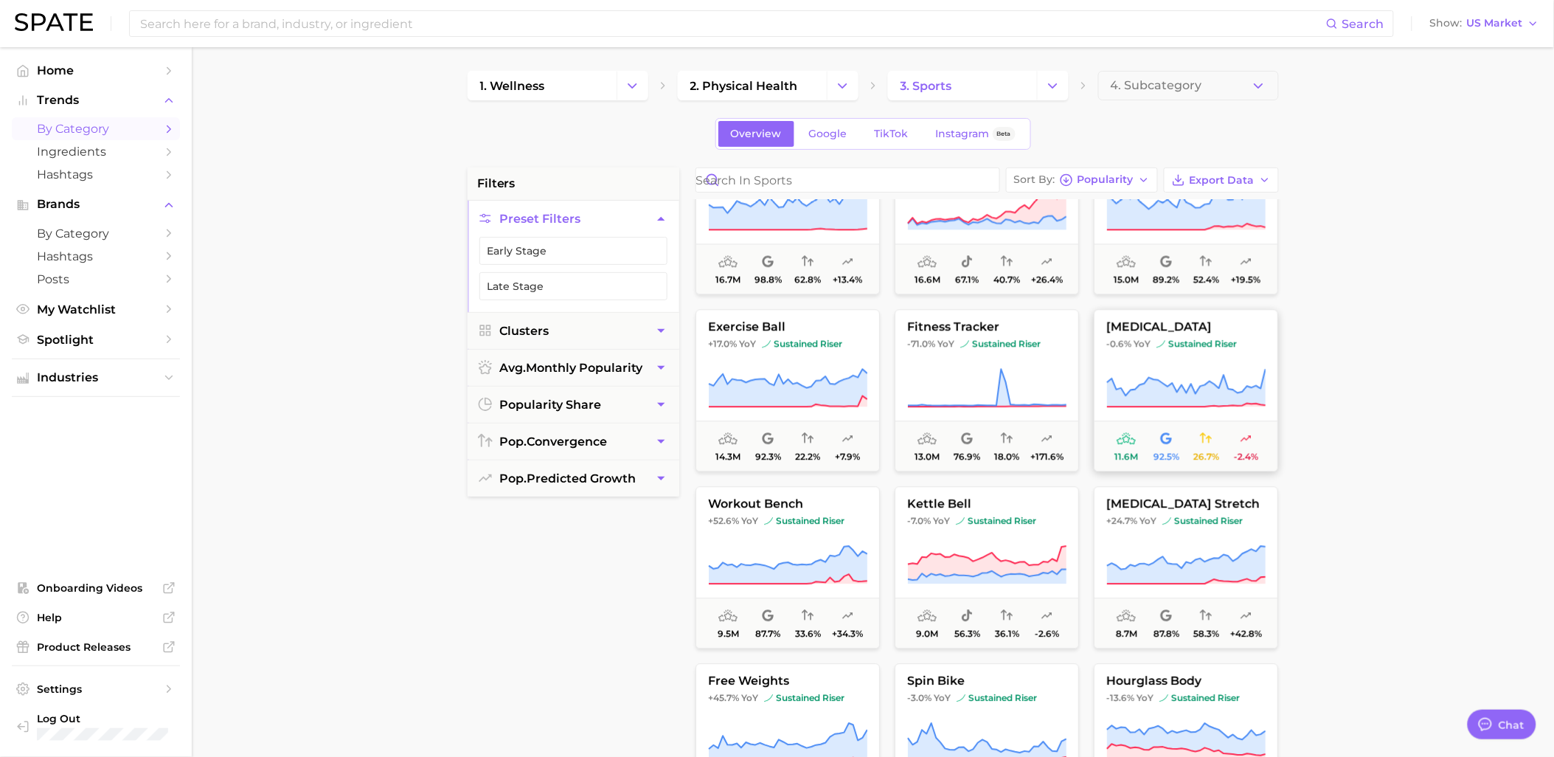
click at [1215, 336] on button "[MEDICAL_DATA] -0.6% YoY sustained riser 11.6m 92.5% 26.7% -2.4%" at bounding box center [1186, 390] width 184 height 162
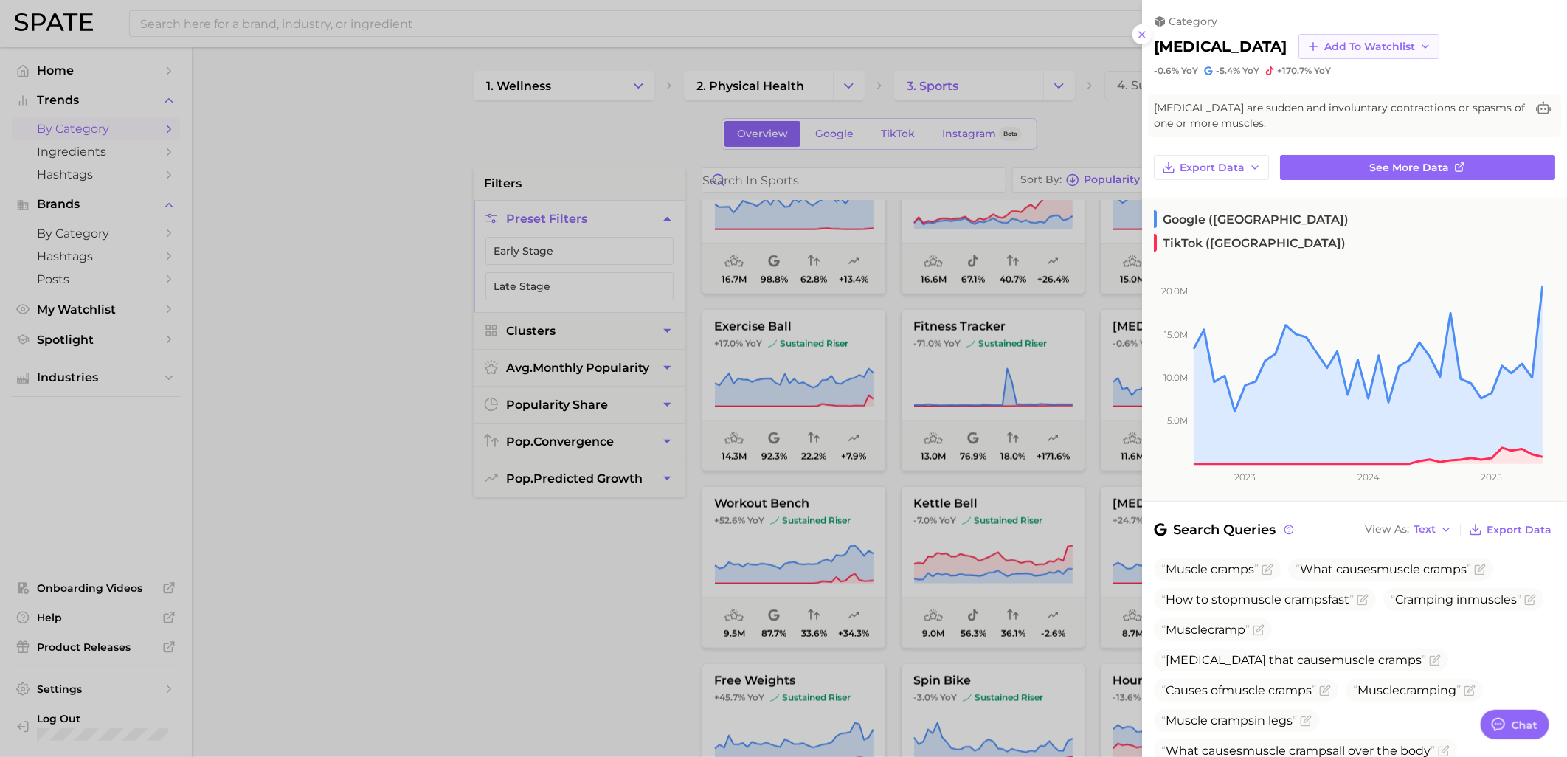
click at [1391, 46] on span "Add to Watchlist" at bounding box center [1369, 47] width 91 height 13
click at [1365, 103] on span "Wellness Devices" at bounding box center [1369, 101] width 93 height 13
click at [606, 603] on div at bounding box center [783, 378] width 1567 height 757
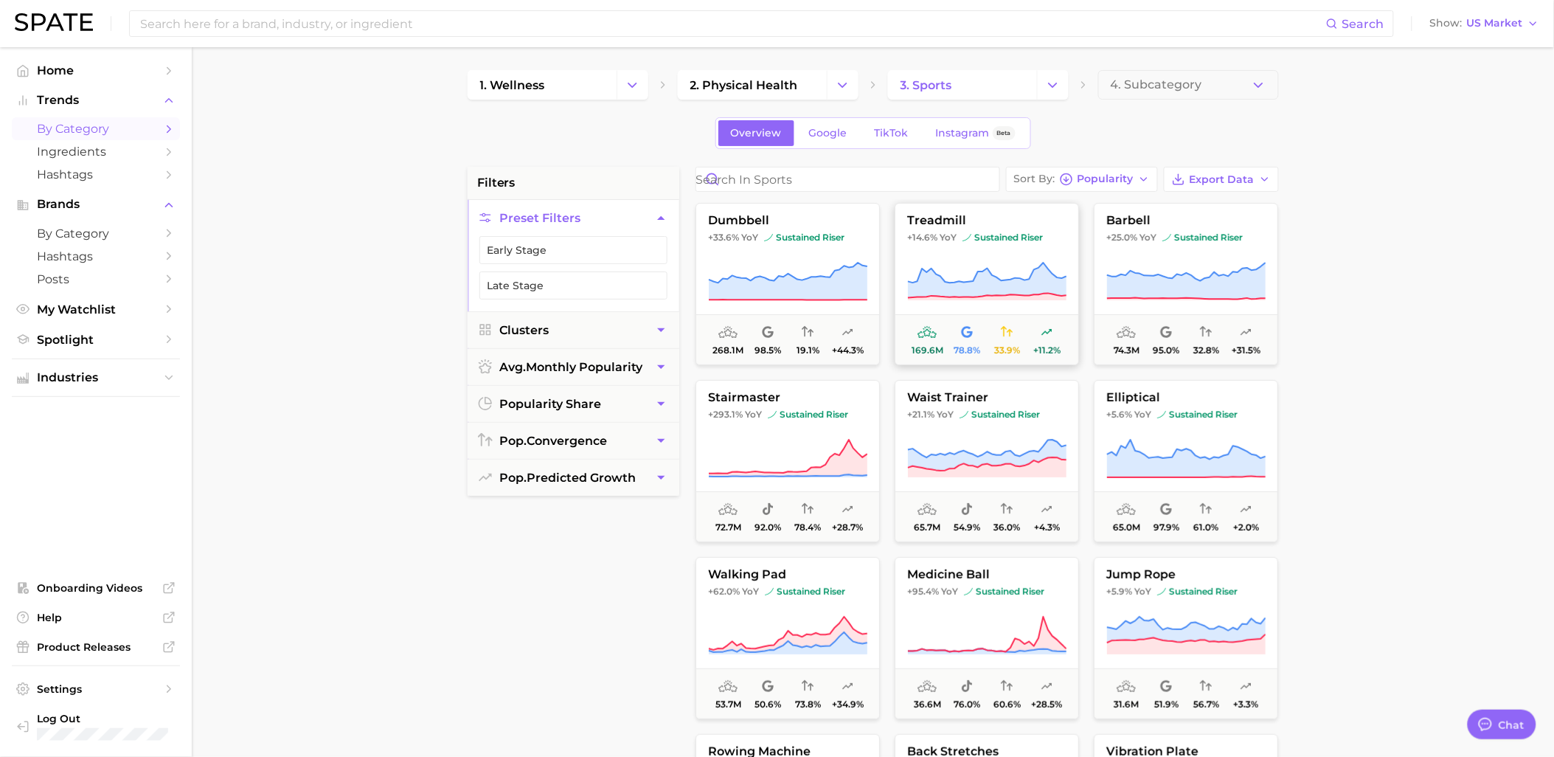
scroll to position [0, 0]
click at [1050, 90] on icon "Change Category" at bounding box center [1052, 85] width 15 height 15
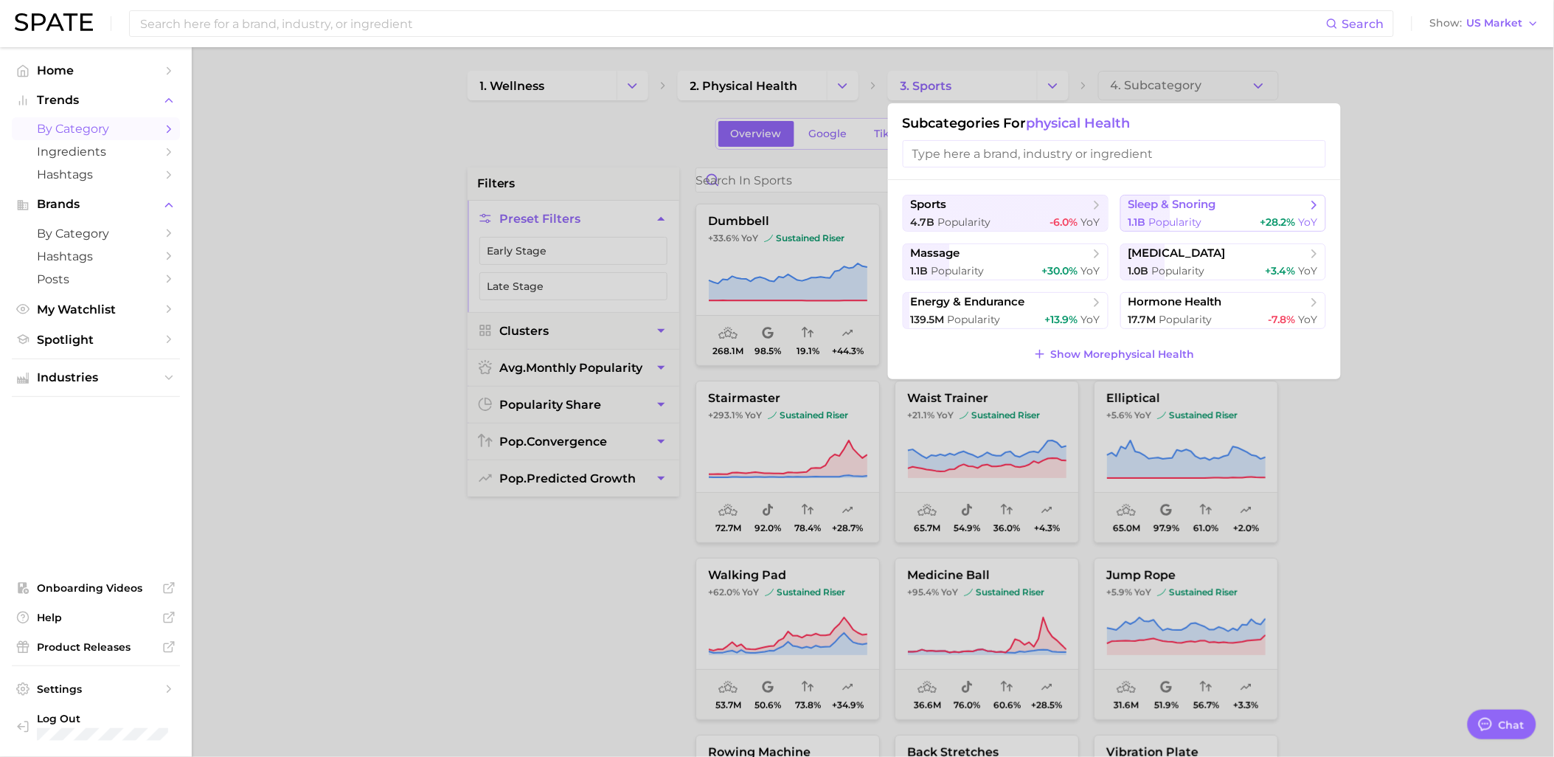
click at [1171, 216] on span "Popularity" at bounding box center [1175, 221] width 53 height 13
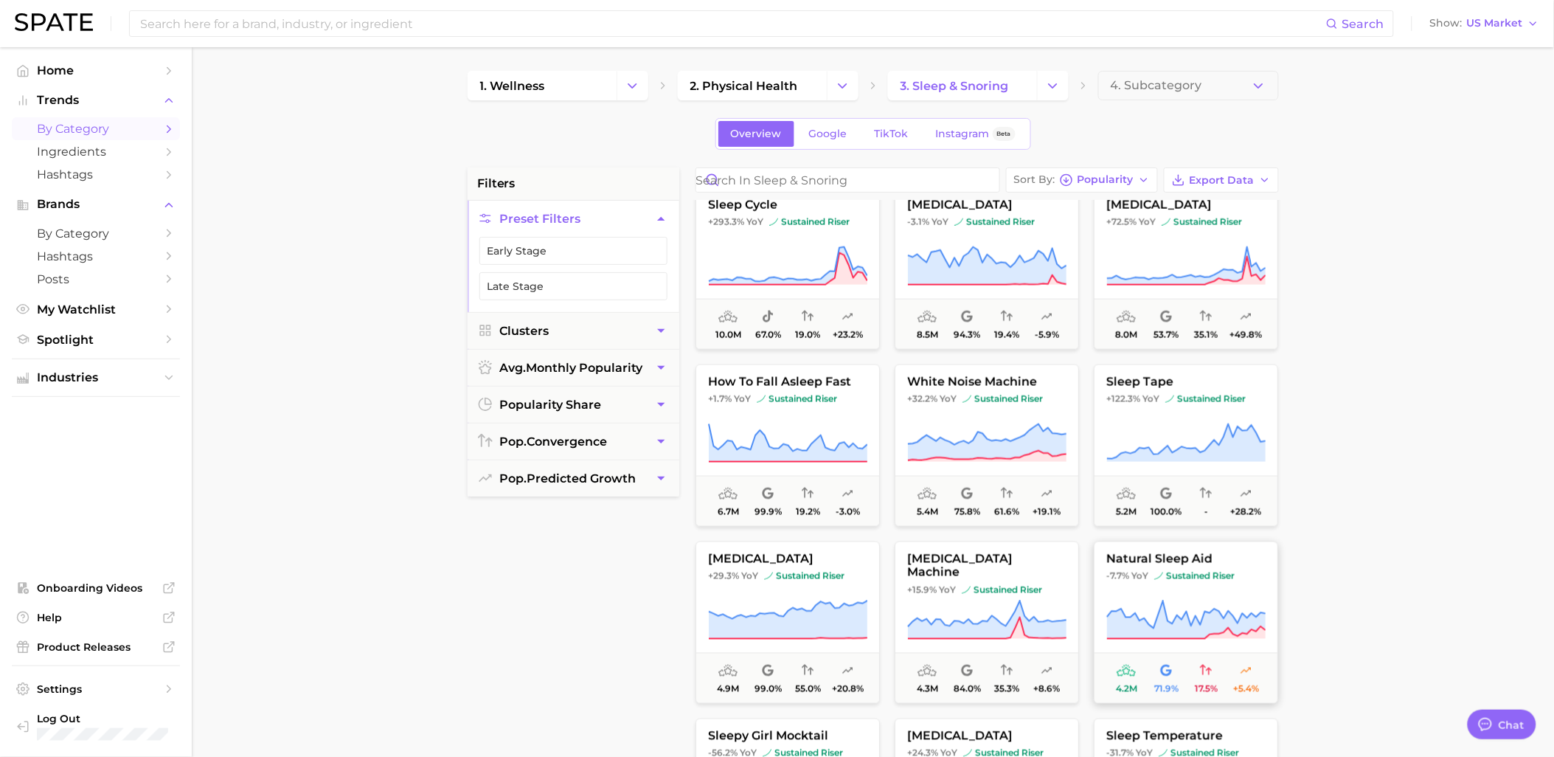
scroll to position [820, 0]
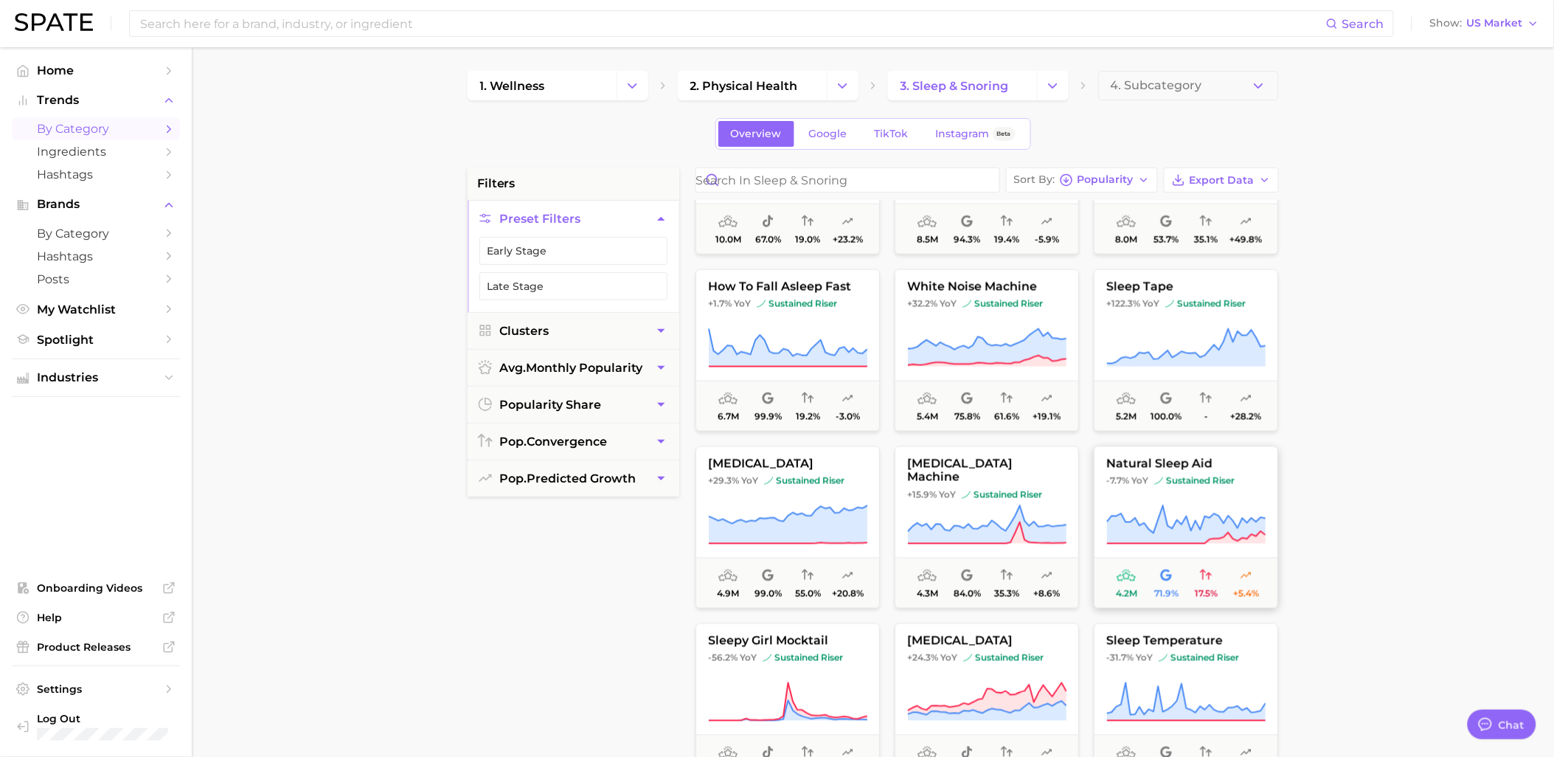
click at [1205, 480] on span "sustained riser" at bounding box center [1195, 481] width 80 height 12
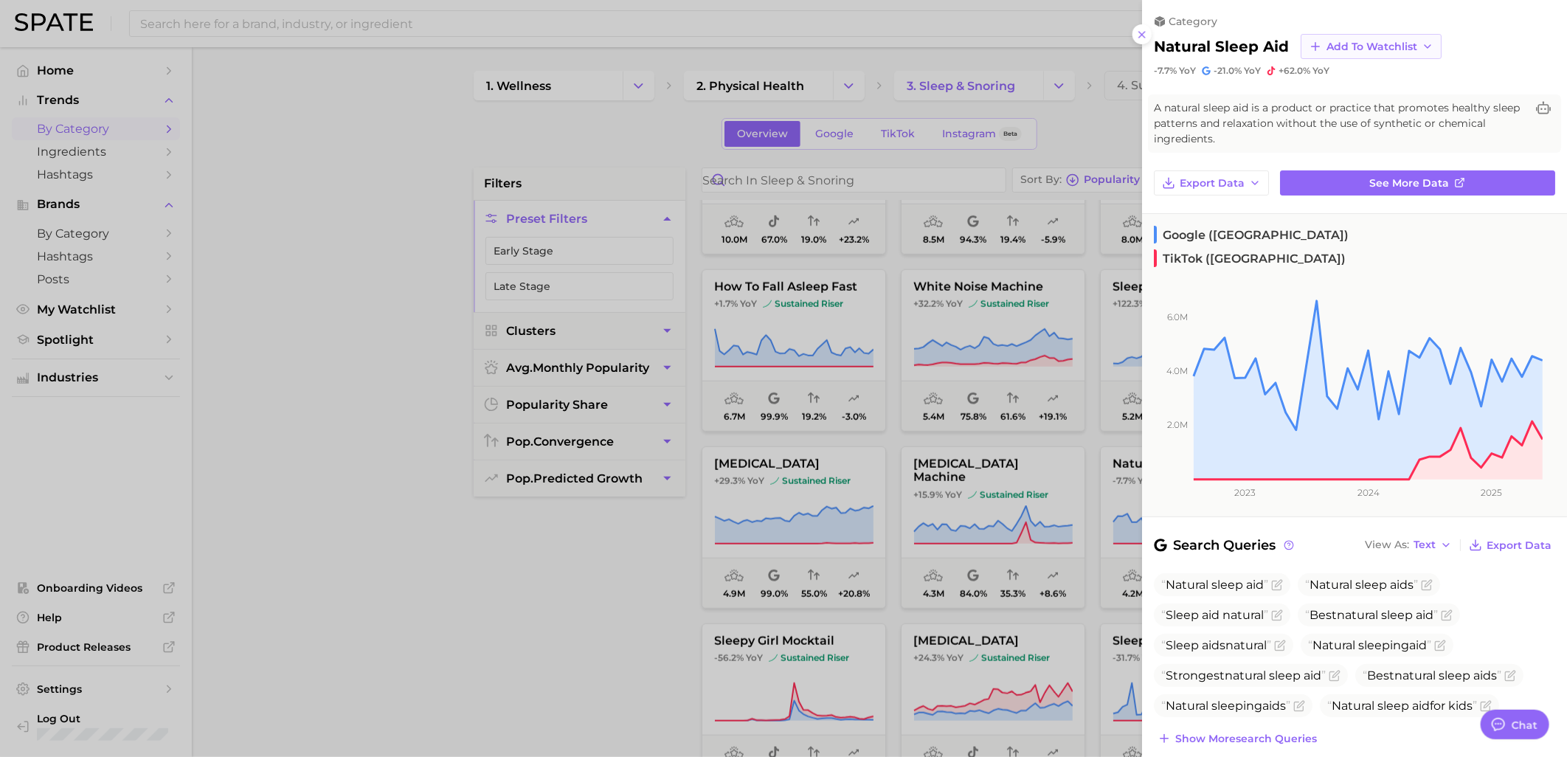
click at [1373, 45] on span "Add to Watchlist" at bounding box center [1371, 47] width 91 height 13
click at [1391, 99] on span "Wellness Devices" at bounding box center [1372, 101] width 93 height 13
click at [650, 603] on div at bounding box center [783, 378] width 1567 height 757
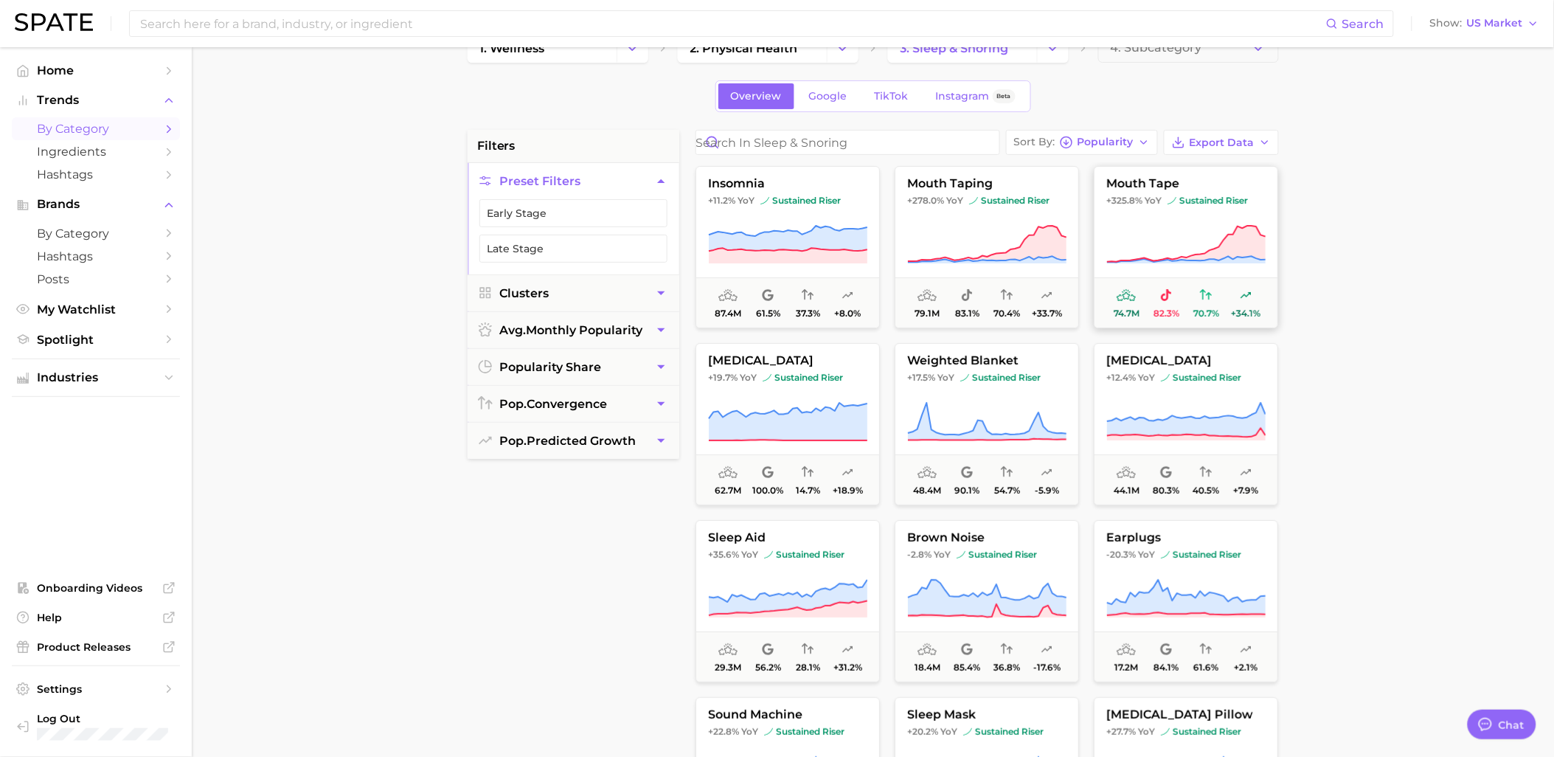
scroll to position [0, 0]
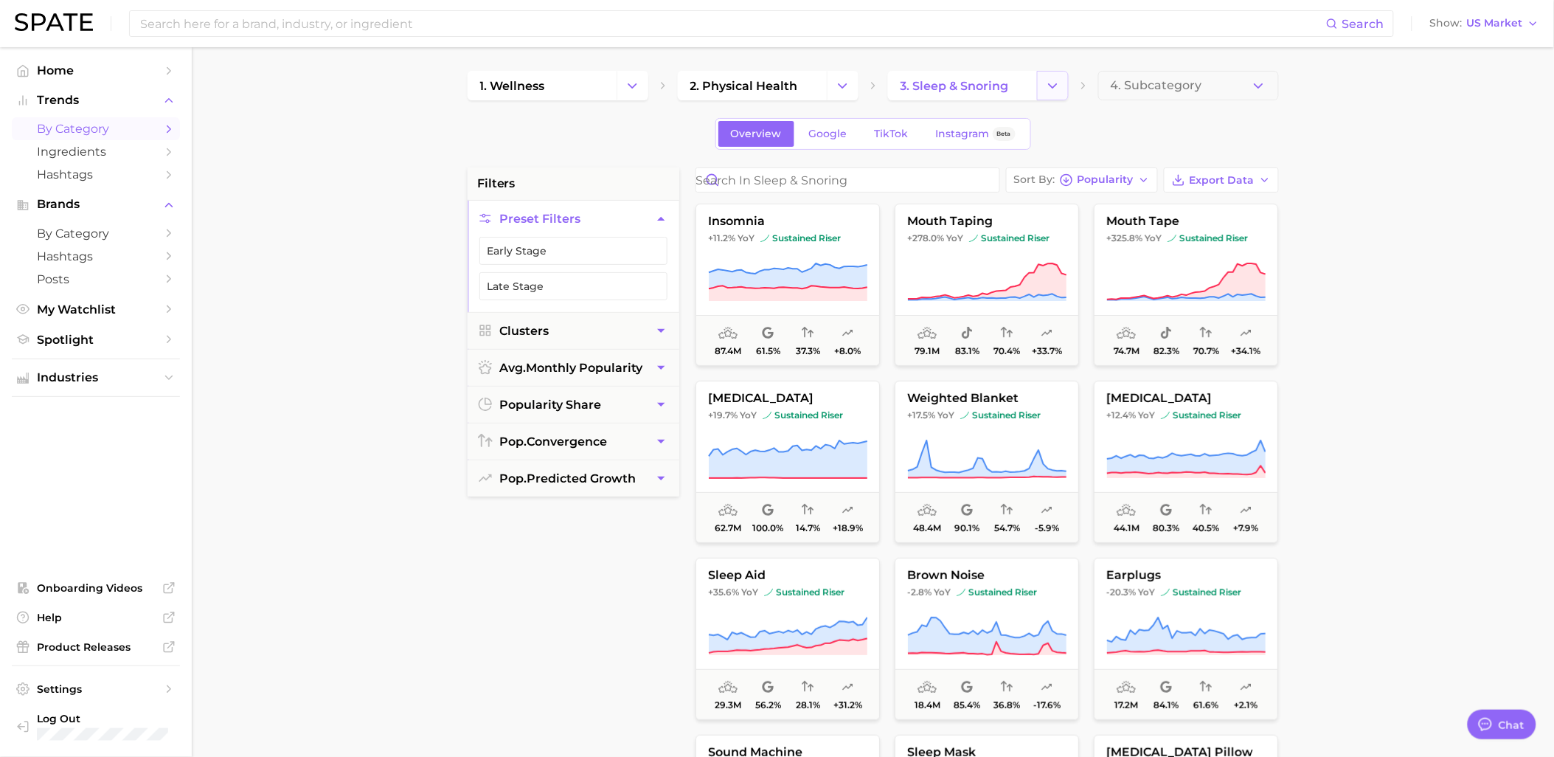
click at [1051, 90] on icon "Change Category" at bounding box center [1052, 85] width 15 height 15
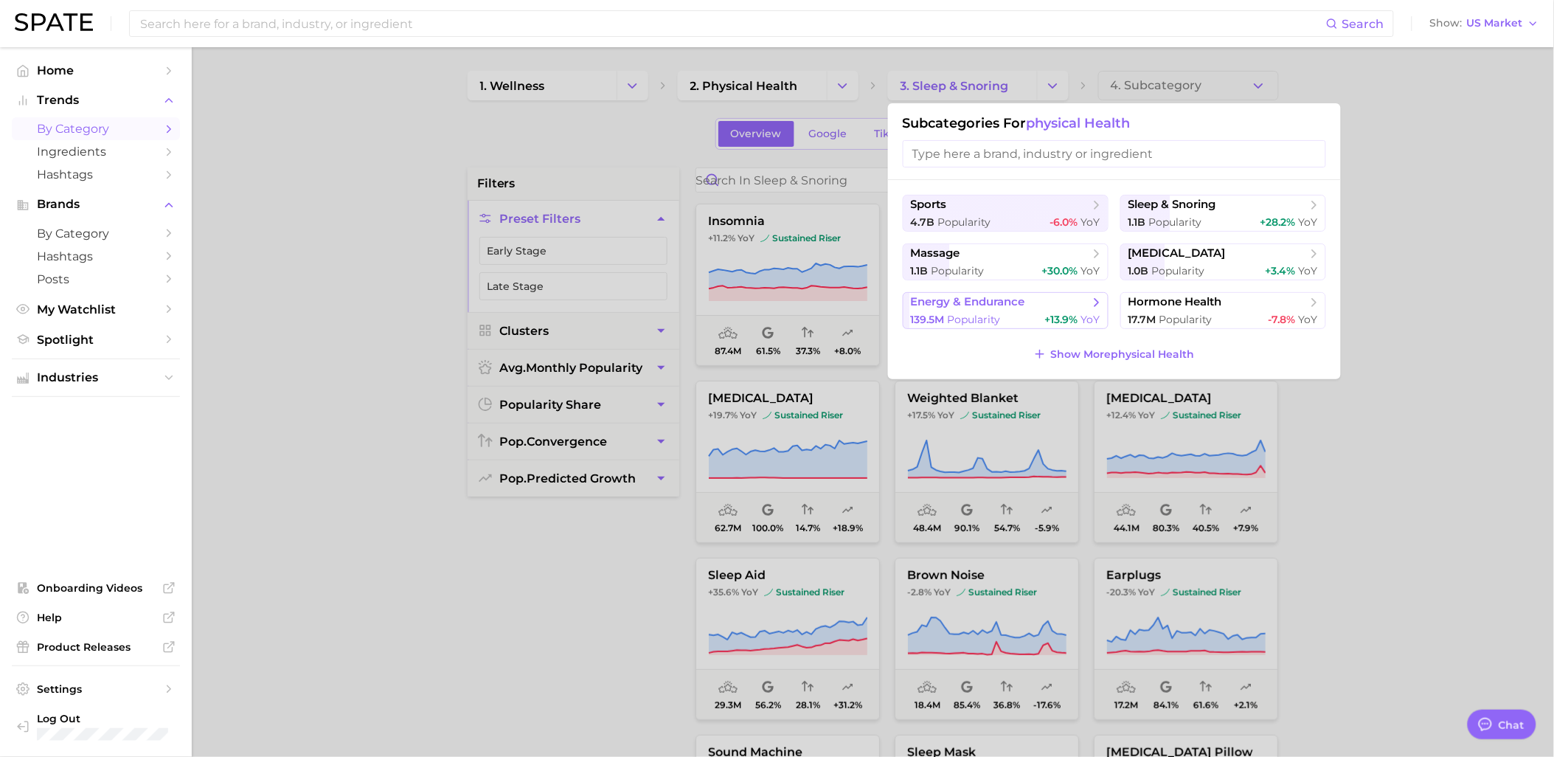
click at [1034, 312] on button "energy & endurance 139.5m Popularity +13.9% YoY" at bounding box center [1006, 310] width 206 height 37
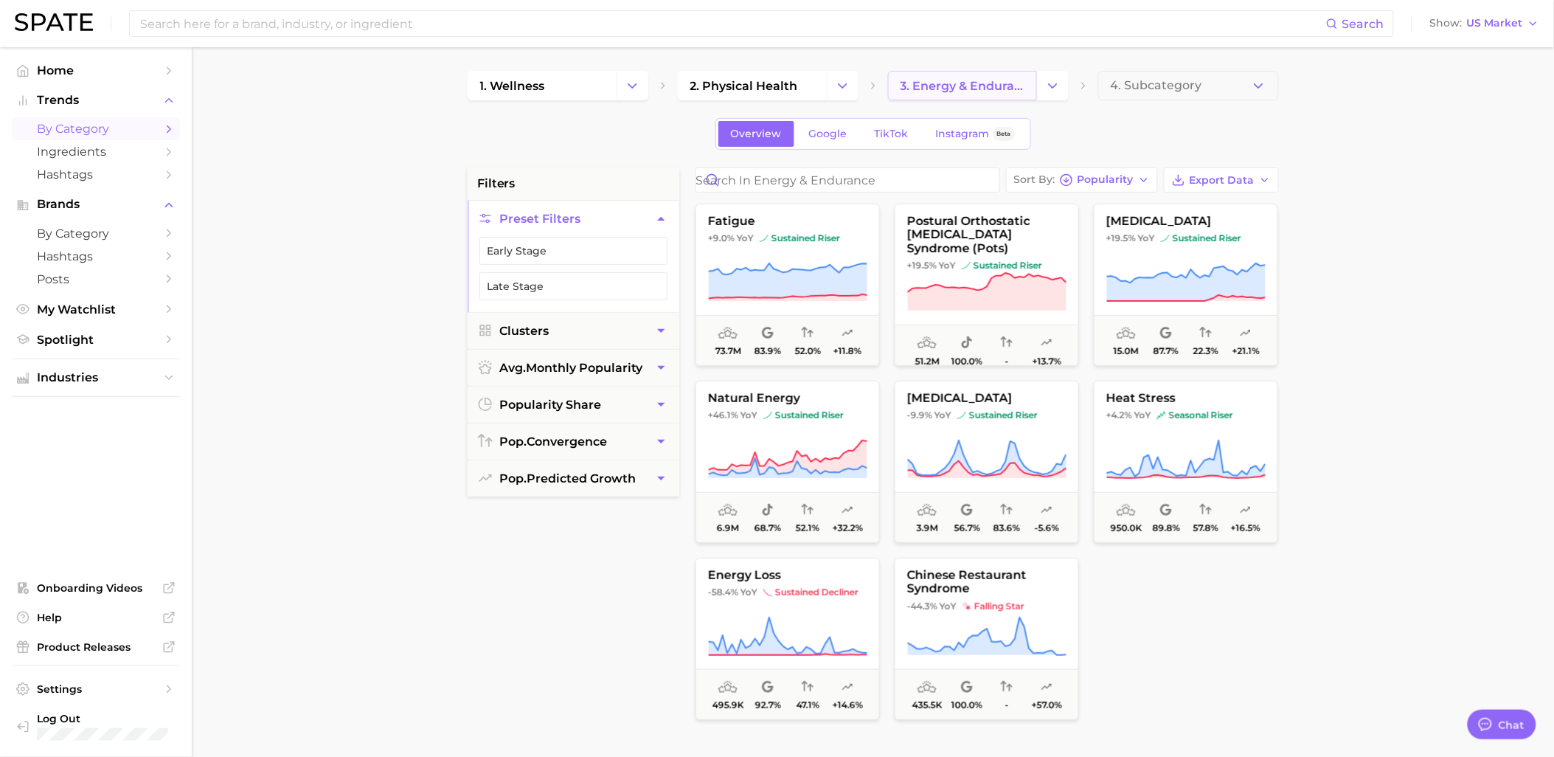
click at [977, 83] on span "3. energy & endurance" at bounding box center [963, 86] width 124 height 14
click at [1045, 84] on icon "Change Category" at bounding box center [1052, 85] width 15 height 15
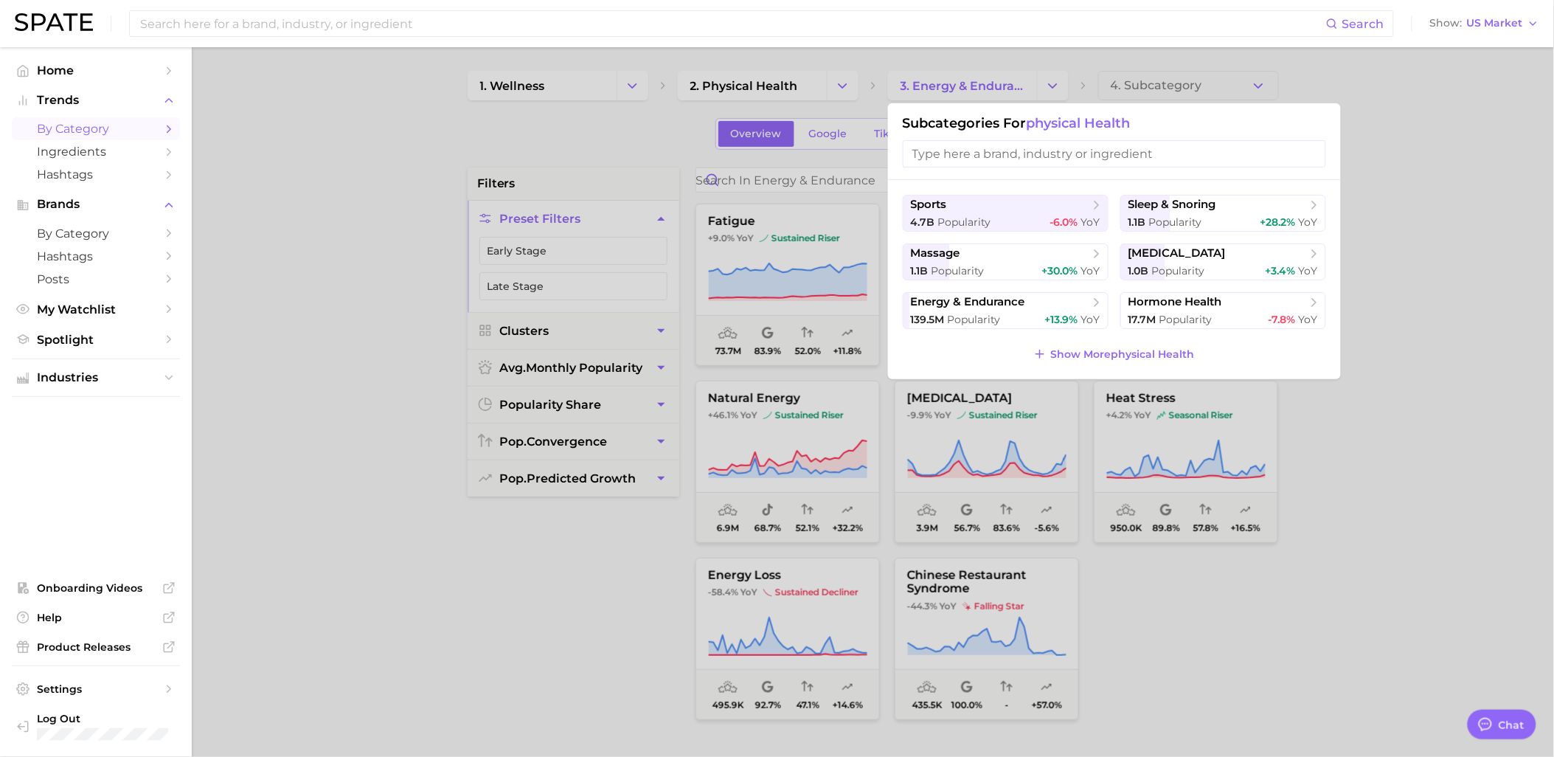
click at [1122, 370] on div "sports 4.7b Popularity -6.0% YoY sleep & snoring 1.1b Popularity +28.2% YoY mas…" at bounding box center [1114, 279] width 453 height 199
click at [1123, 342] on div "sports 4.7b Popularity -6.0% YoY sleep & snoring 1.1b Popularity +28.2% YoY mas…" at bounding box center [1114, 279] width 453 height 199
click at [1124, 349] on span "Show More physical health" at bounding box center [1123, 354] width 144 height 13
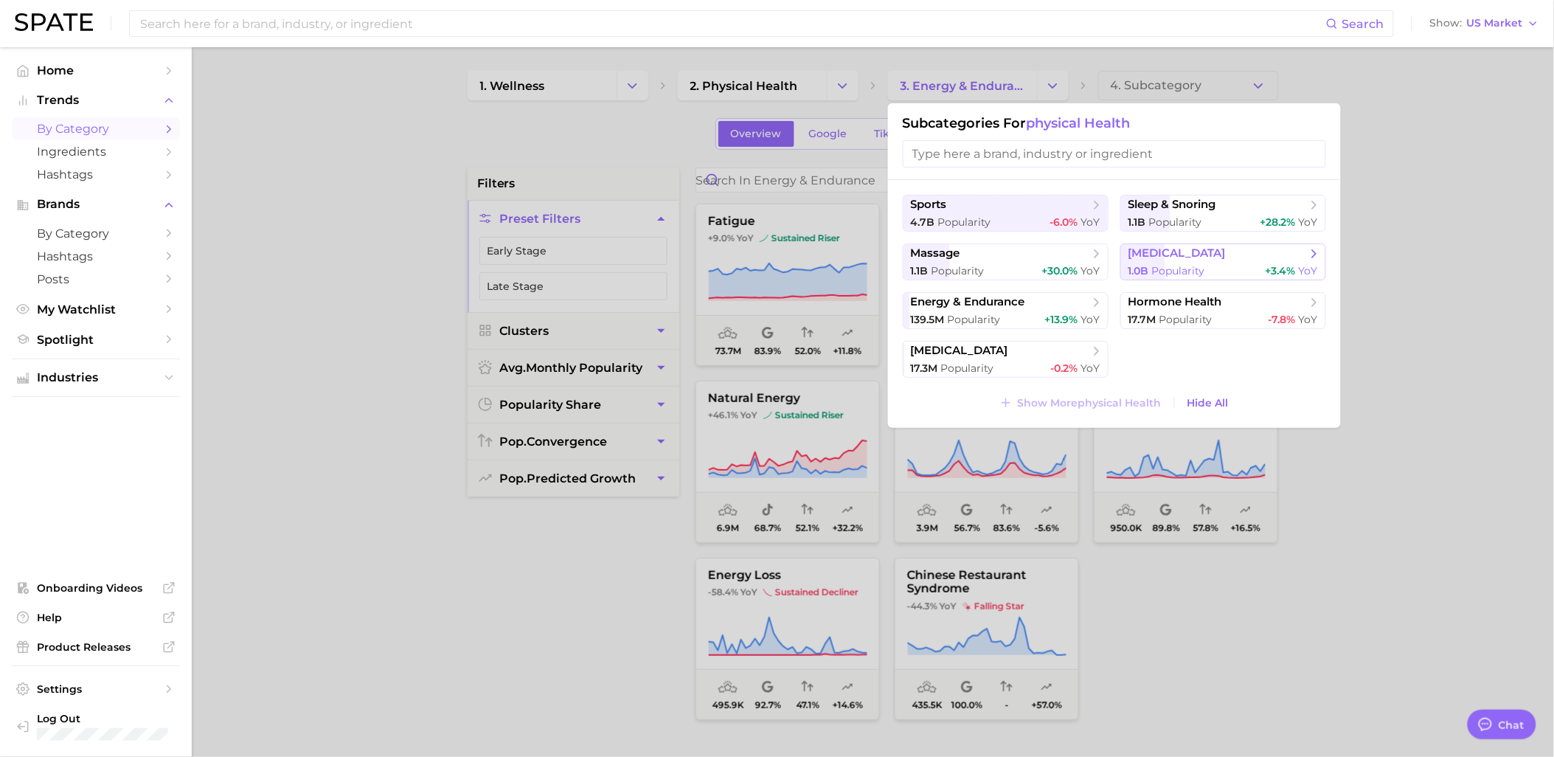
click at [1211, 269] on div "1.0b Popularity +3.4% YoY" at bounding box center [1224, 271] width 190 height 14
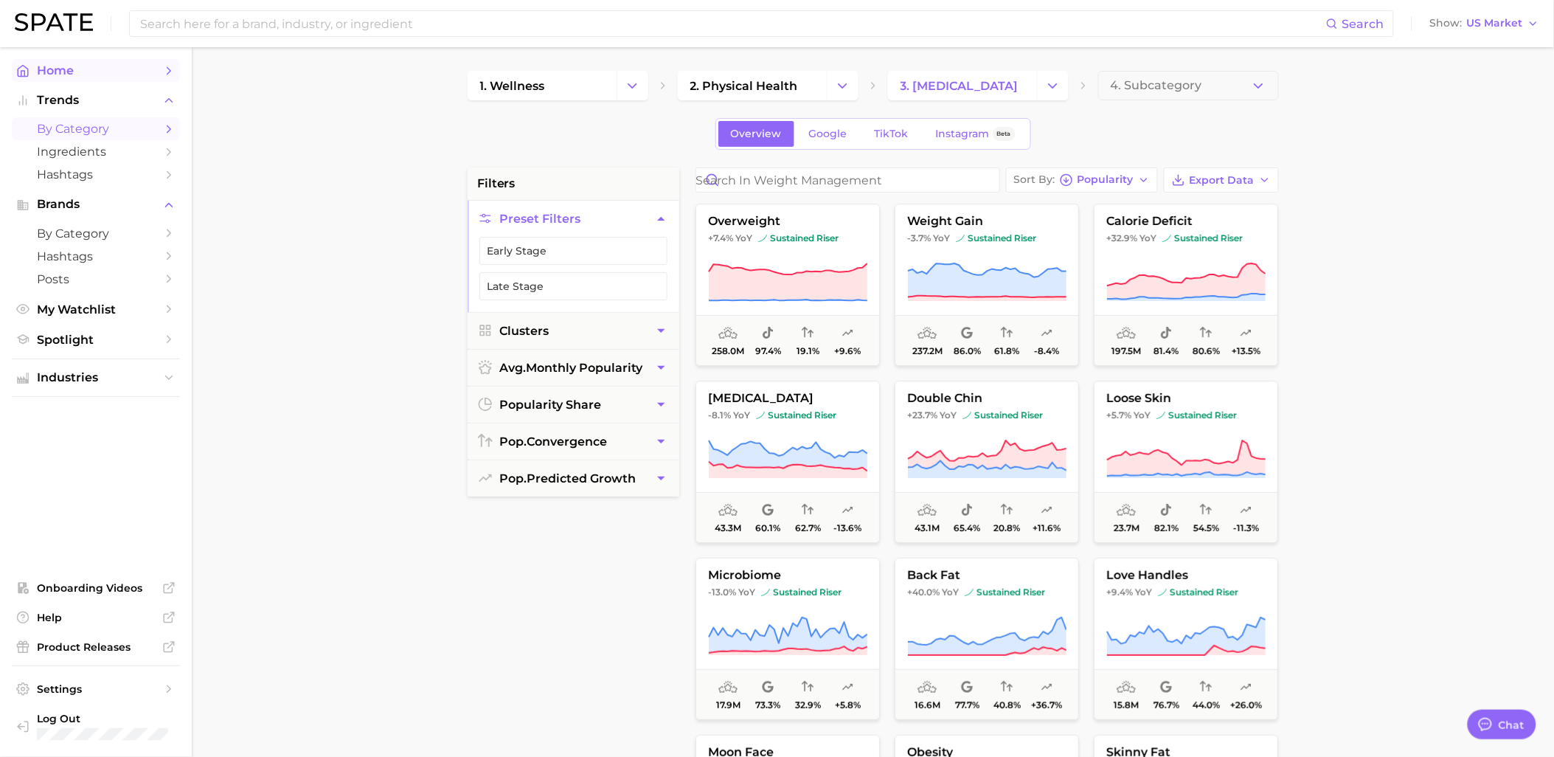
click at [64, 77] on span "Home" at bounding box center [96, 70] width 118 height 14
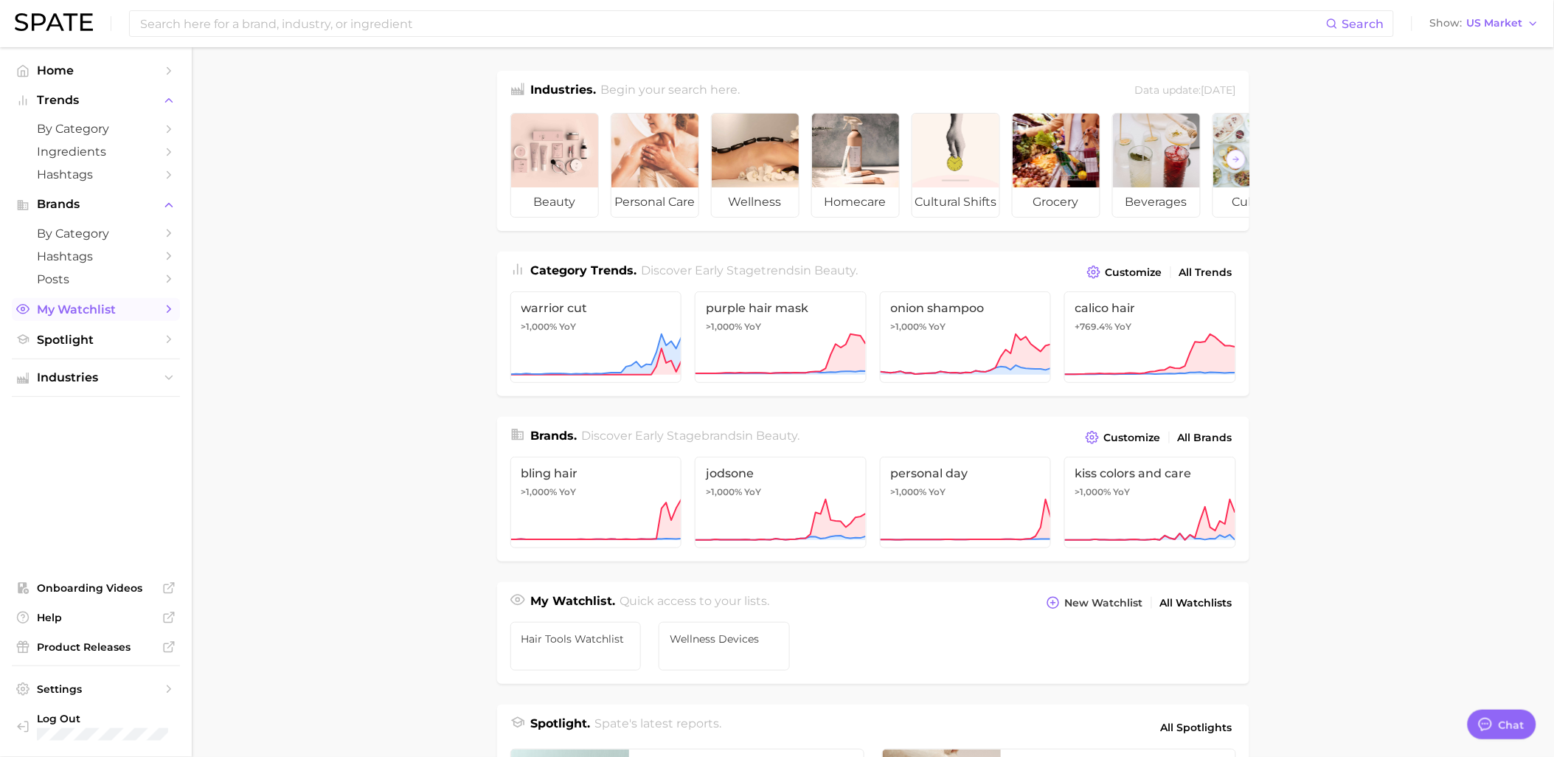
click at [125, 314] on span "My Watchlist" at bounding box center [96, 309] width 118 height 14
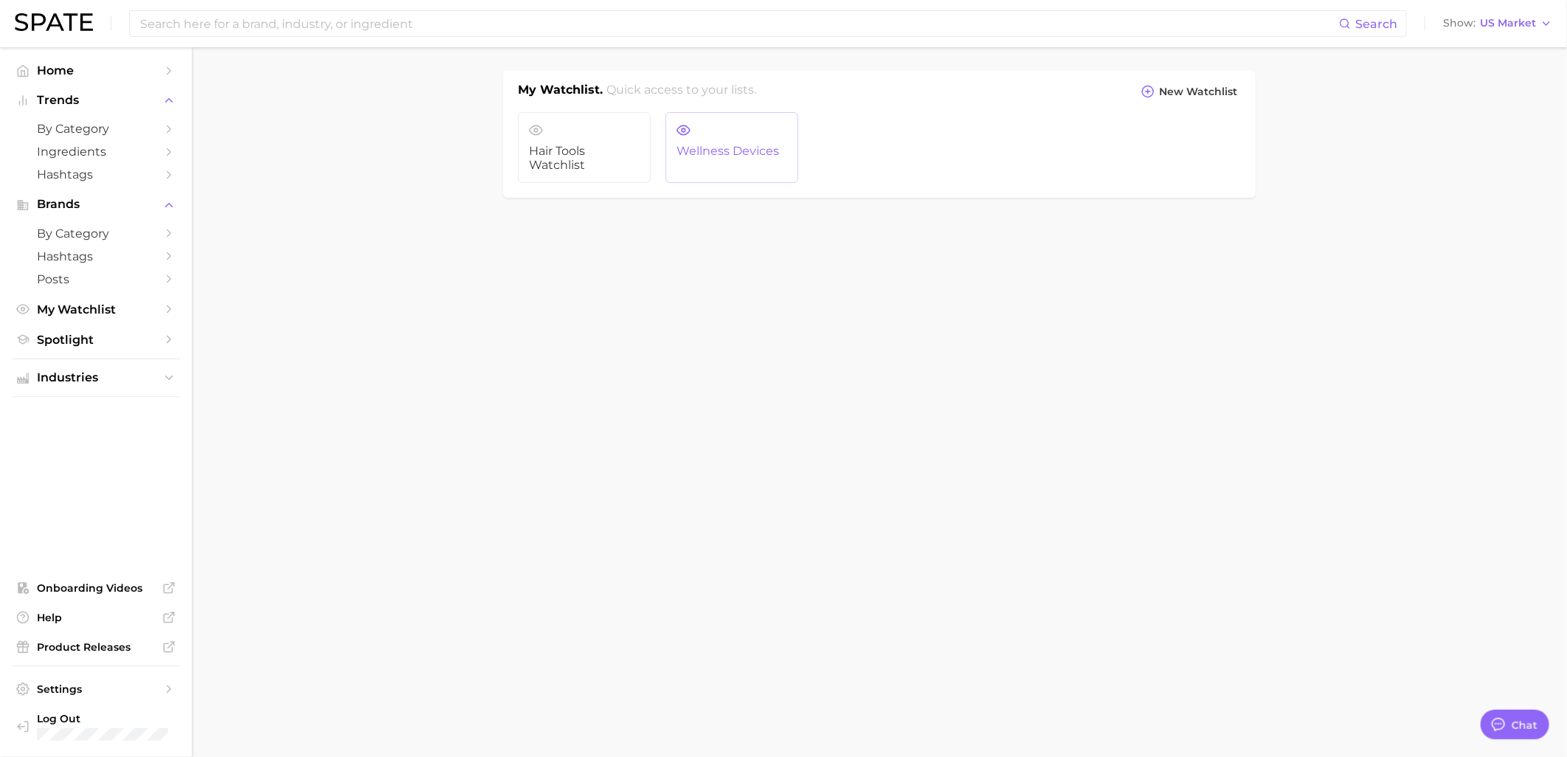
click at [727, 156] on span "Wellness Devices" at bounding box center [731, 151] width 111 height 13
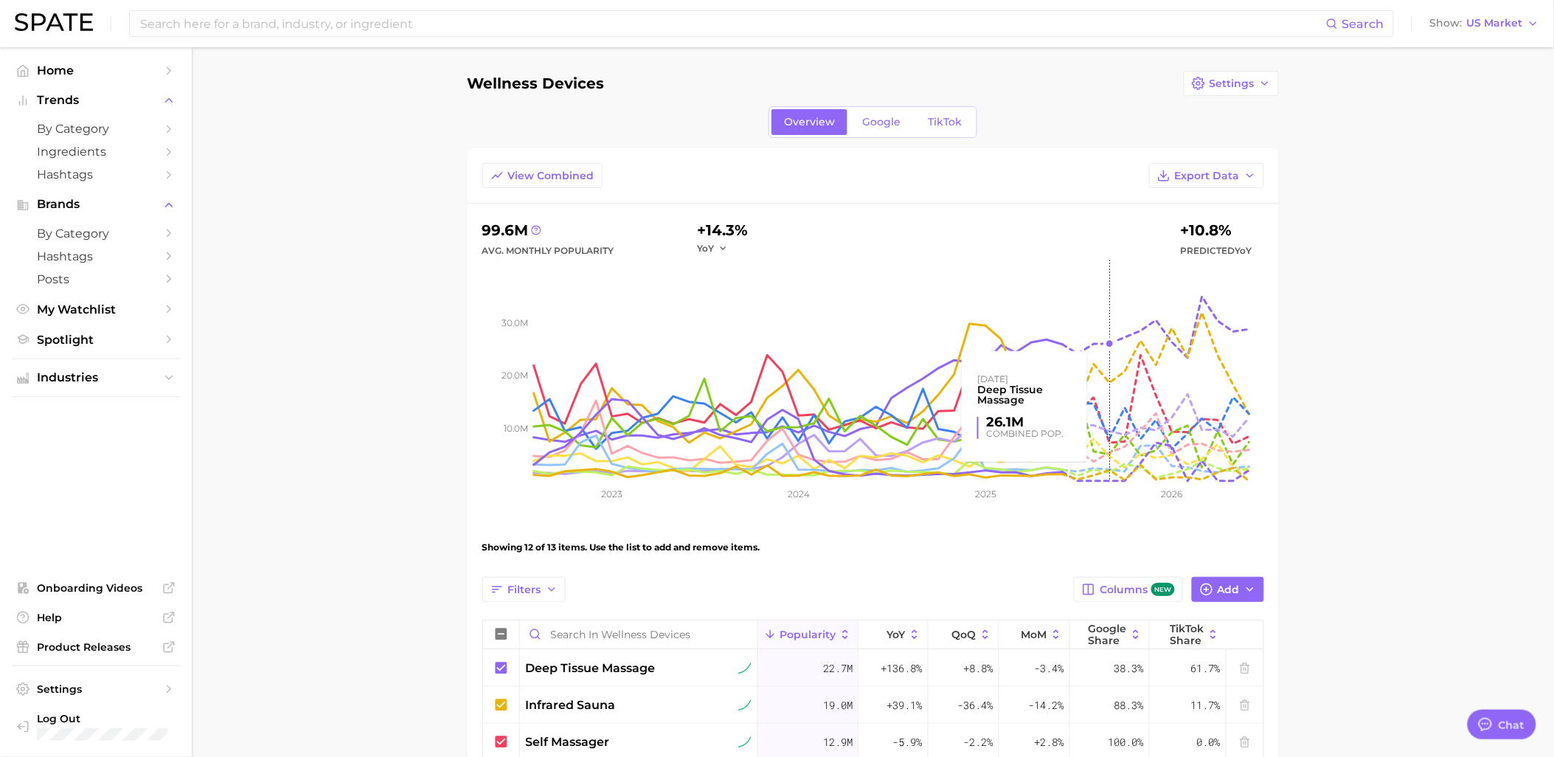
type textarea "x"
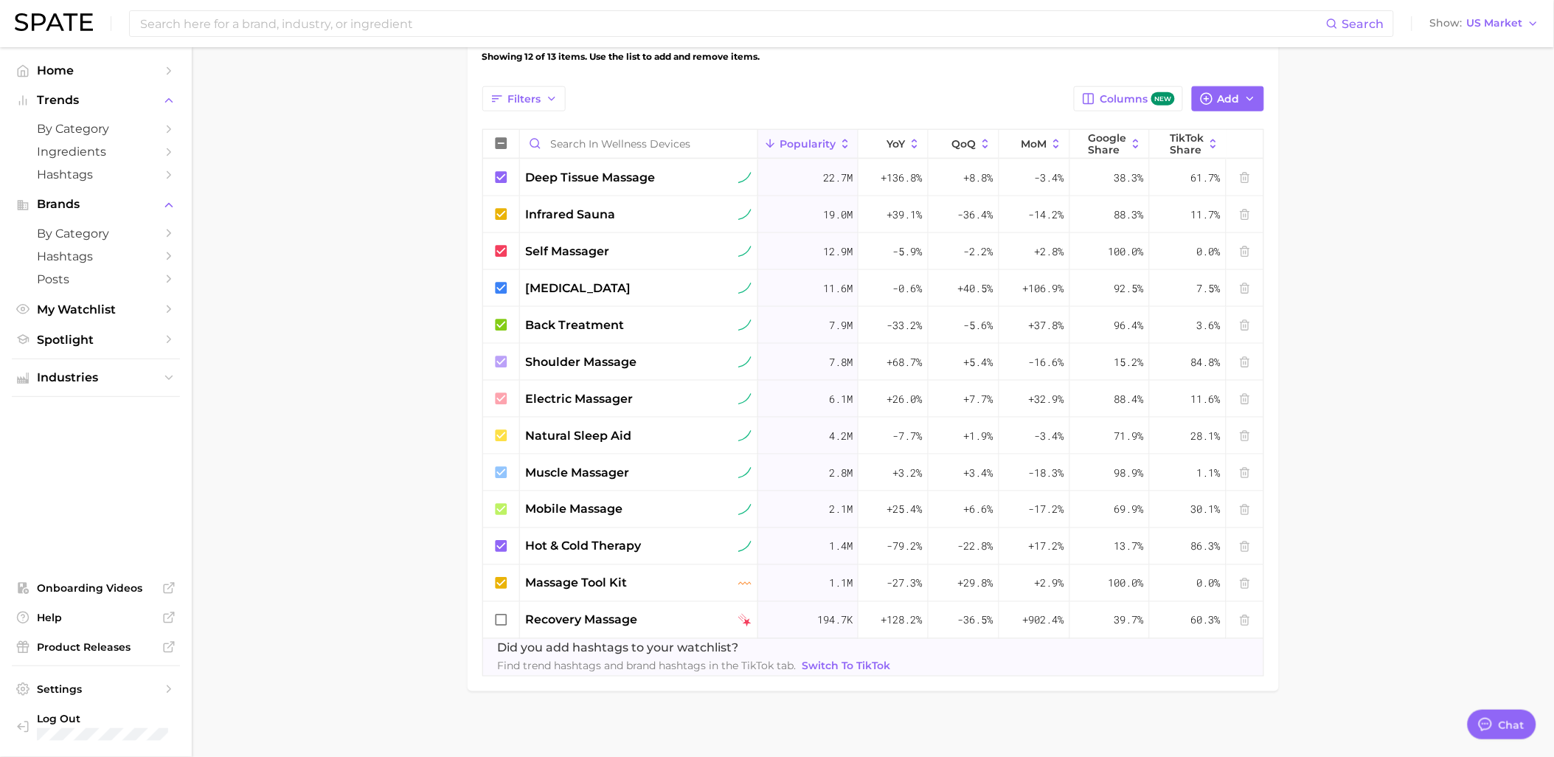
scroll to position [498, 0]
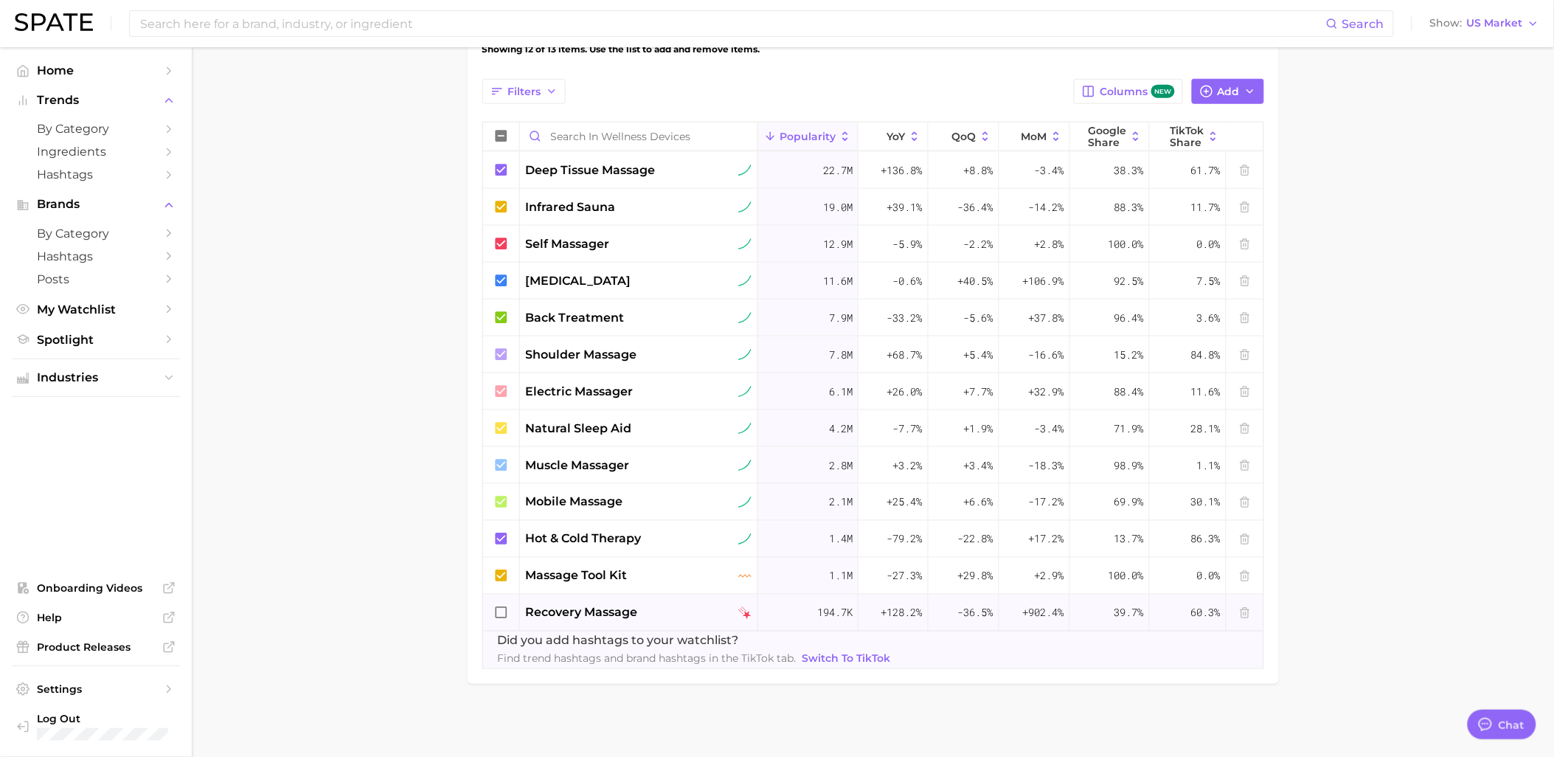
click at [496, 615] on icon at bounding box center [501, 612] width 12 height 12
click at [436, 594] on main "Wellness Devices Settings Overview Google TikTok View Combined Export Data 99.8…" at bounding box center [873, 153] width 1363 height 1208
click at [752, 620] on div "recovery massage" at bounding box center [639, 613] width 239 height 37
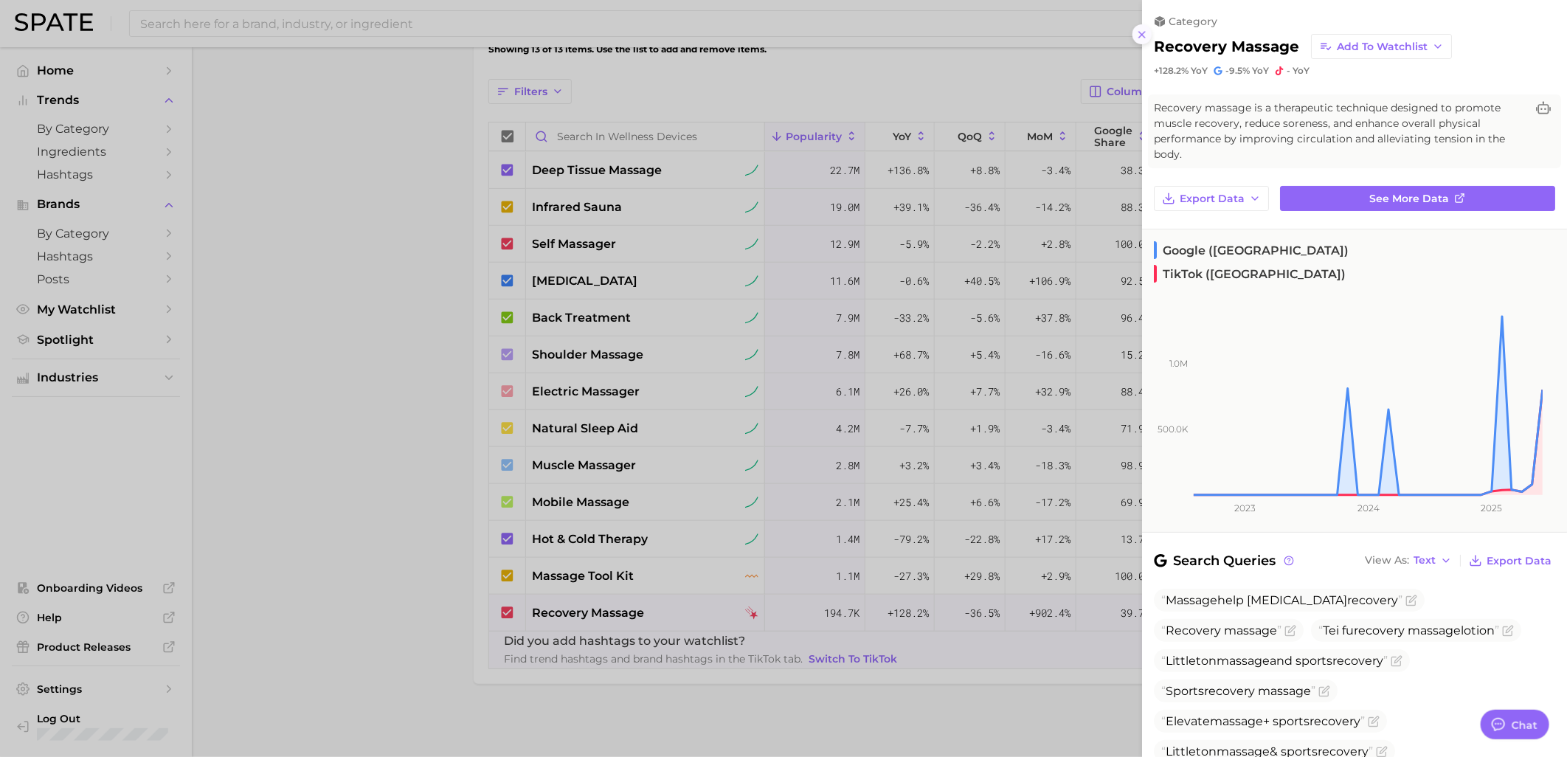
click at [1138, 33] on icon at bounding box center [1142, 35] width 12 height 12
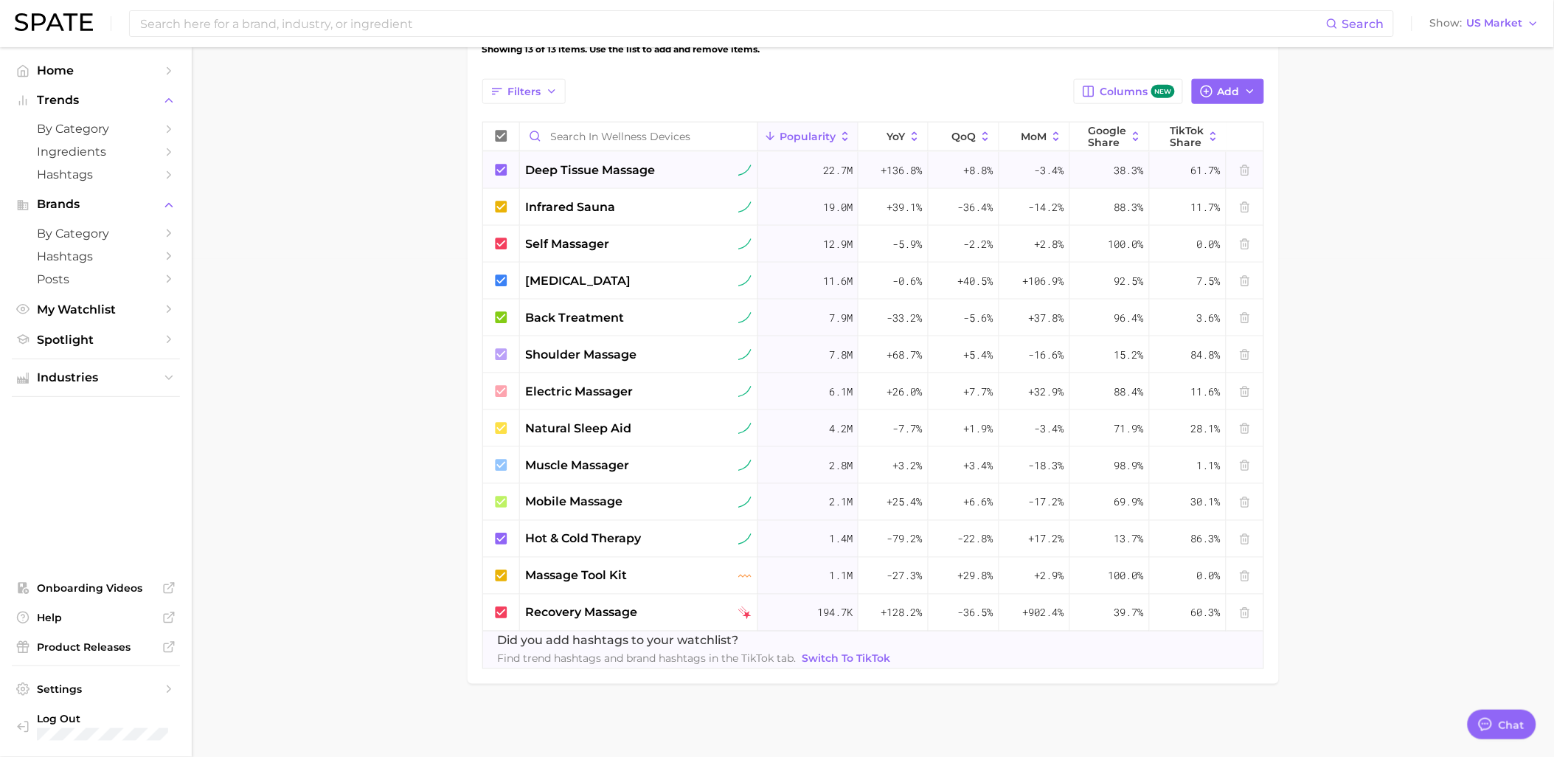
click at [679, 178] on div "deep tissue massage" at bounding box center [639, 171] width 226 height 18
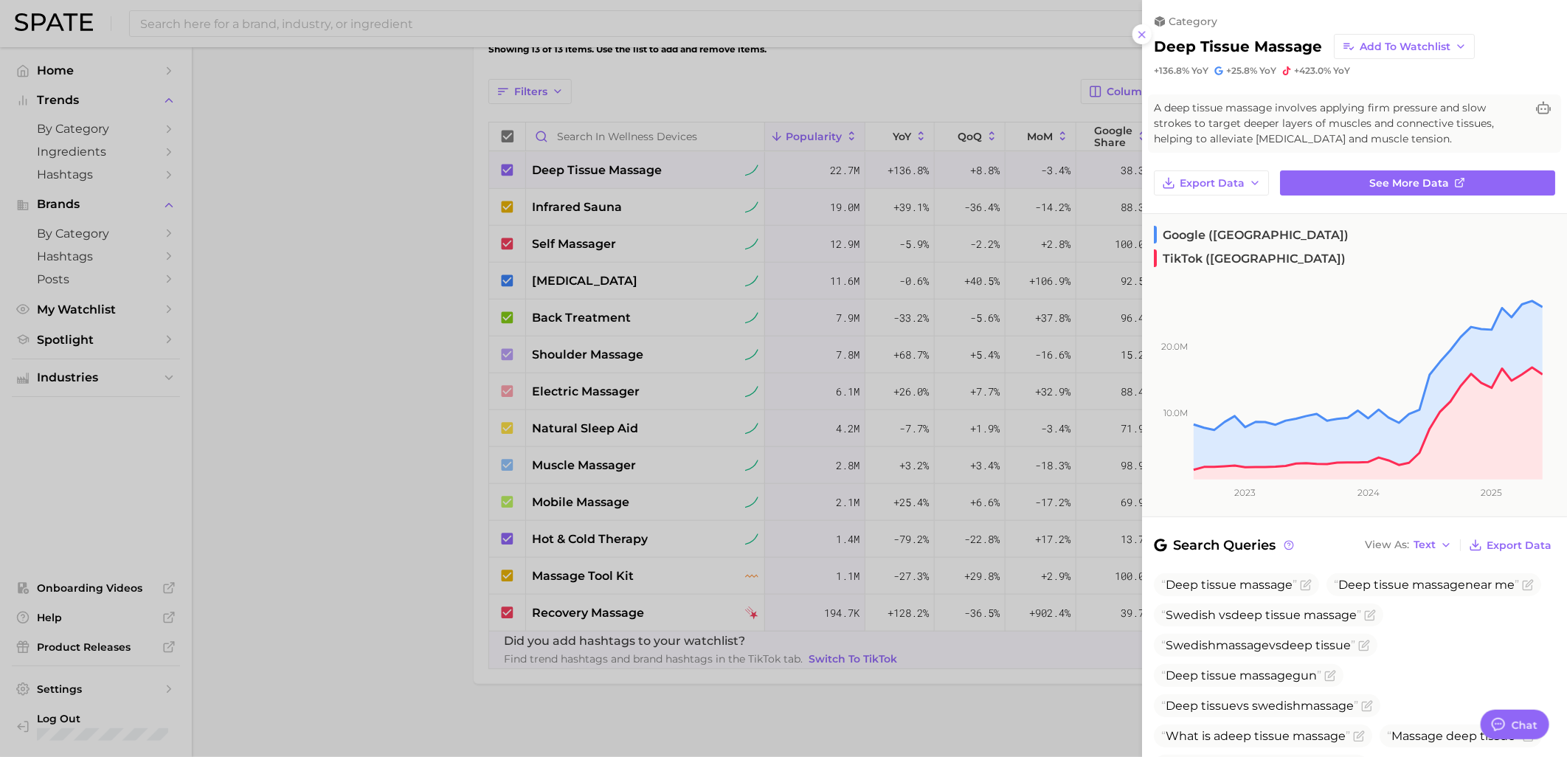
click at [395, 211] on div at bounding box center [783, 378] width 1567 height 757
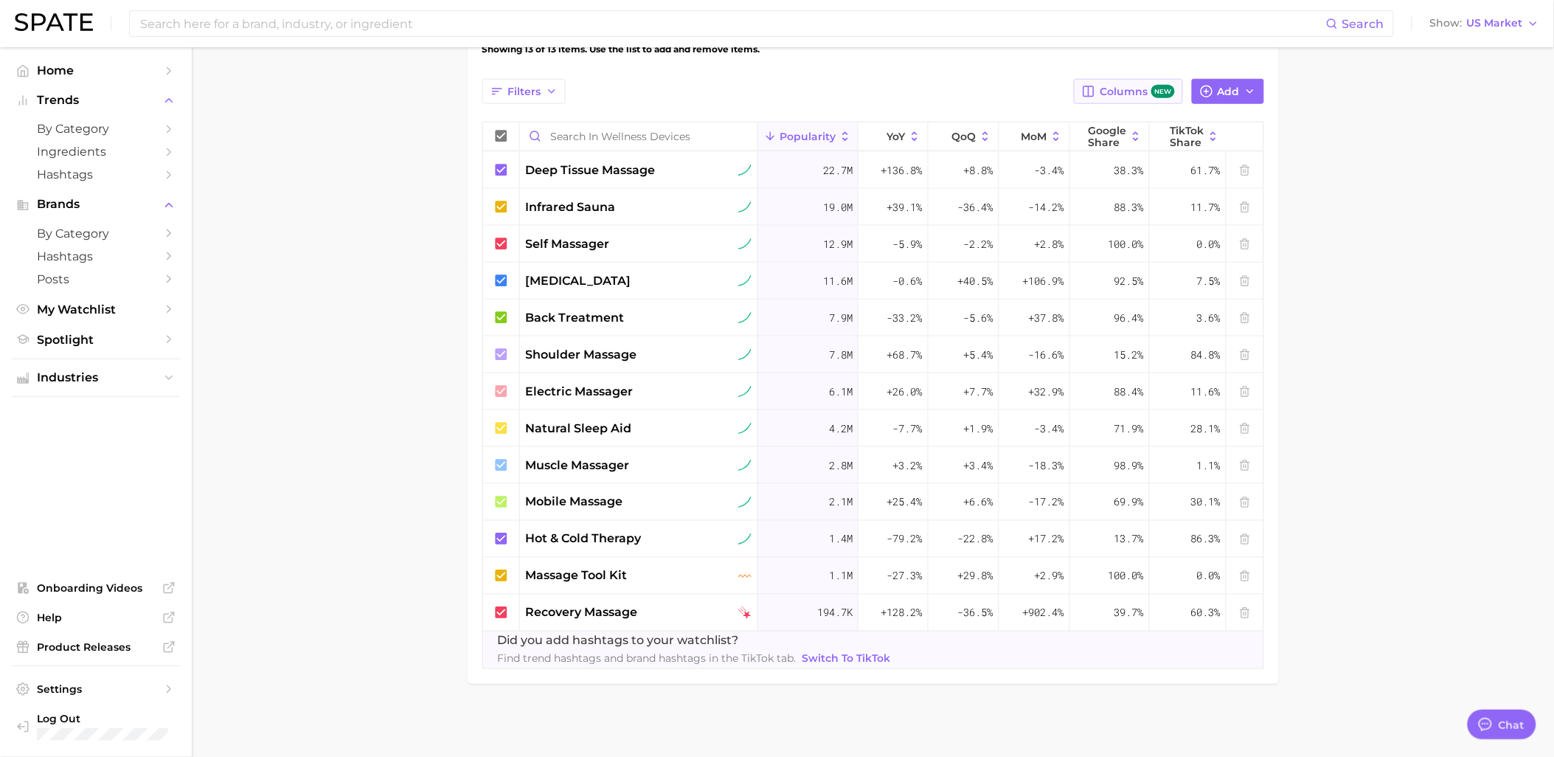
click at [1143, 83] on button "Columns new" at bounding box center [1128, 91] width 108 height 25
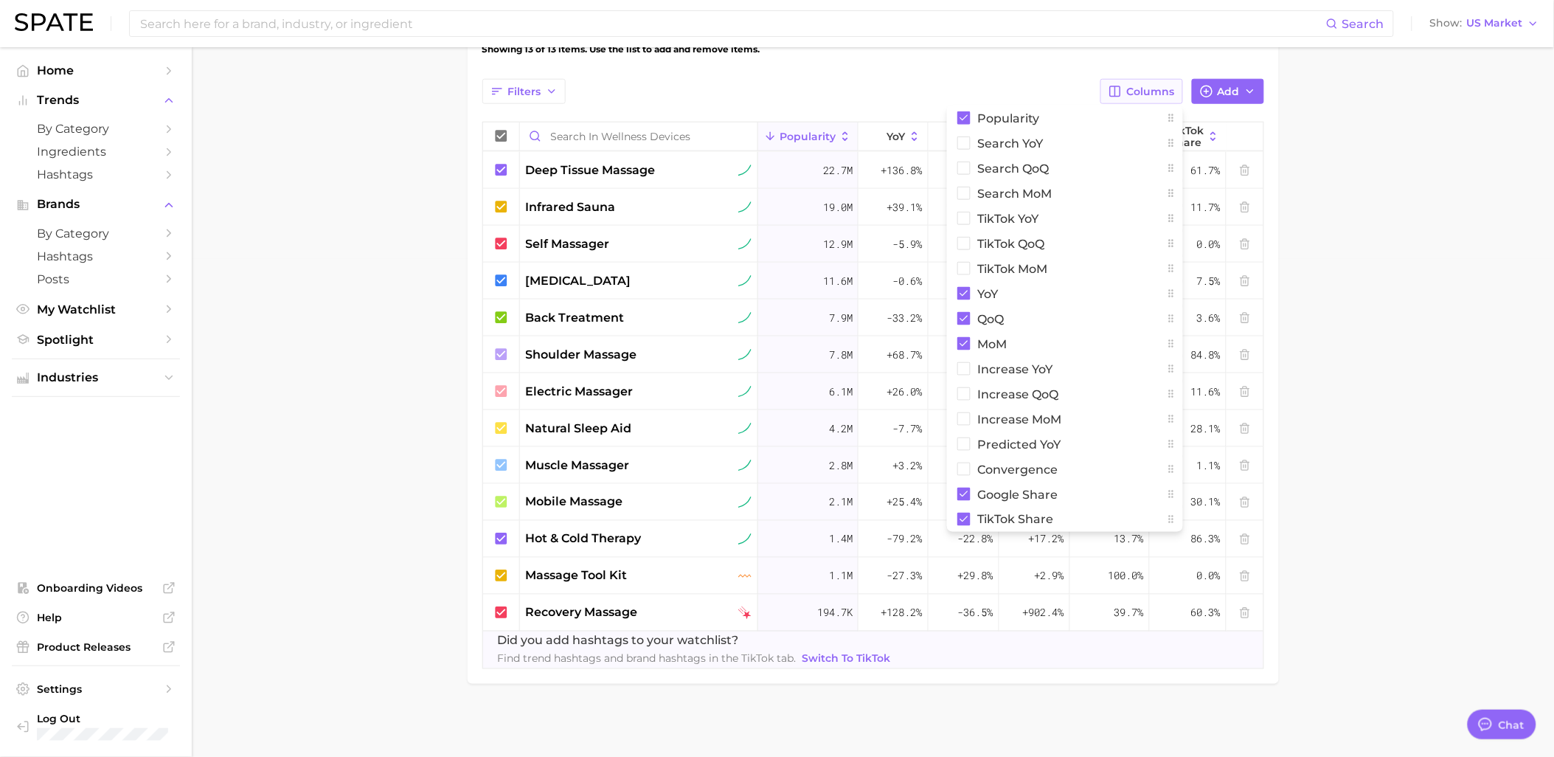
click at [1139, 86] on span "Columns" at bounding box center [1151, 92] width 48 height 13
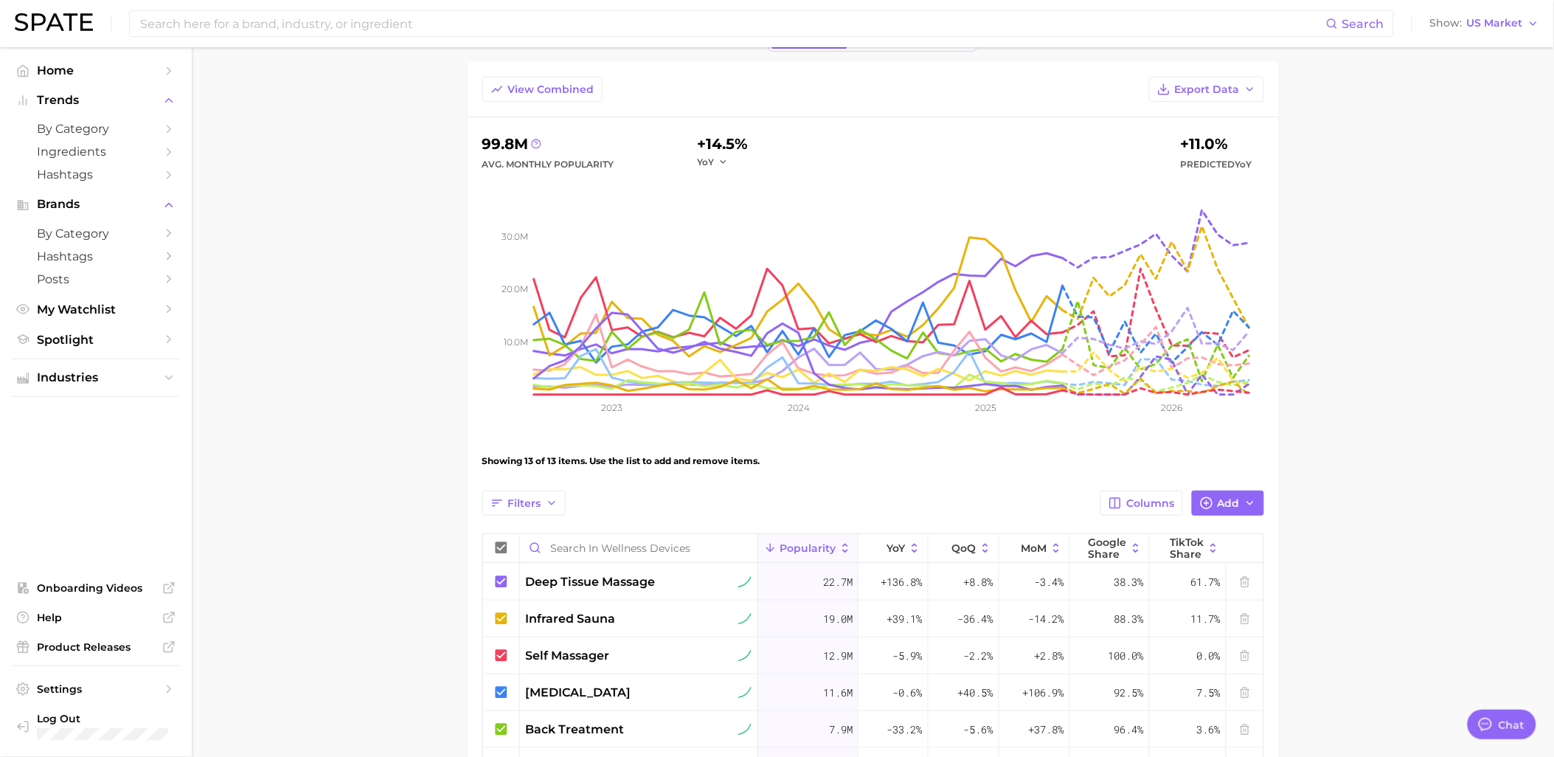
scroll to position [0, 0]
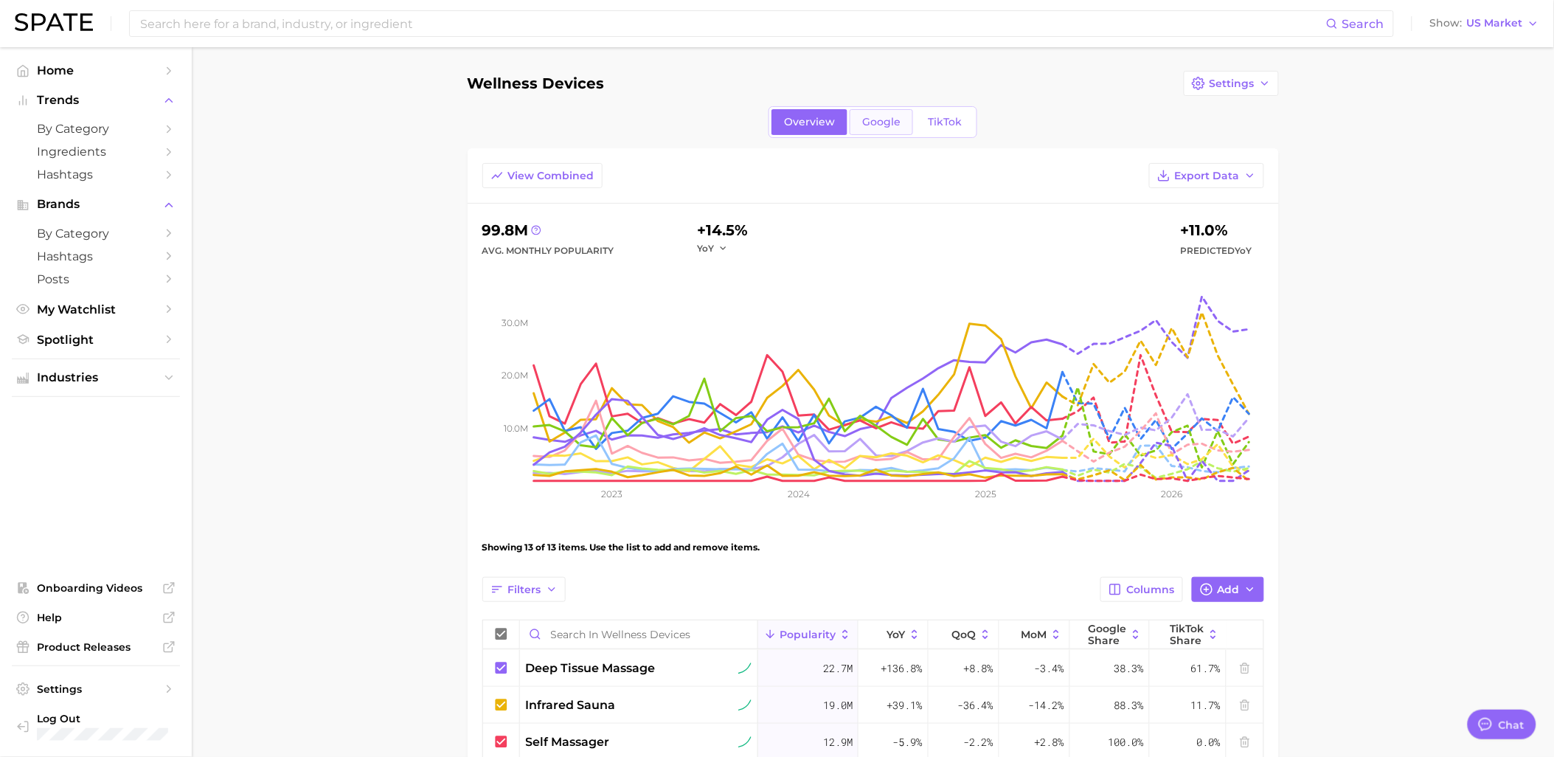
click at [890, 119] on span "Google" at bounding box center [881, 122] width 38 height 13
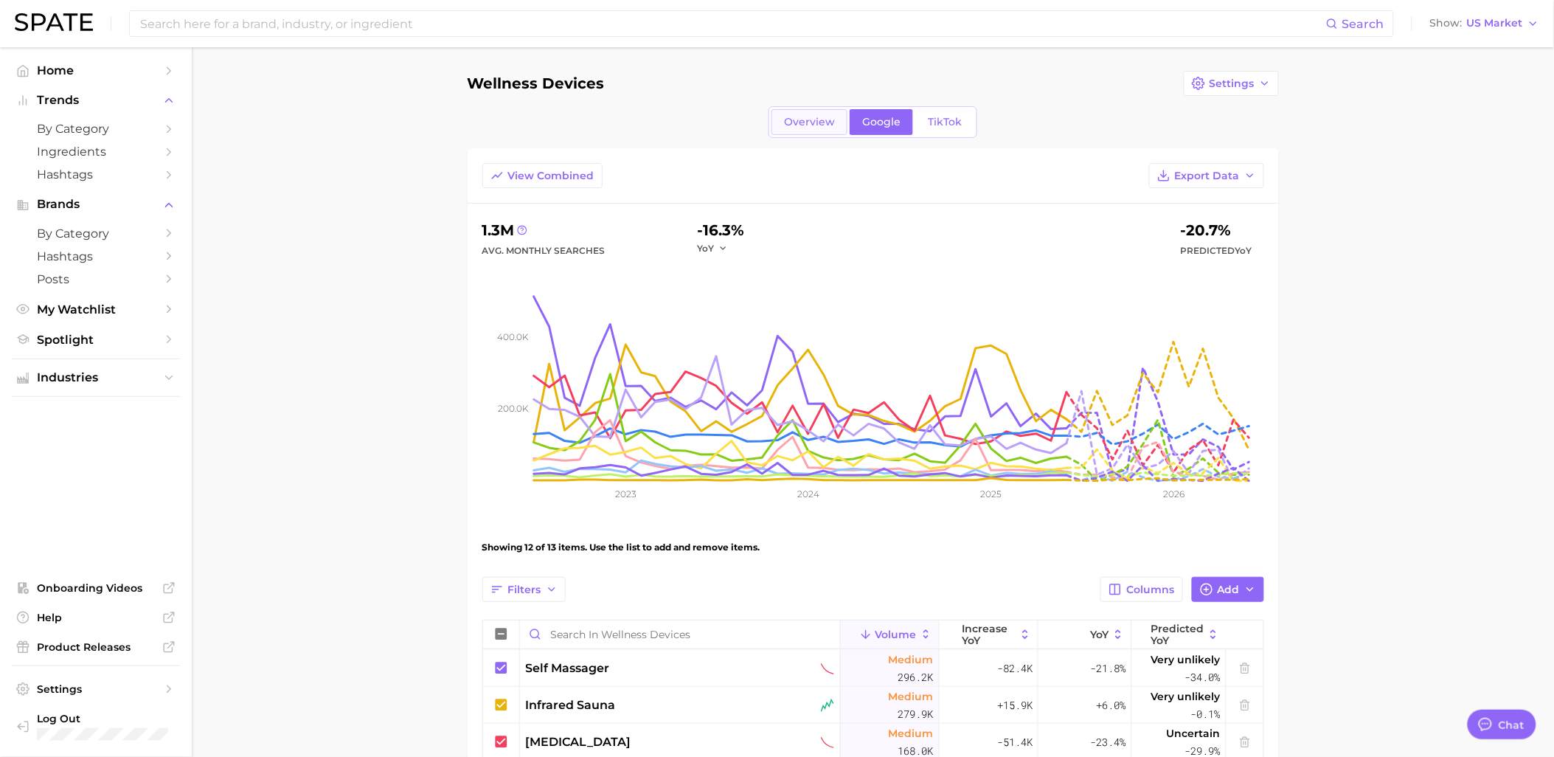
click at [807, 113] on link "Overview" at bounding box center [810, 122] width 76 height 26
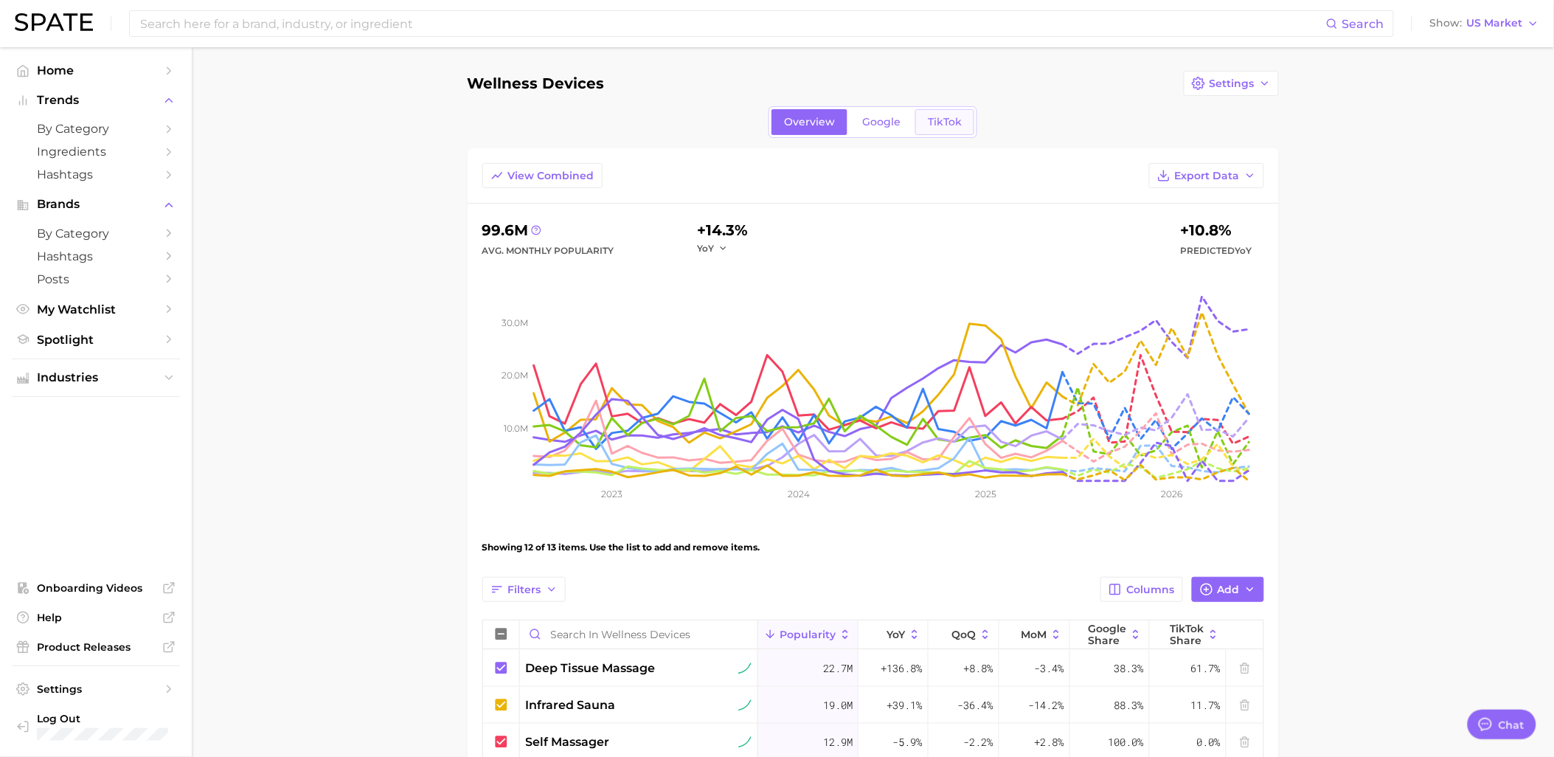
click at [923, 116] on link "TikTok" at bounding box center [945, 122] width 59 height 26
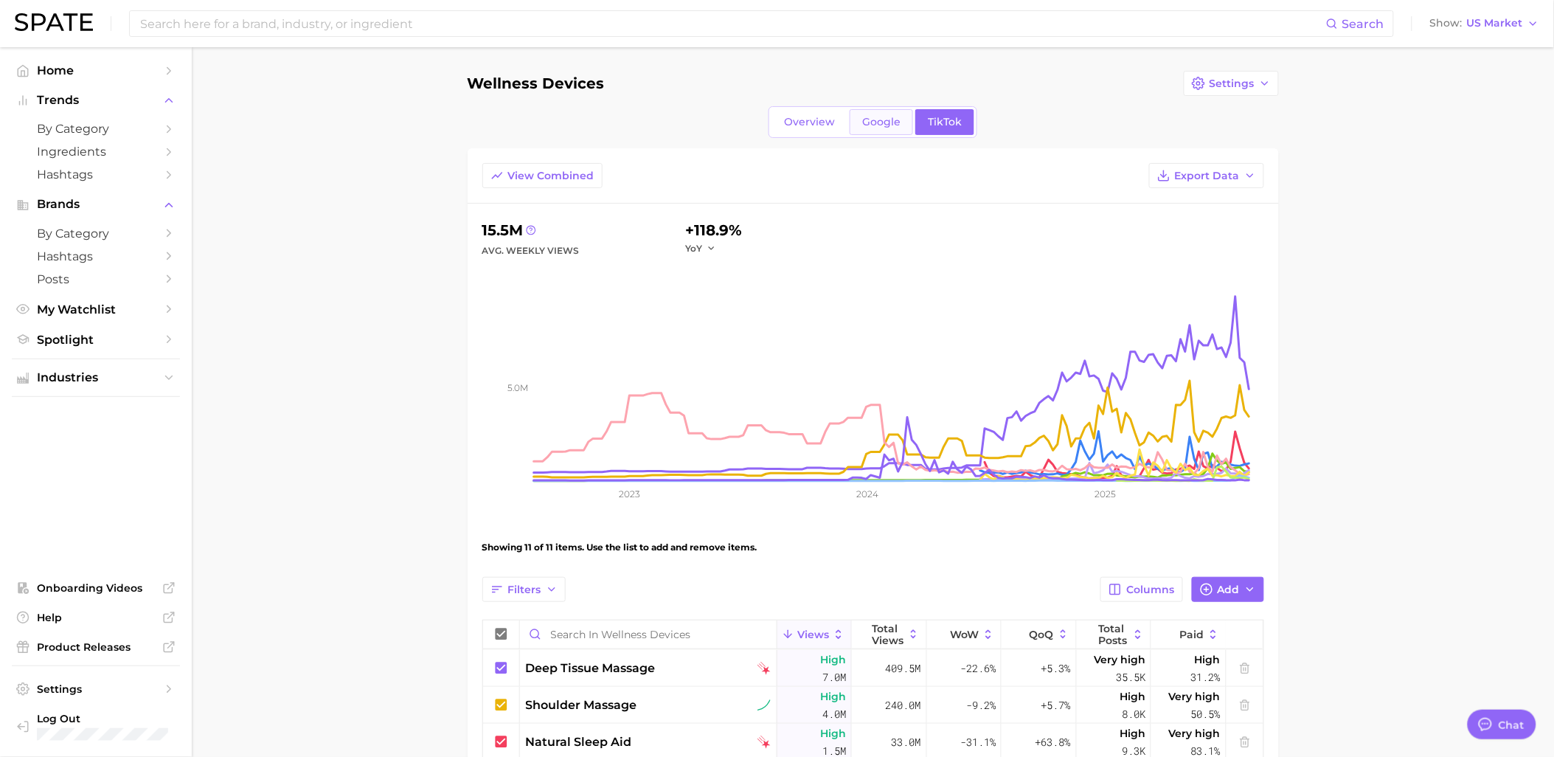
click at [891, 121] on span "Google" at bounding box center [881, 122] width 38 height 13
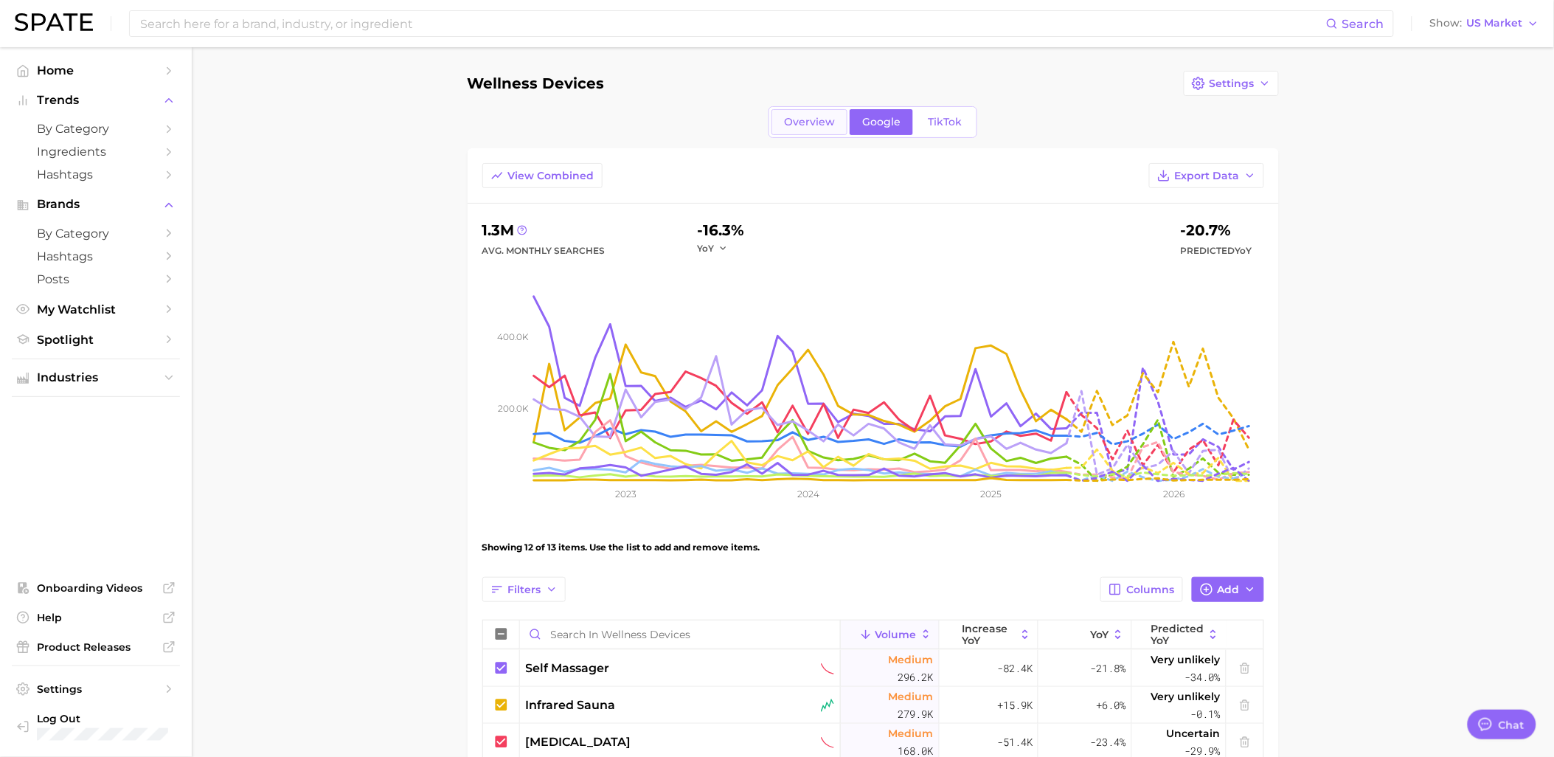
click at [815, 116] on span "Overview" at bounding box center [809, 122] width 51 height 13
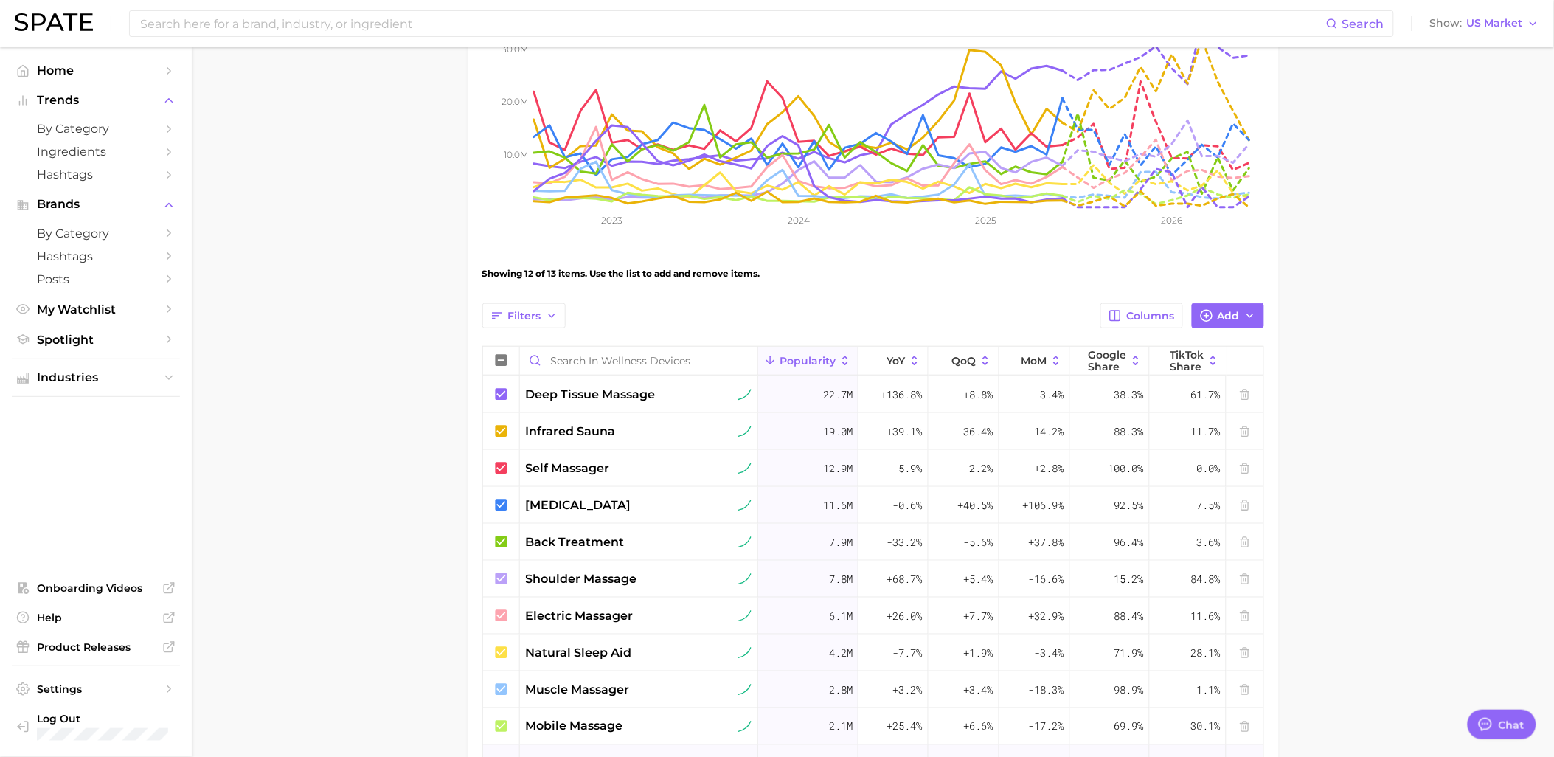
scroll to position [252, 0]
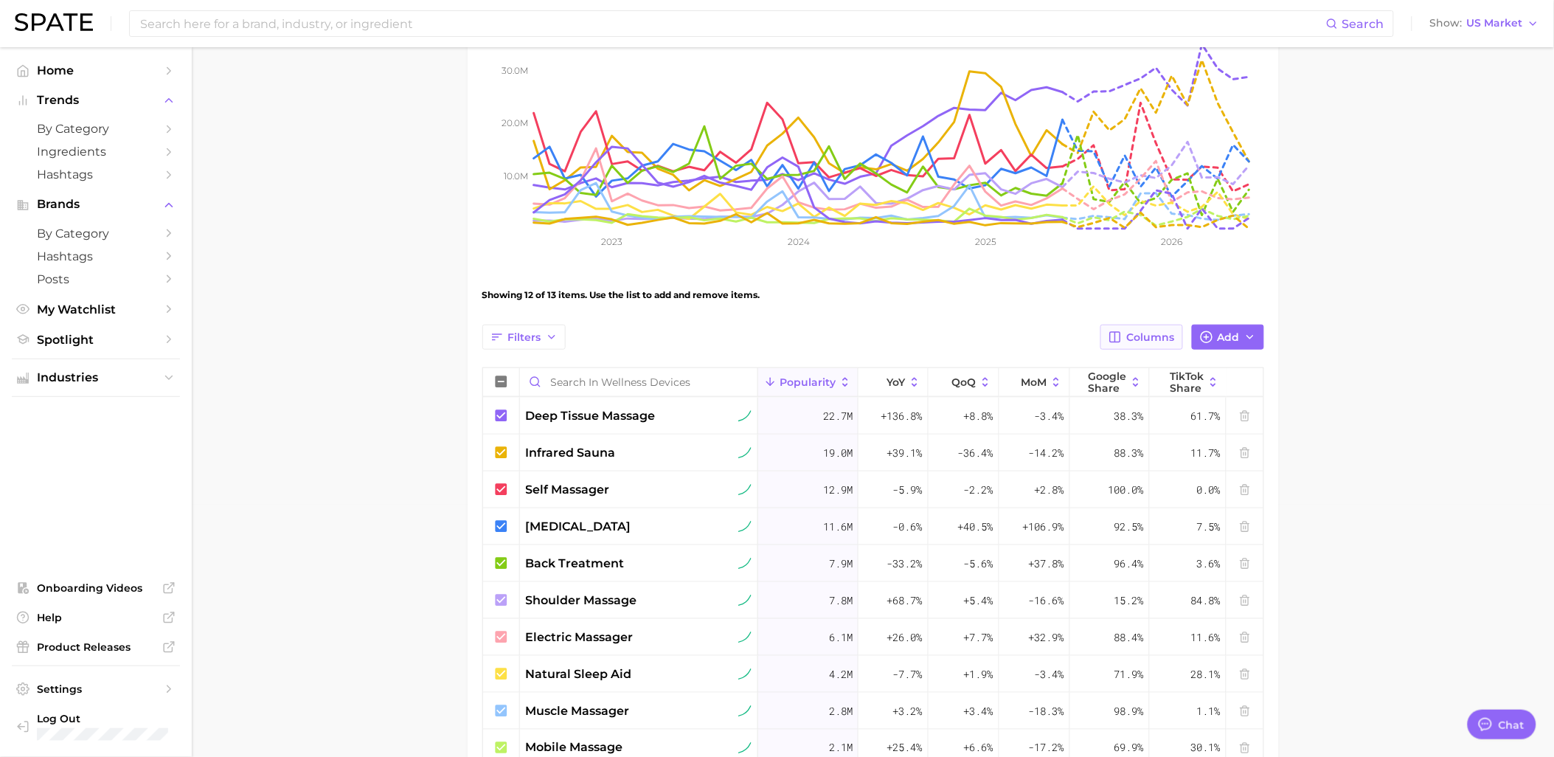
click at [1162, 328] on button "Columns" at bounding box center [1142, 337] width 82 height 25
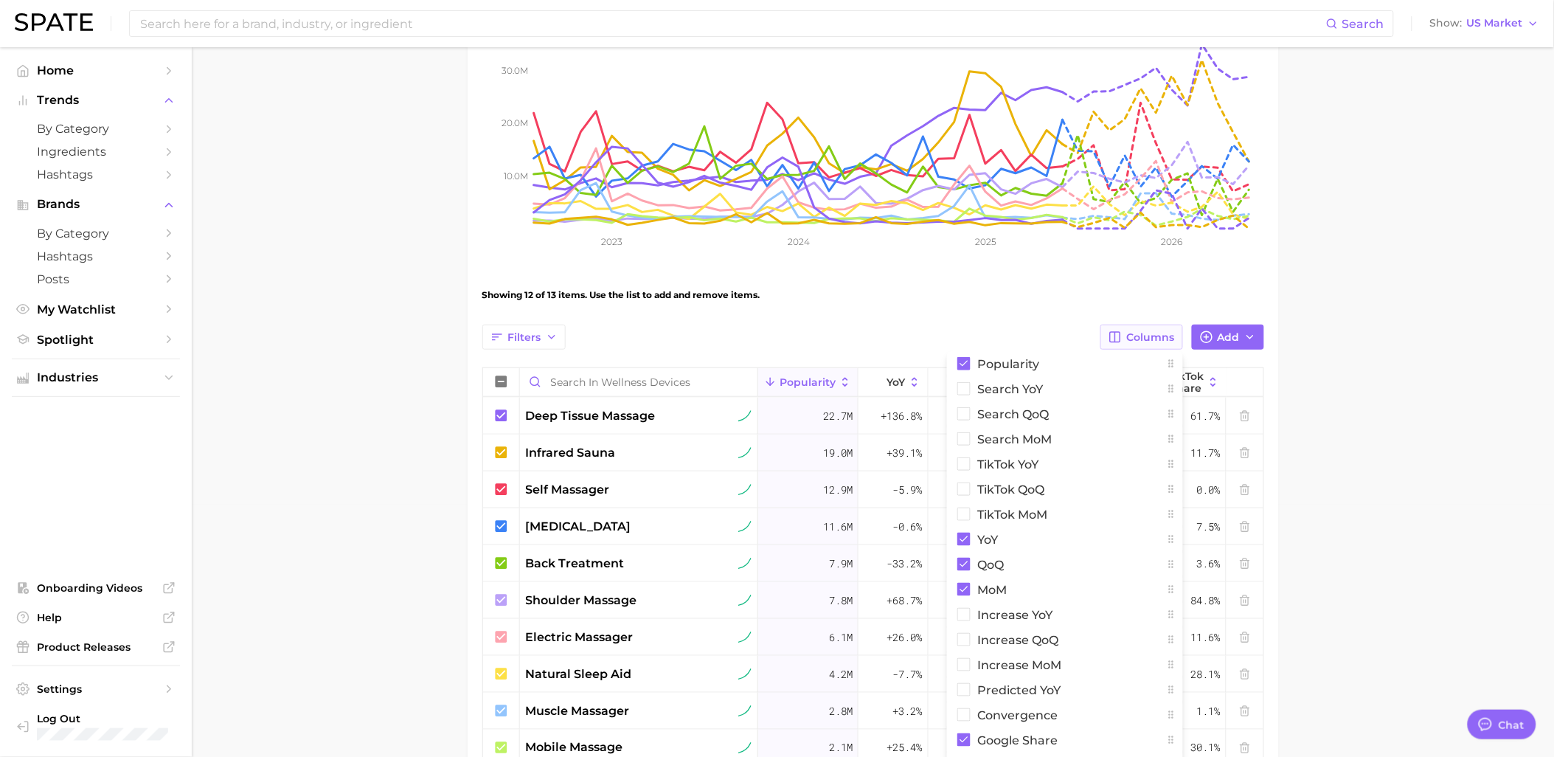
click at [1162, 328] on button "Columns" at bounding box center [1142, 337] width 82 height 25
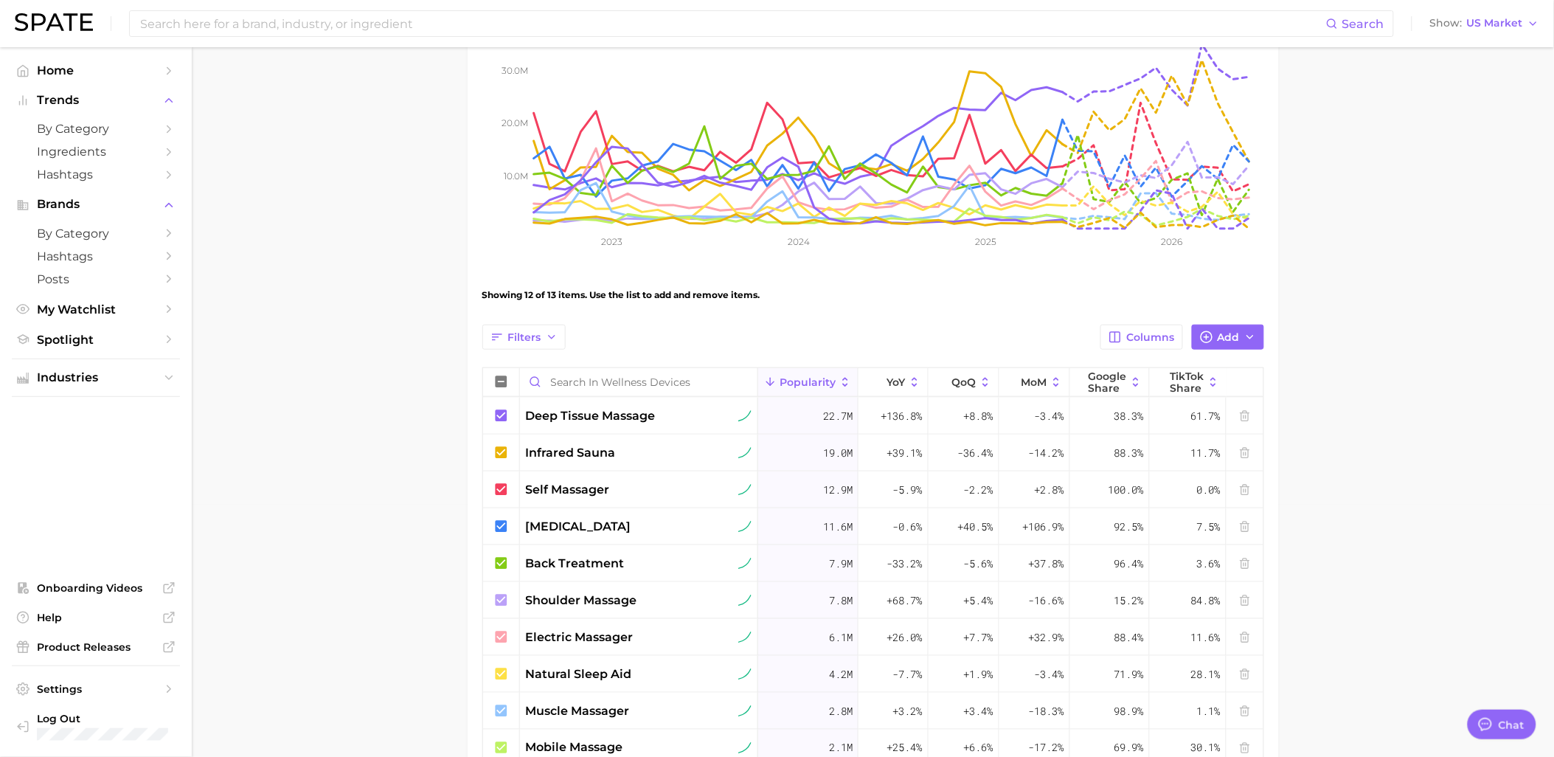
click at [297, 242] on main "Wellness Devices Settings Overview Google TikTok View Combined Export Data 99.6…" at bounding box center [873, 399] width 1363 height 1208
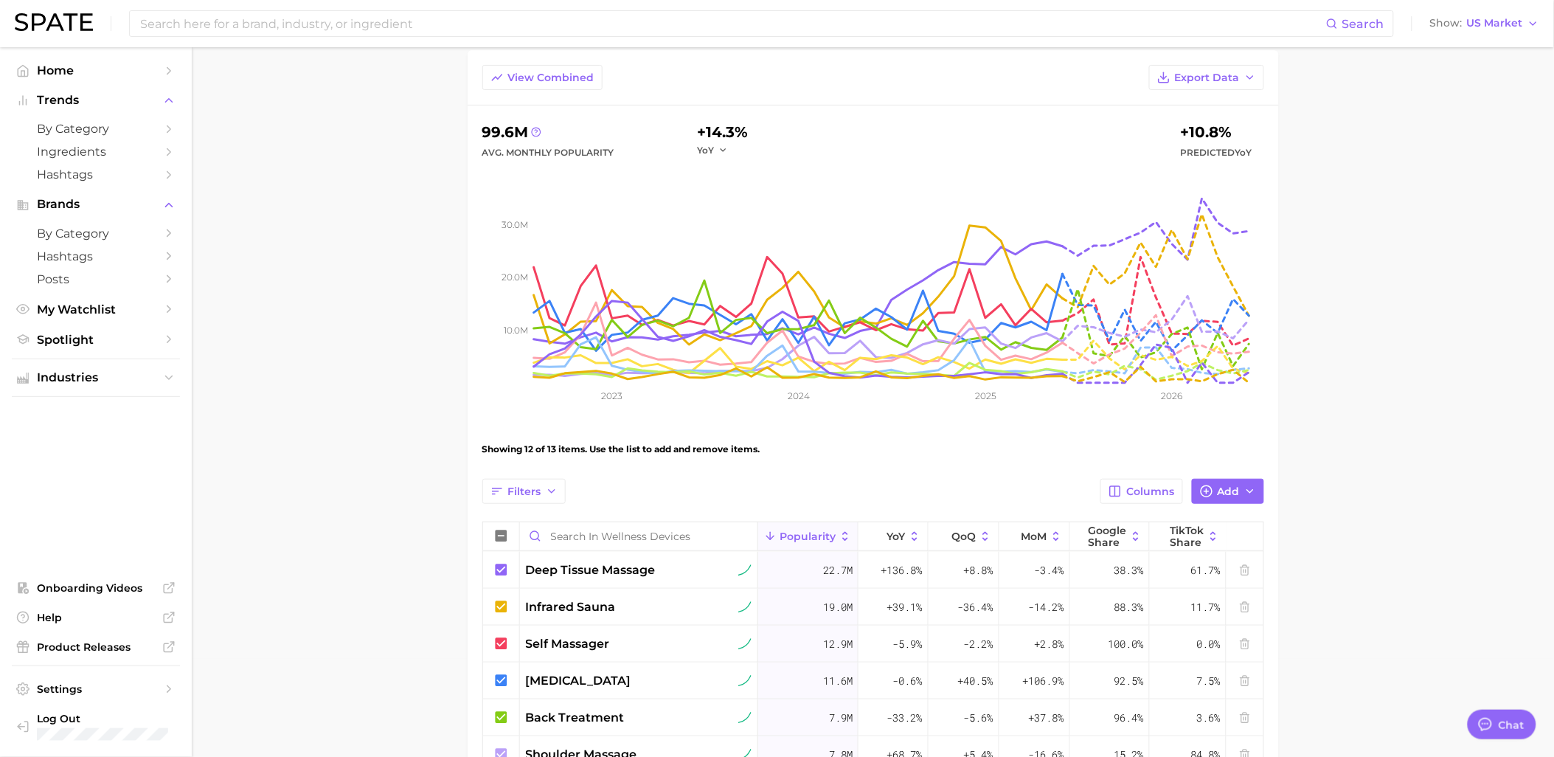
scroll to position [89, 0]
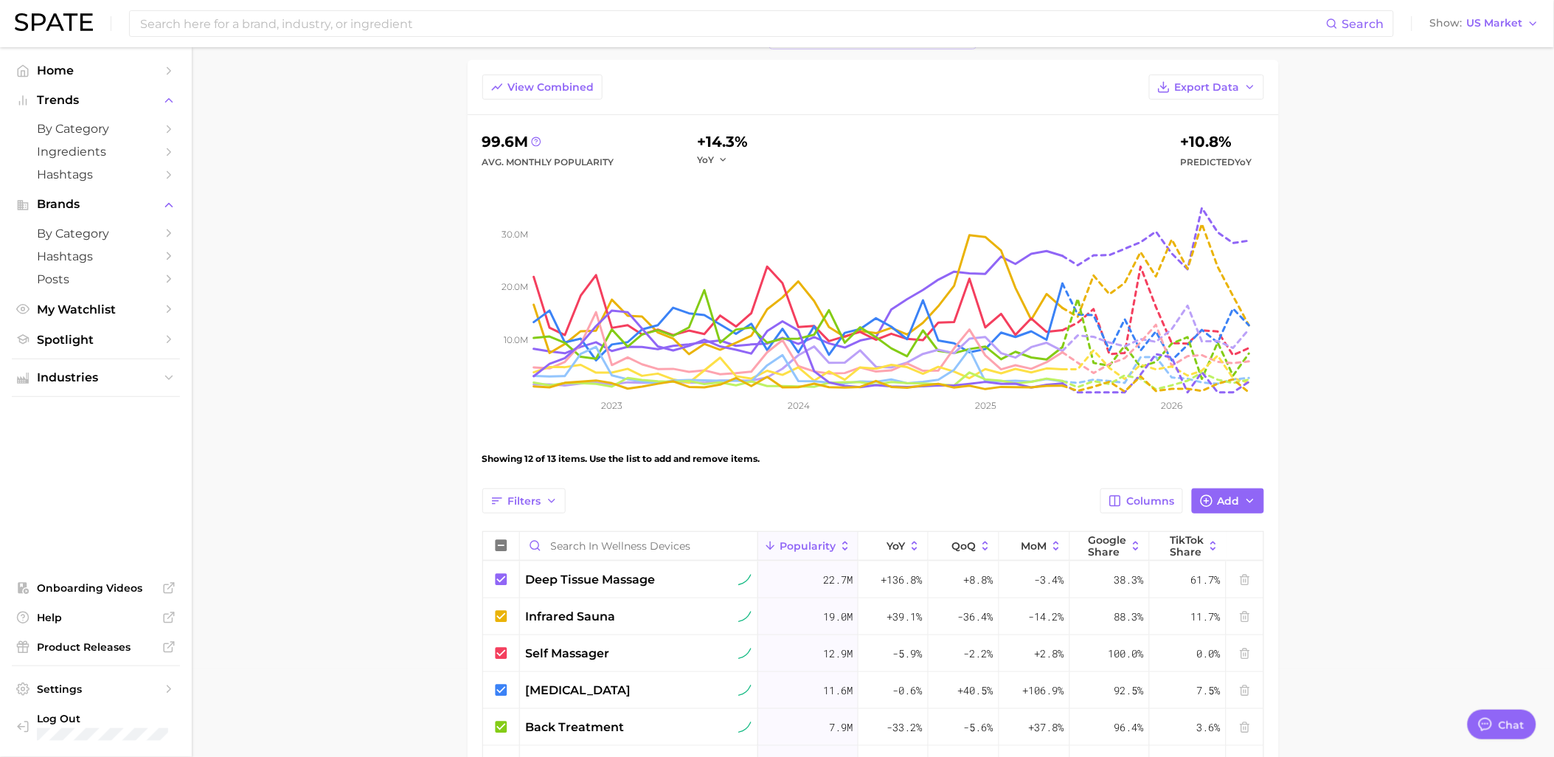
click at [1375, 249] on main "Wellness Devices Settings Overview Google TikTok View Combined Export Data 99.6…" at bounding box center [873, 563] width 1363 height 1208
